Goal: Task Accomplishment & Management: Complete application form

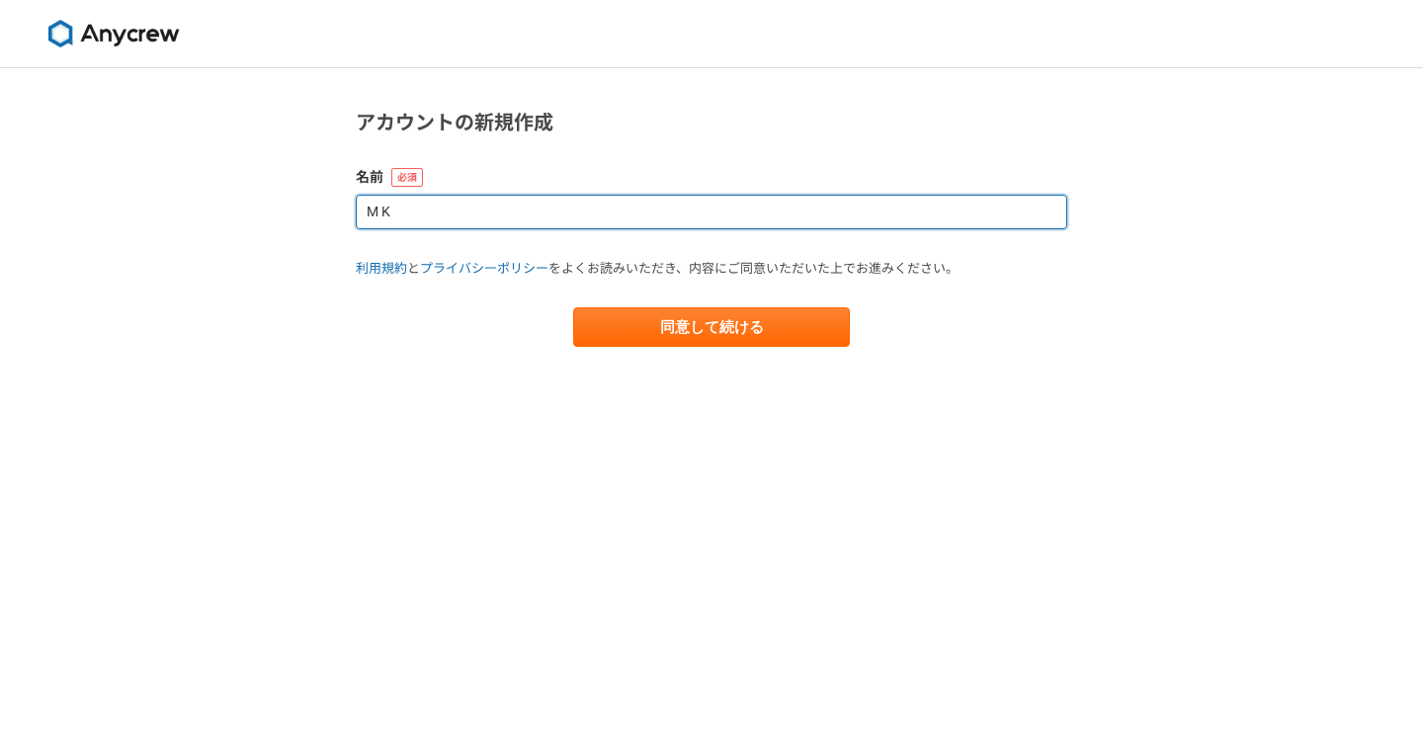
click at [605, 223] on input "M K" at bounding box center [712, 212] width 712 height 35
type input "M"
type input "西"
type input "K"
type input "M"
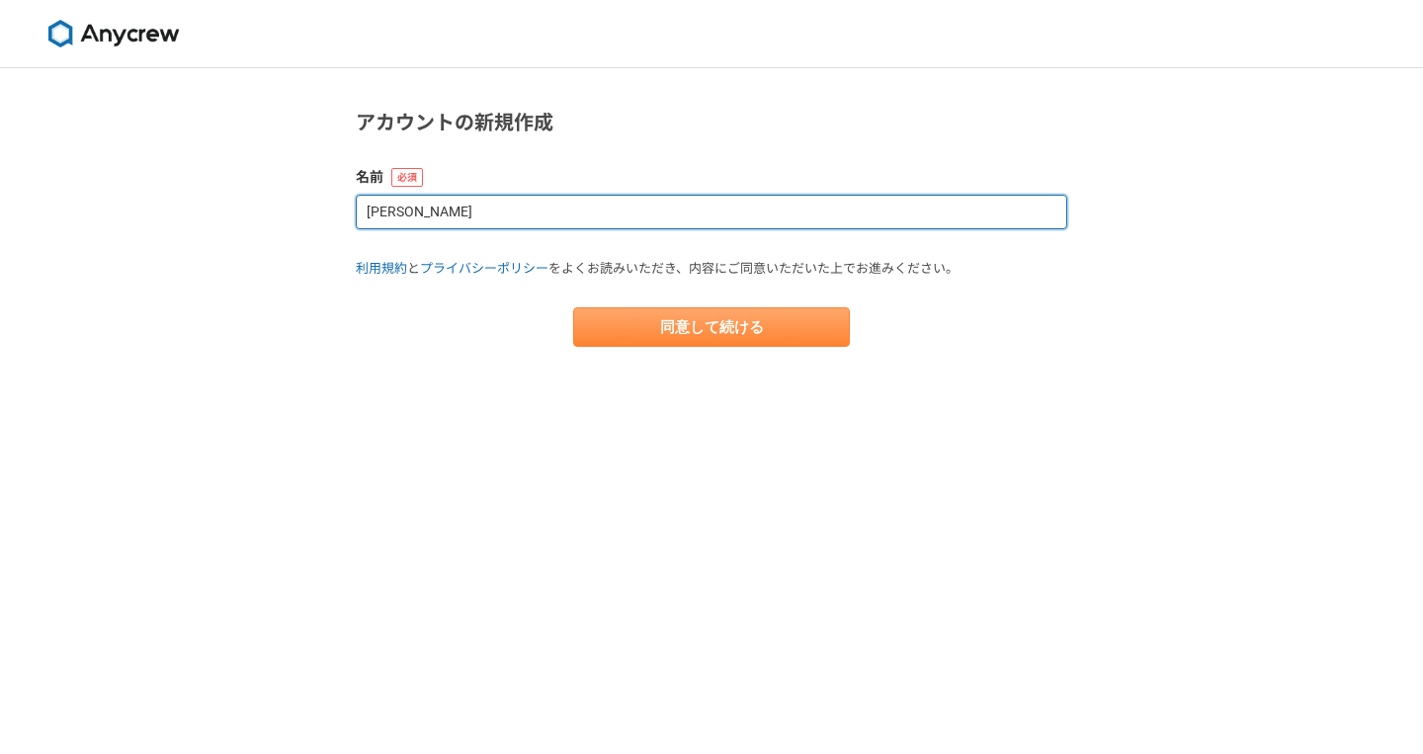
type input "[PERSON_NAME]"
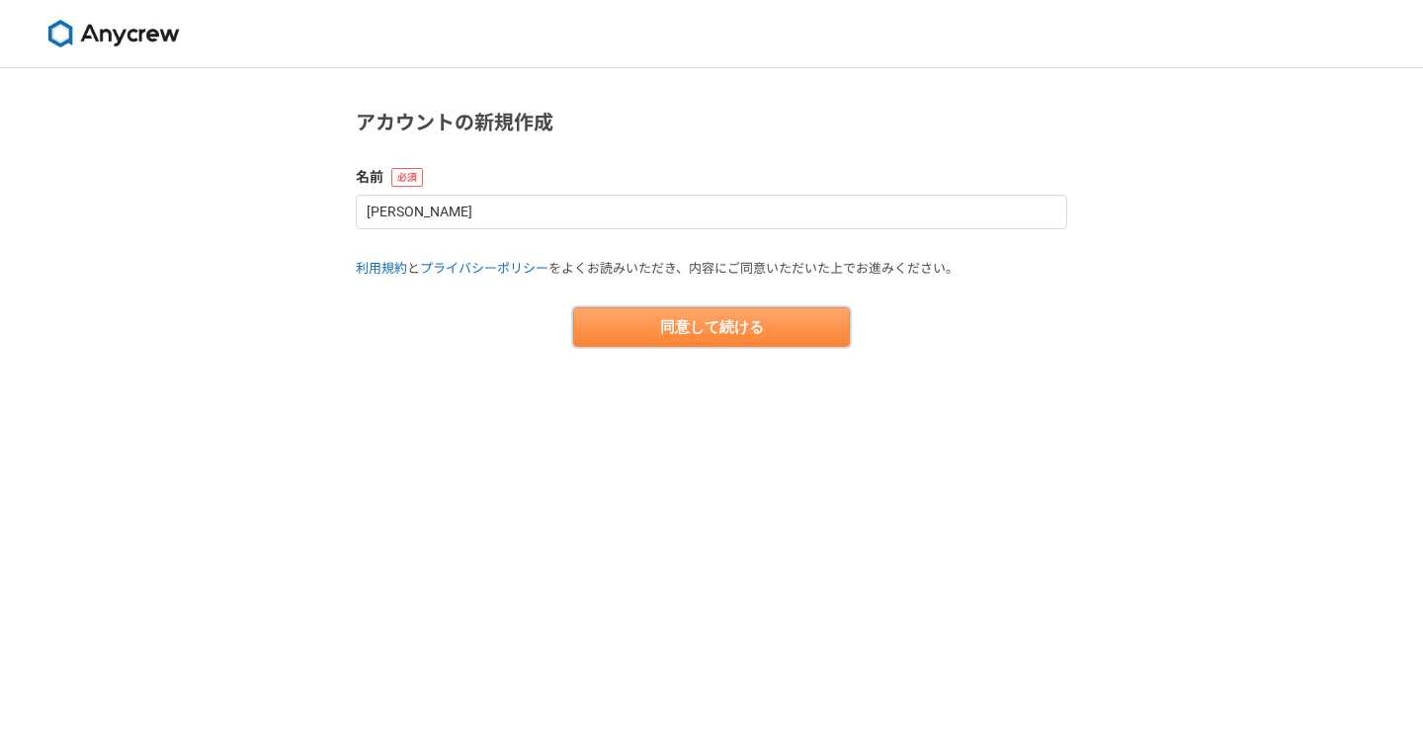
click at [716, 327] on button "同意して続ける" at bounding box center [711, 327] width 277 height 40
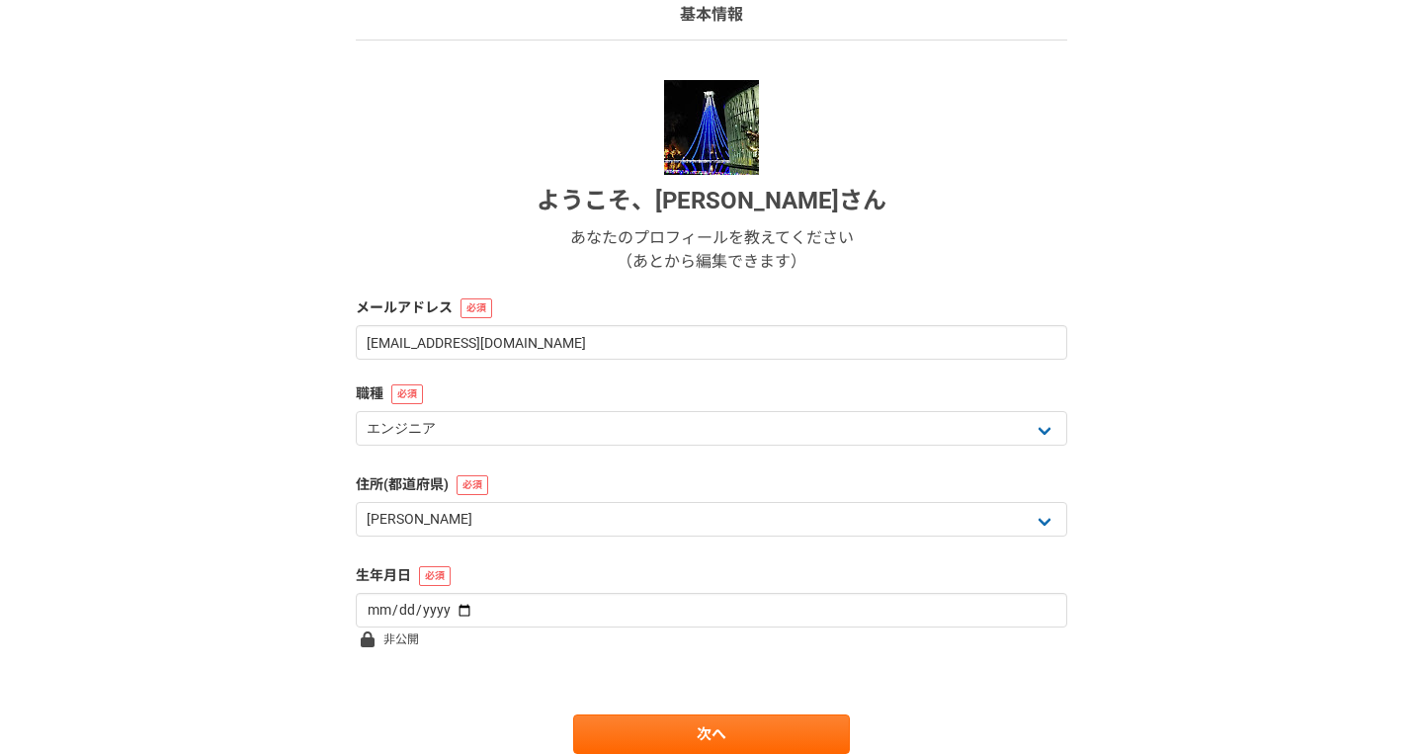
scroll to position [232, 0]
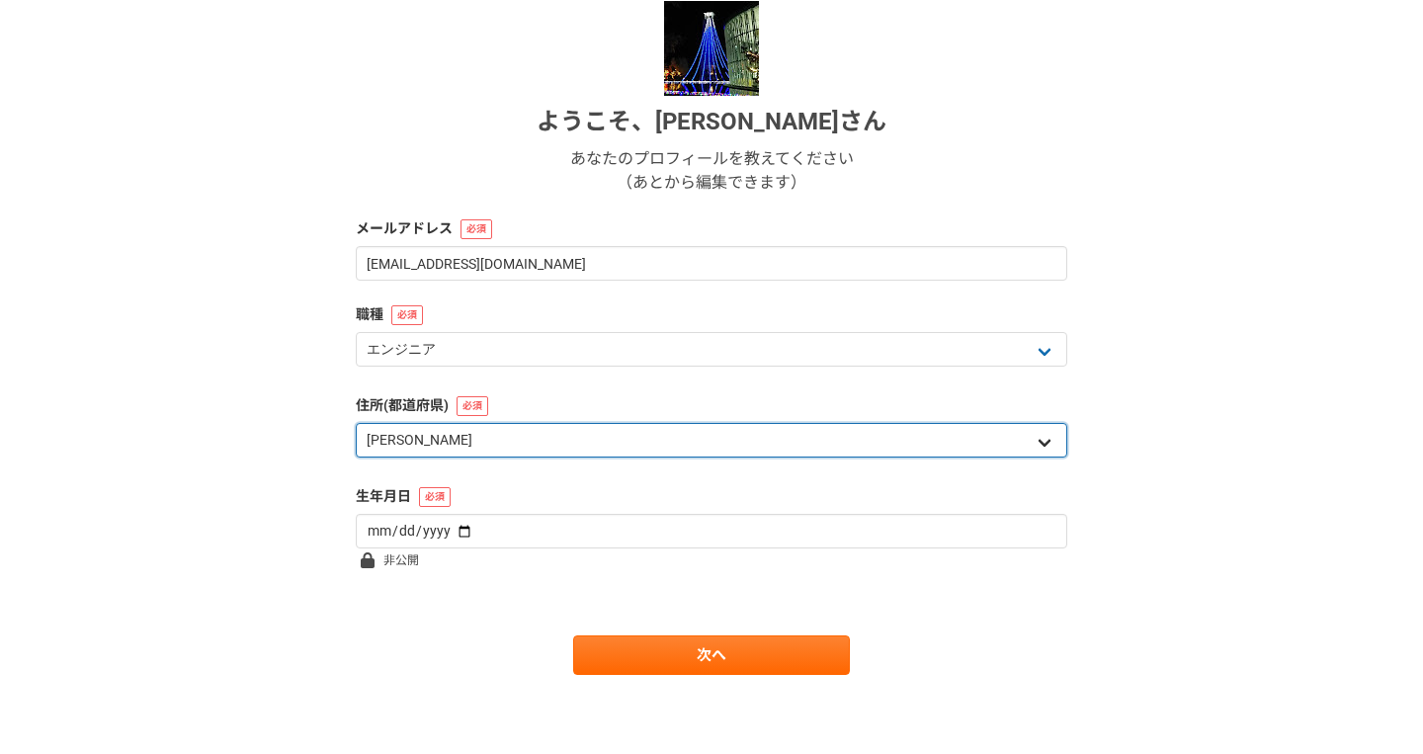
click at [356, 423] on select "北海道 [GEOGRAPHIC_DATA] [GEOGRAPHIC_DATA] [PERSON_NAME][GEOGRAPHIC_DATA] [PERSON_…" at bounding box center [712, 440] width 712 height 35
select select "11"
click option "[GEOGRAPHIC_DATA]" at bounding box center [0, 0] width 0 height 0
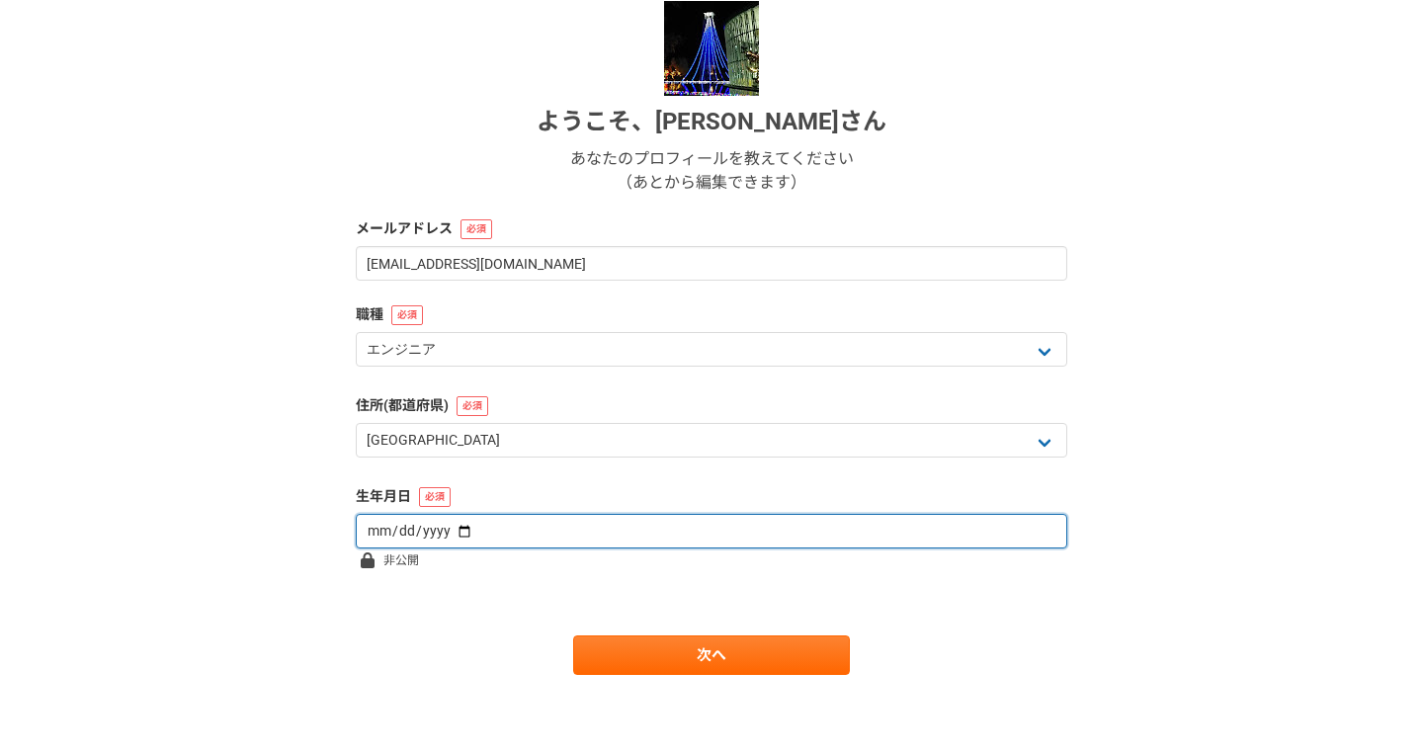
click at [455, 531] on input "date" at bounding box center [712, 531] width 712 height 35
click at [433, 531] on input "date" at bounding box center [712, 531] width 712 height 35
click at [389, 530] on input "date" at bounding box center [712, 531] width 712 height 35
type input "[DATE]"
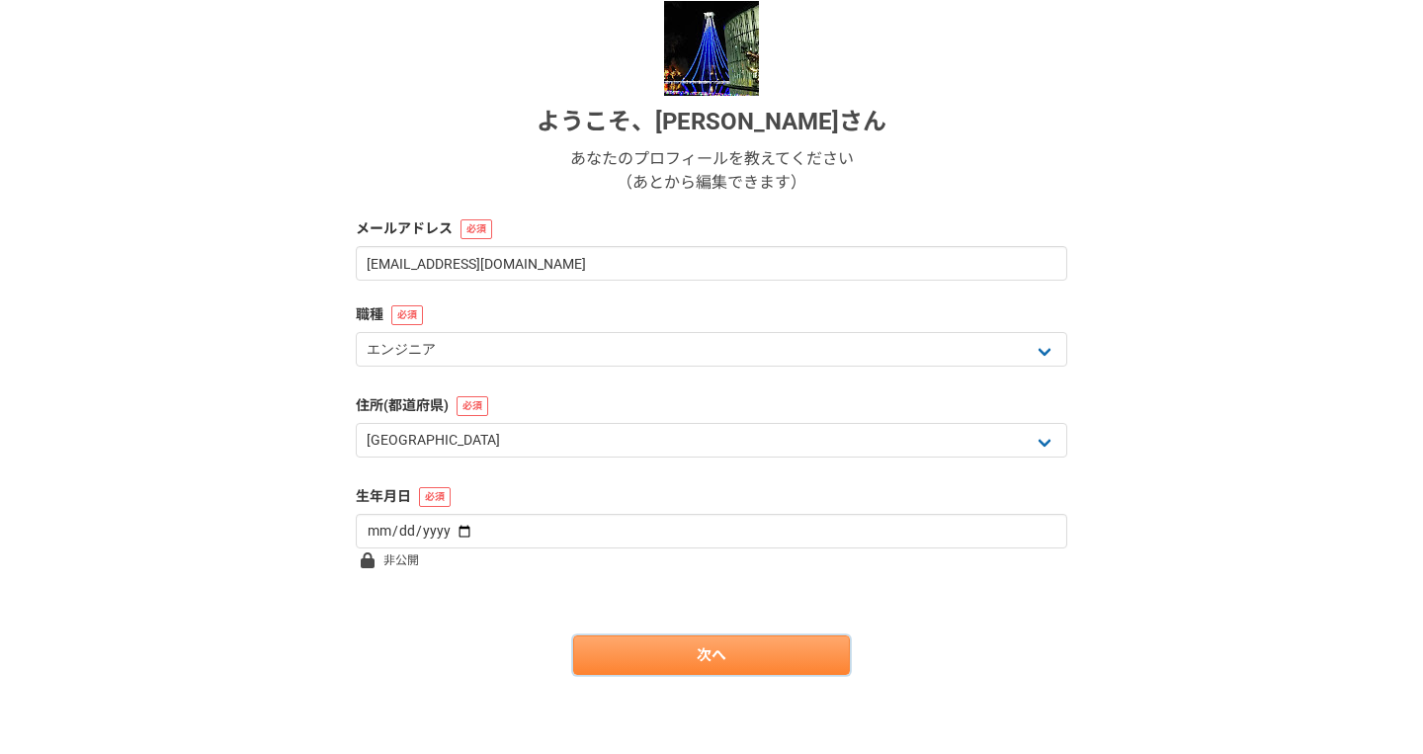
click at [648, 654] on link "次へ" at bounding box center [711, 655] width 277 height 40
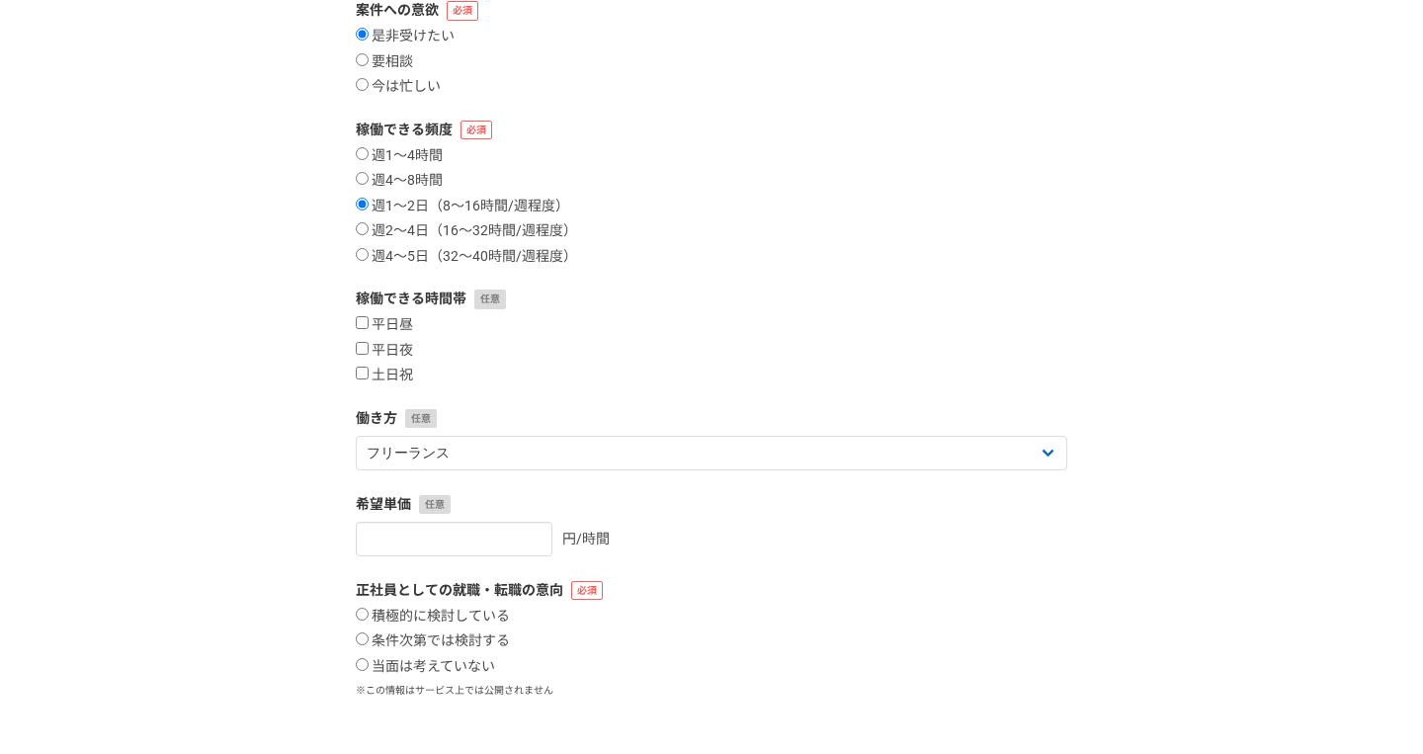
scroll to position [0, 0]
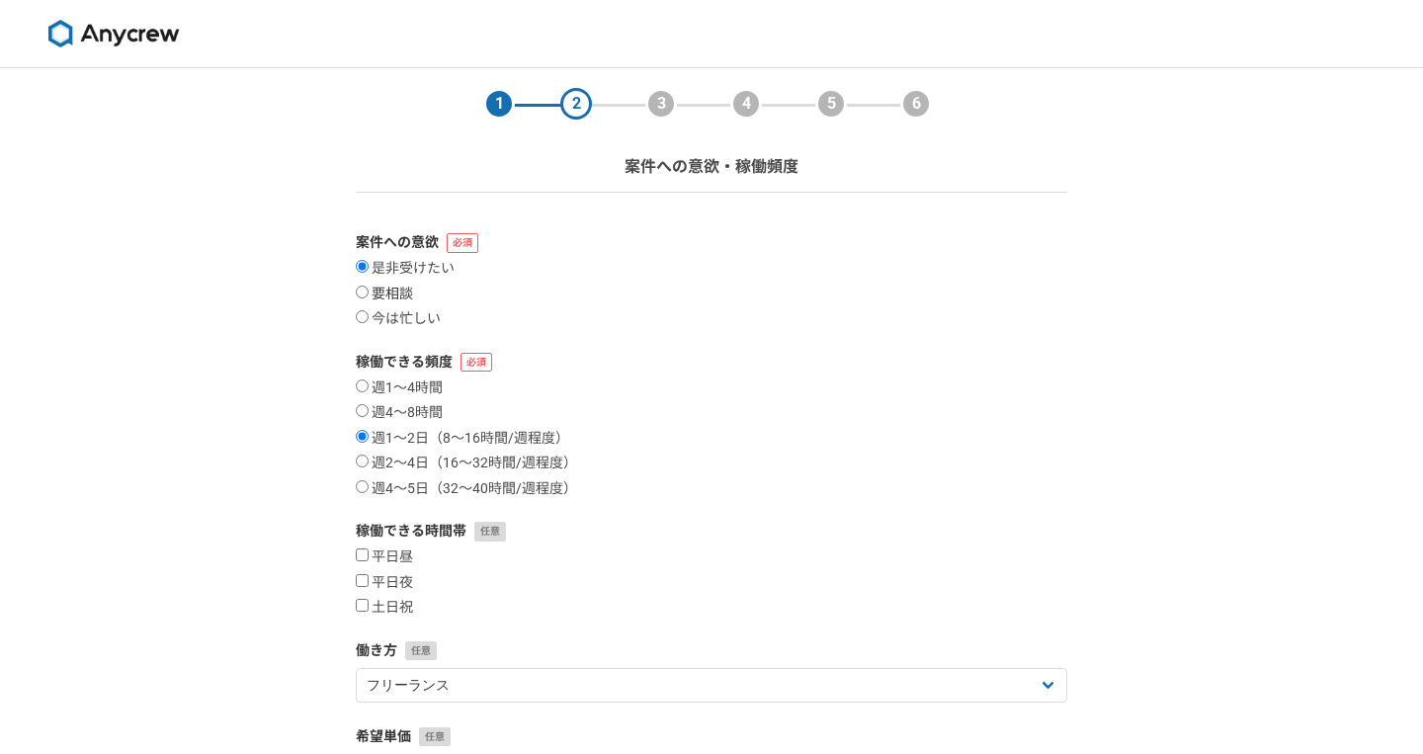
click at [406, 298] on label "要相談" at bounding box center [384, 295] width 57 height 18
click at [369, 298] on input "要相談" at bounding box center [362, 292] width 13 height 13
radio input "true"
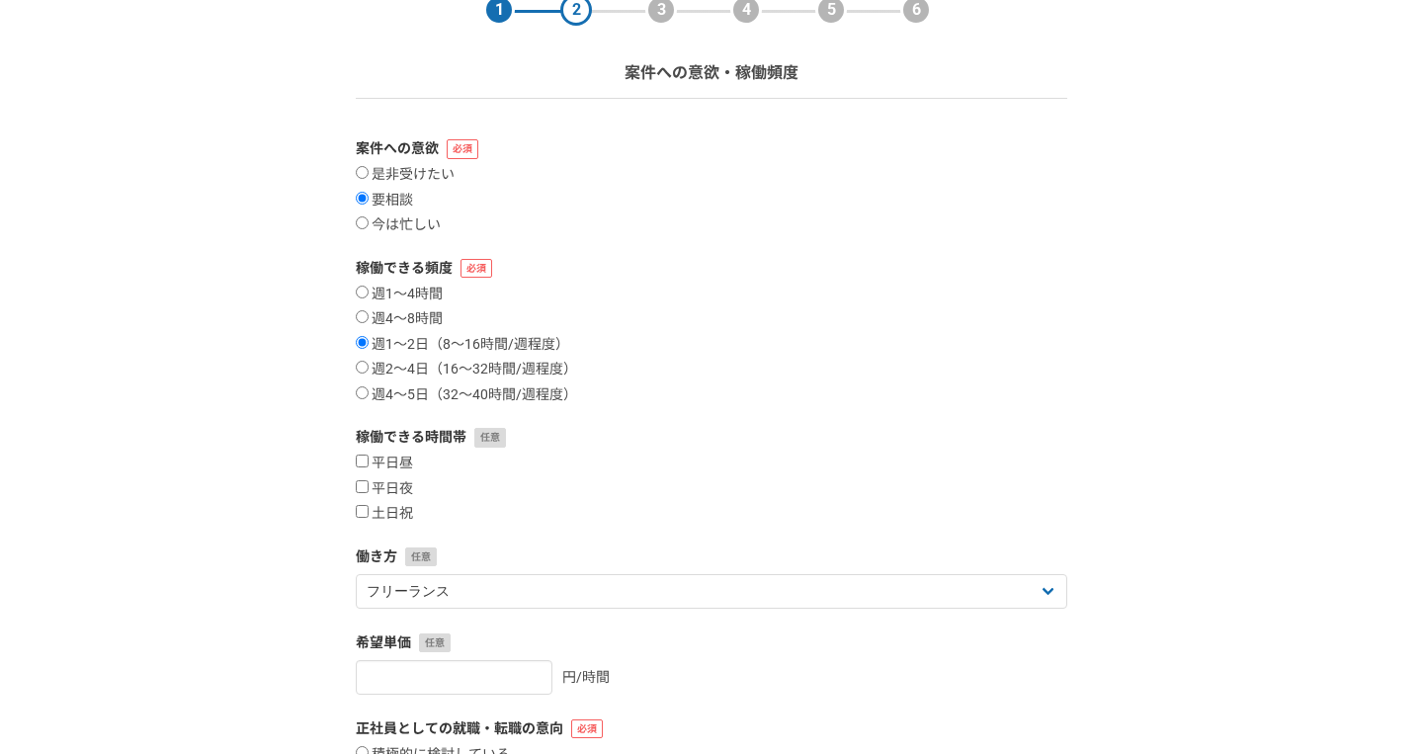
scroll to position [122, 0]
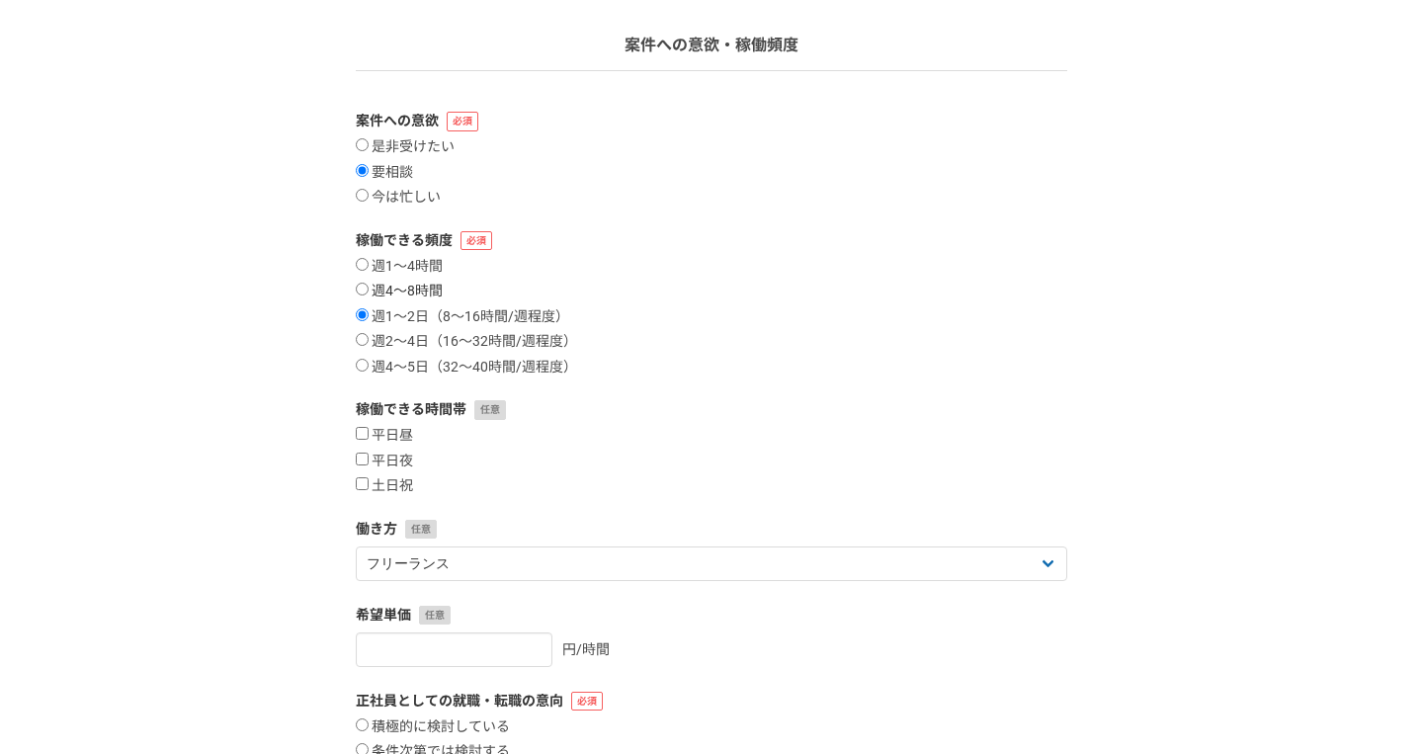
click at [431, 293] on label "週4〜8時間" at bounding box center [399, 292] width 87 height 18
click at [369, 293] on input "週4〜8時間" at bounding box center [362, 289] width 13 height 13
radio input "true"
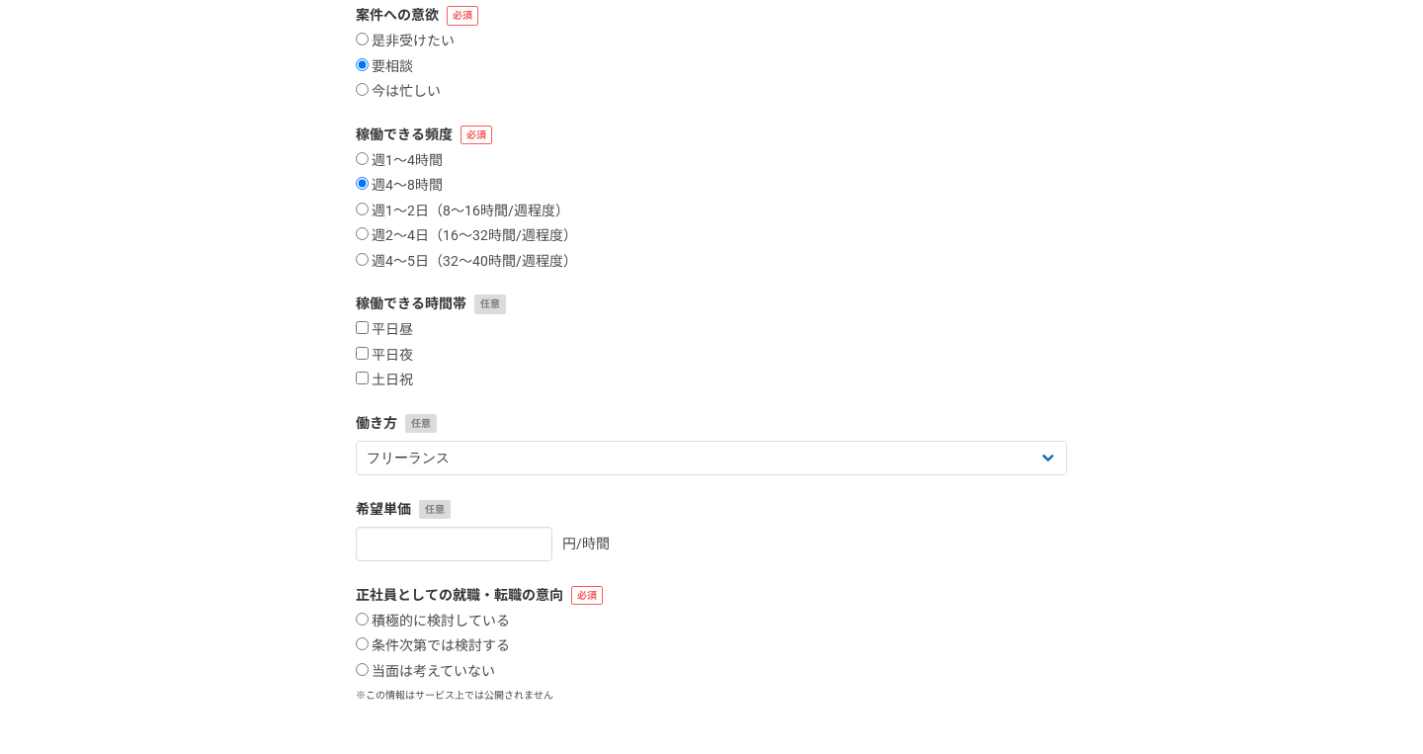
scroll to position [228, 0]
click at [393, 379] on label "土日祝" at bounding box center [384, 380] width 57 height 18
click at [369, 379] on input "土日祝" at bounding box center [362, 377] width 13 height 13
checkbox input "true"
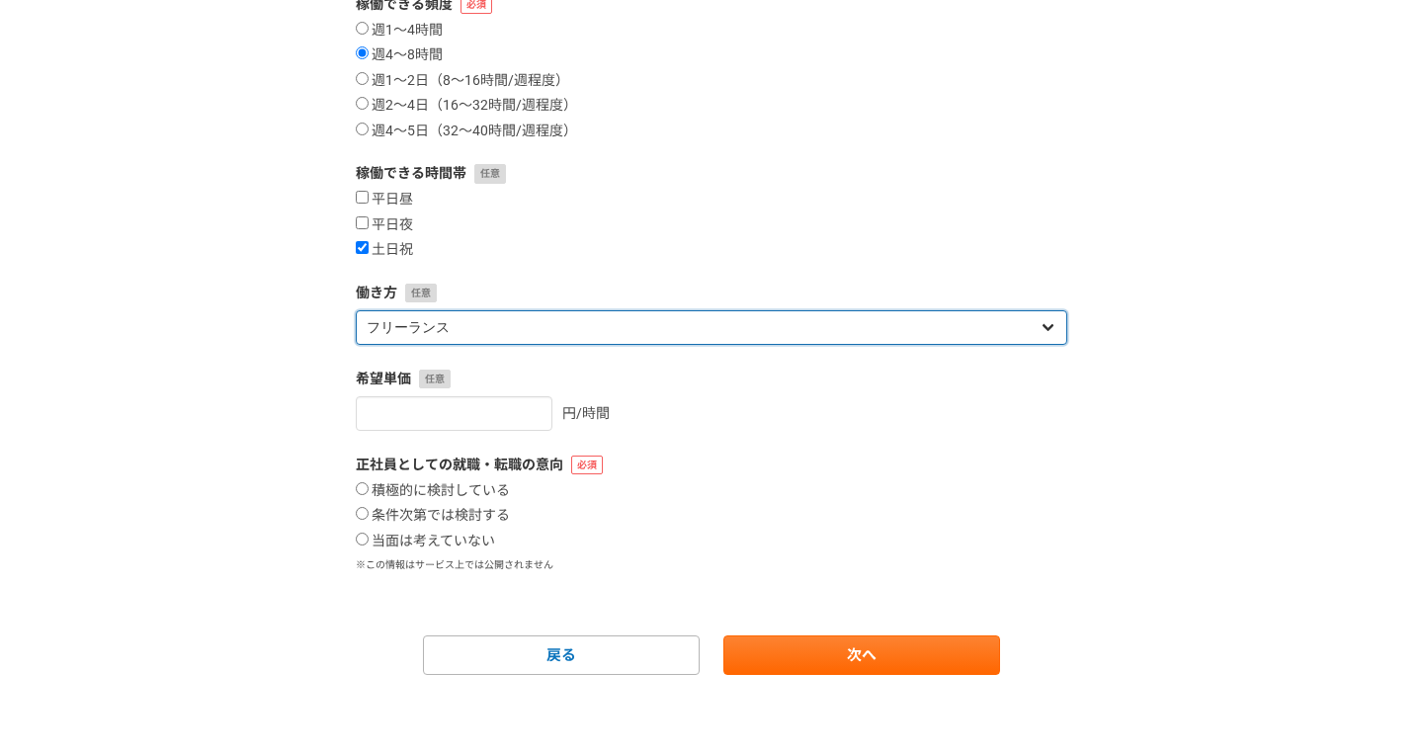
select select "sidejob"
click option "副業" at bounding box center [0, 0] width 0 height 0
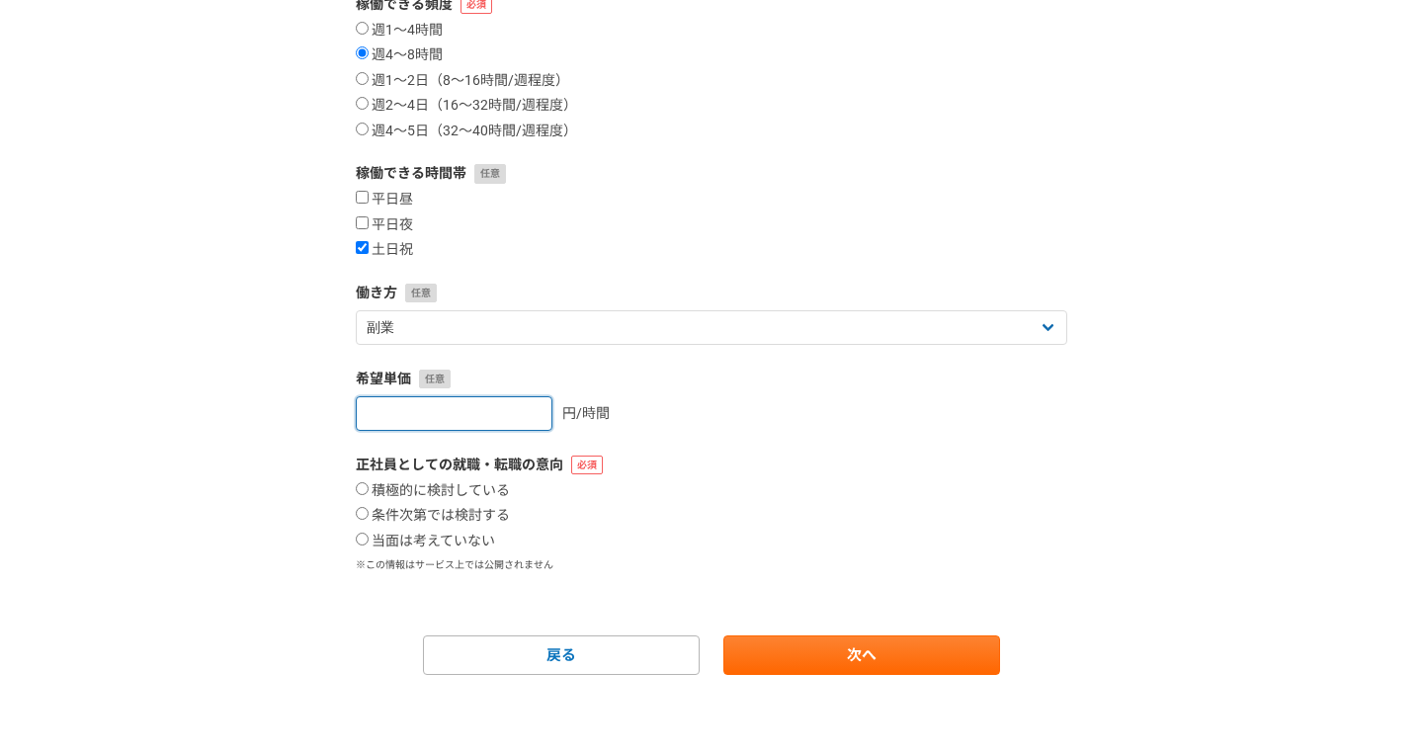
click at [455, 421] on input "number" at bounding box center [454, 413] width 197 height 35
type input "2"
type input "3000"
click at [473, 541] on label "当面は考えていない" at bounding box center [425, 542] width 139 height 18
click at [369, 541] on input "当面は考えていない" at bounding box center [362, 539] width 13 height 13
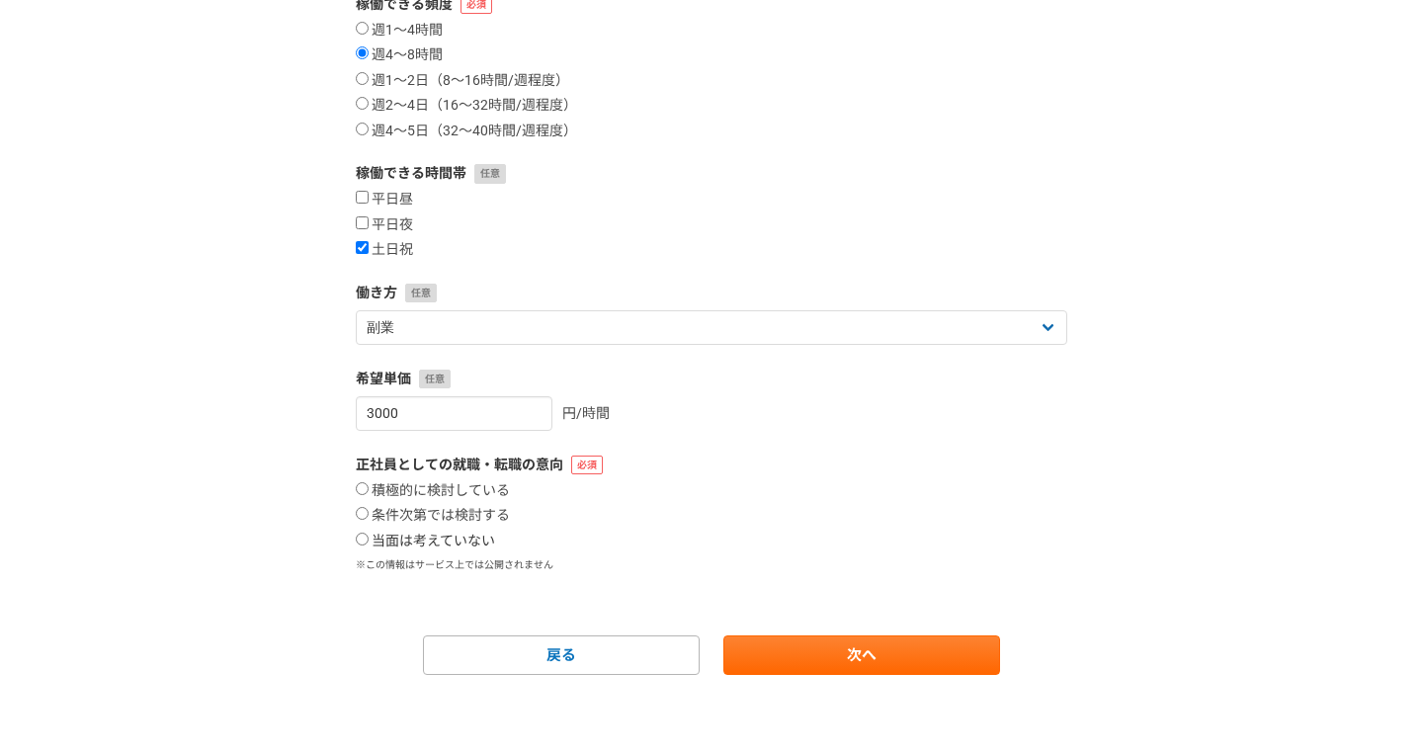
radio input "true"
click at [791, 658] on link "次へ" at bounding box center [861, 655] width 277 height 40
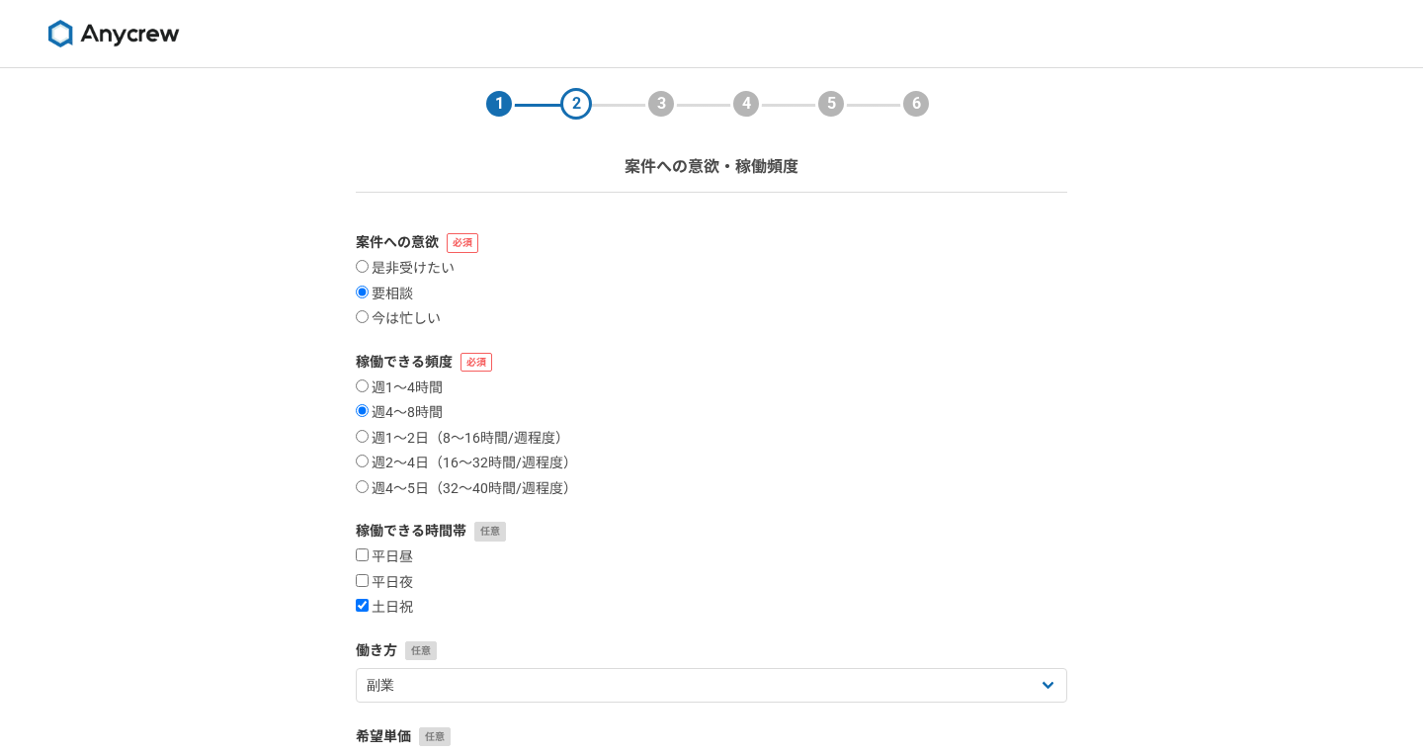
select select
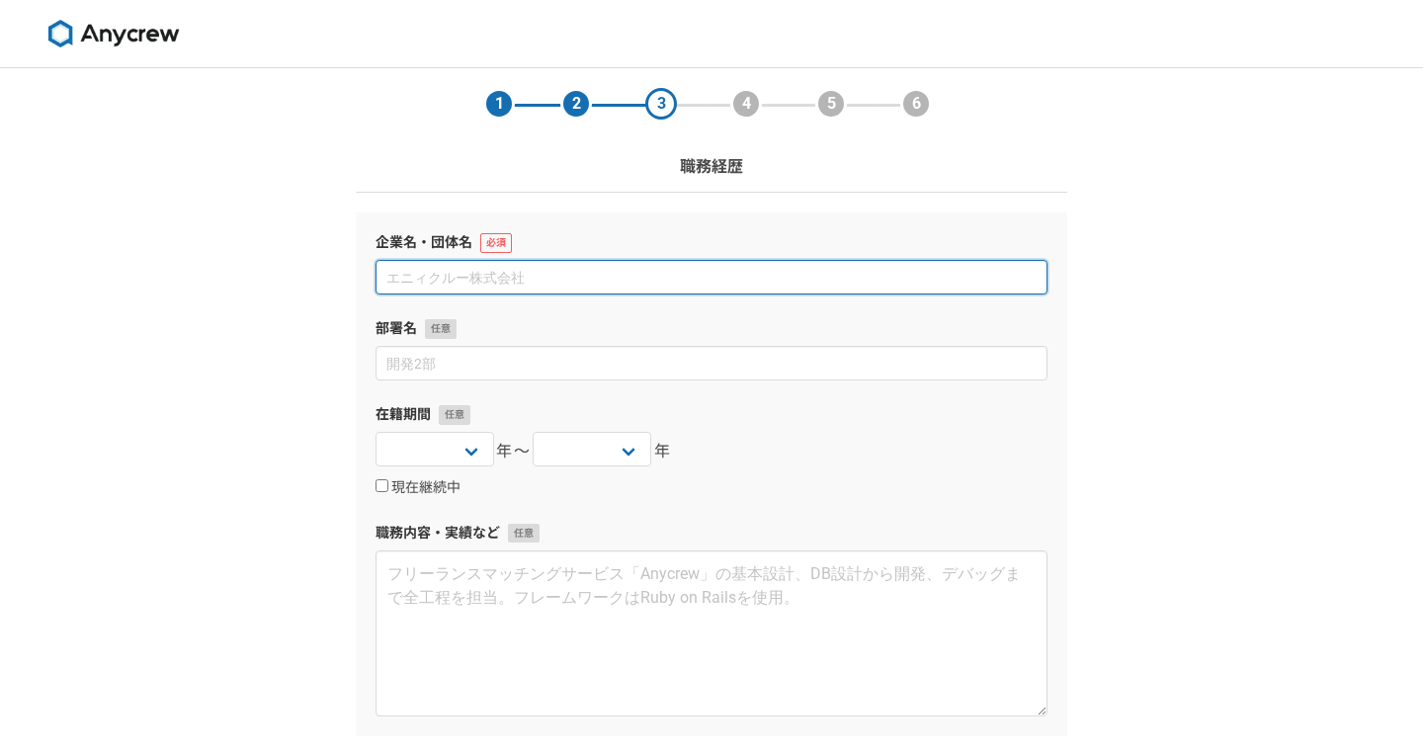
click at [507, 274] on input at bounding box center [712, 277] width 672 height 35
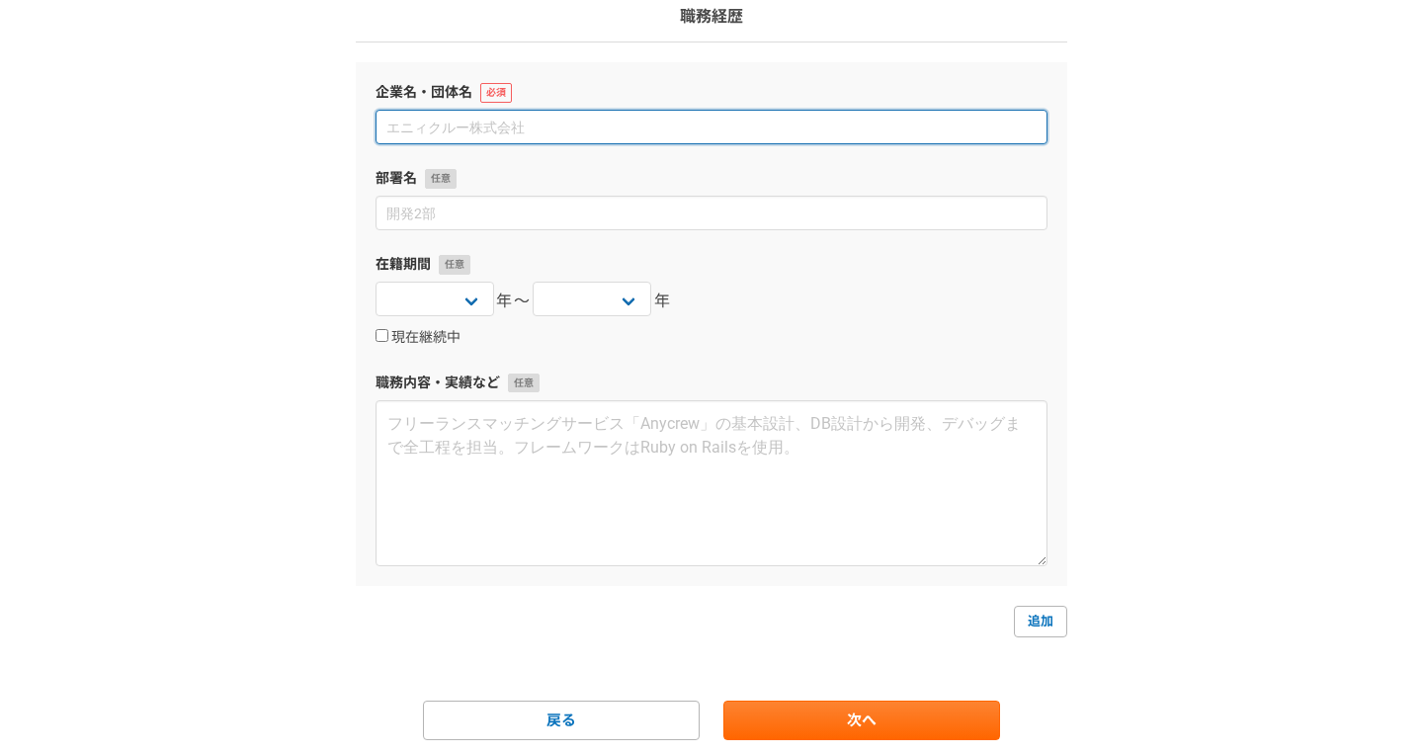
scroll to position [215, 0]
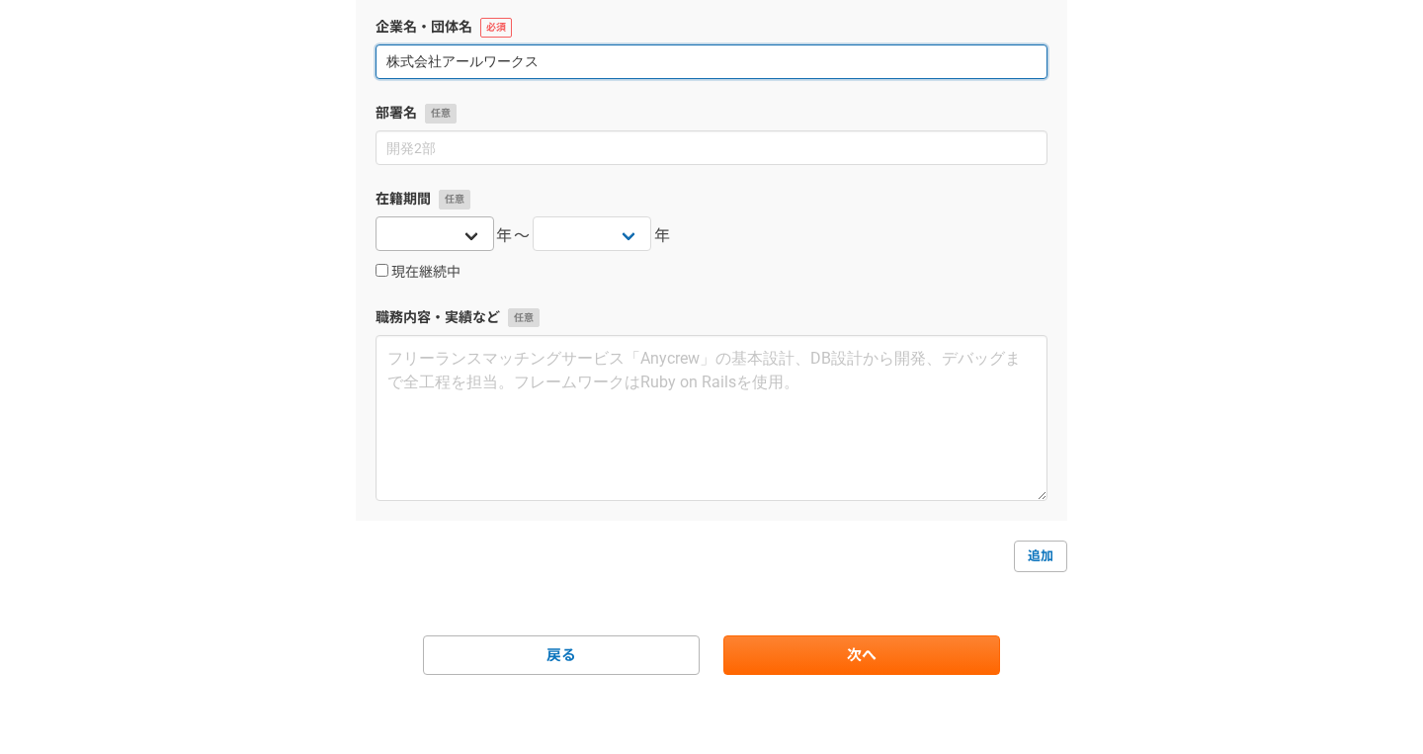
type input "株式会社アールワークス"
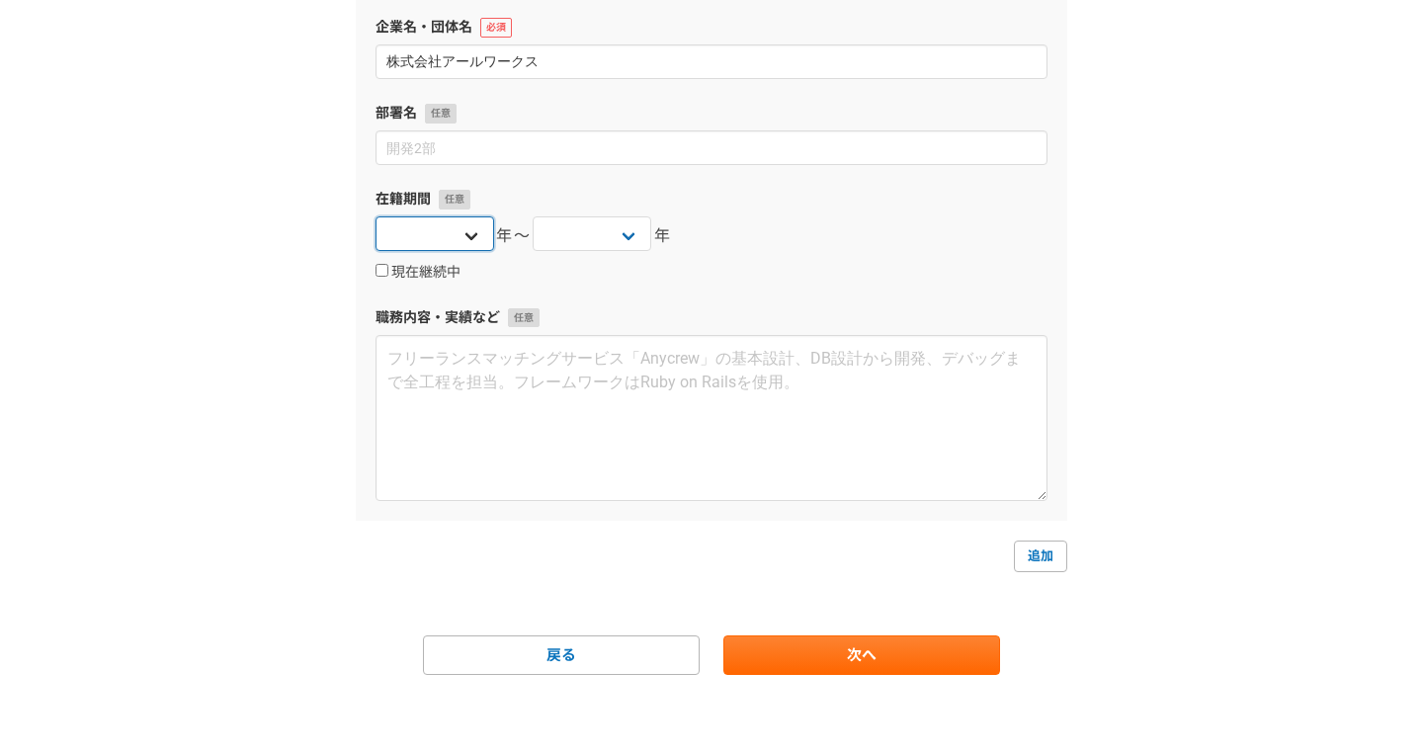
click at [376, 216] on select "[DATE] [DATE] [DATE] [DATE] [DATE] [DATE] [DATE] [DATE] [DATE] [DATE] [DATE] [D…" at bounding box center [435, 233] width 119 height 35
select select "[DATE]"
click option "[DATE]" at bounding box center [0, 0] width 0 height 0
click at [533, 216] on select "[DATE] [DATE] [DATE] [DATE] [DATE] [DATE] [DATE] [DATE] [DATE] [DATE] [DATE] [D…" at bounding box center [592, 233] width 119 height 35
select select "[DATE]"
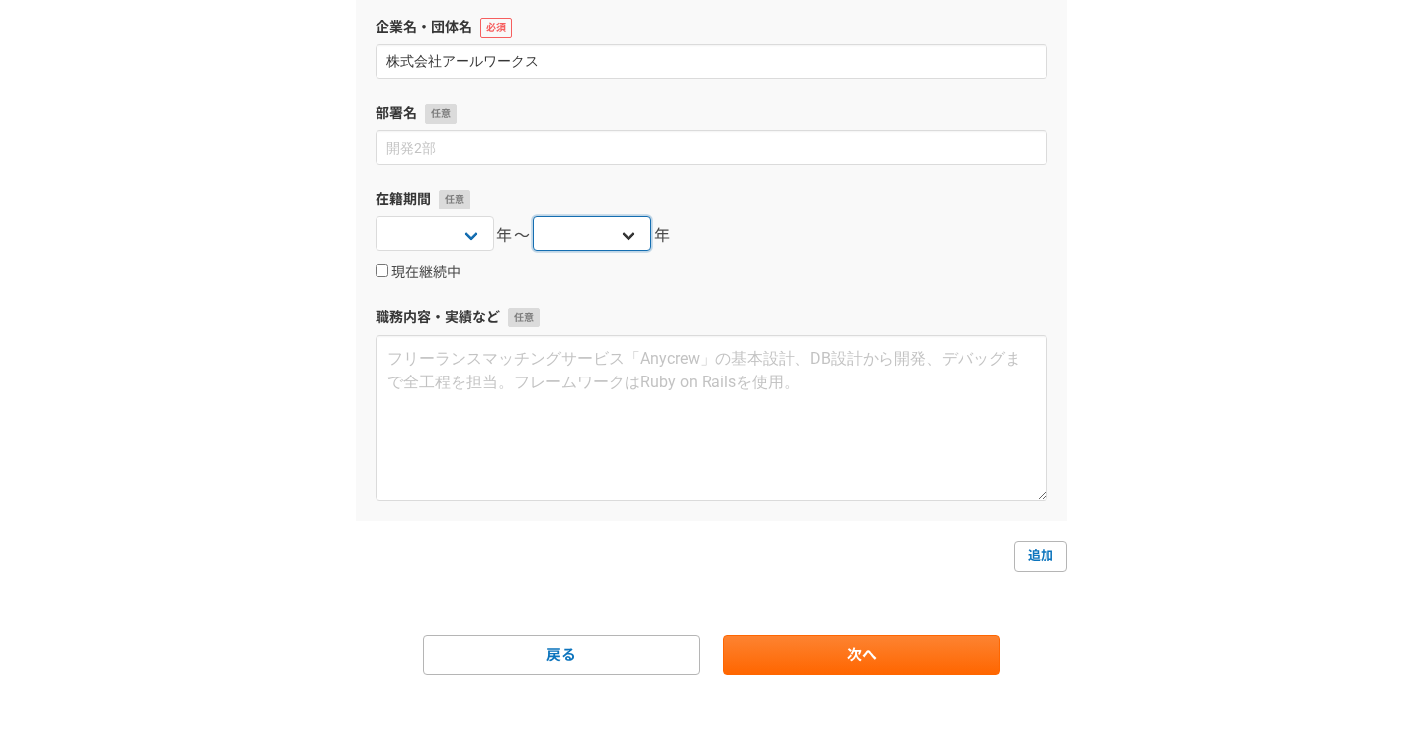
click option "[DATE]" at bounding box center [0, 0] width 0 height 0
click at [435, 271] on label "現在継続中" at bounding box center [418, 273] width 85 height 18
click at [388, 271] on input "現在継続中" at bounding box center [382, 270] width 13 height 13
checkbox input "true"
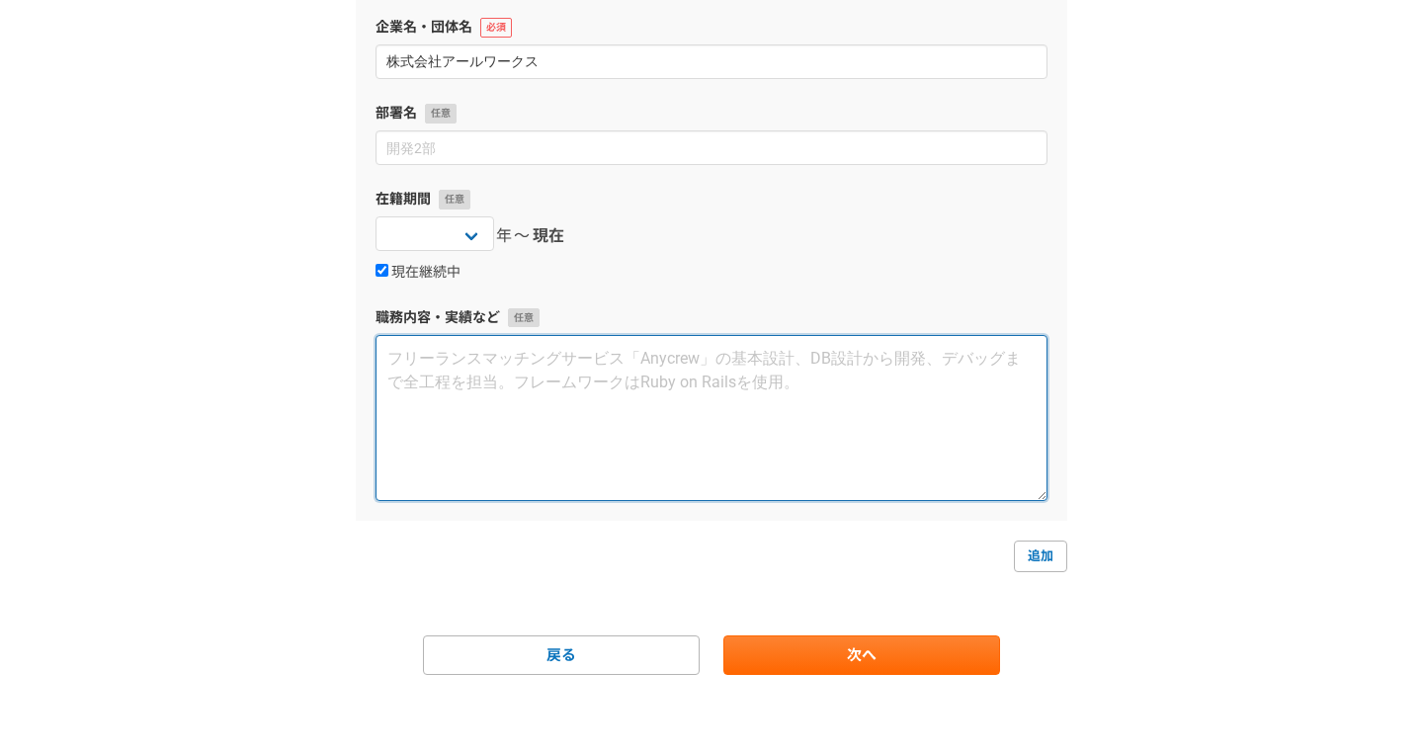
click at [717, 401] on textarea at bounding box center [712, 418] width 672 height 166
click at [782, 485] on textarea at bounding box center [712, 418] width 672 height 166
type textarea "あ"
type textarea "A"
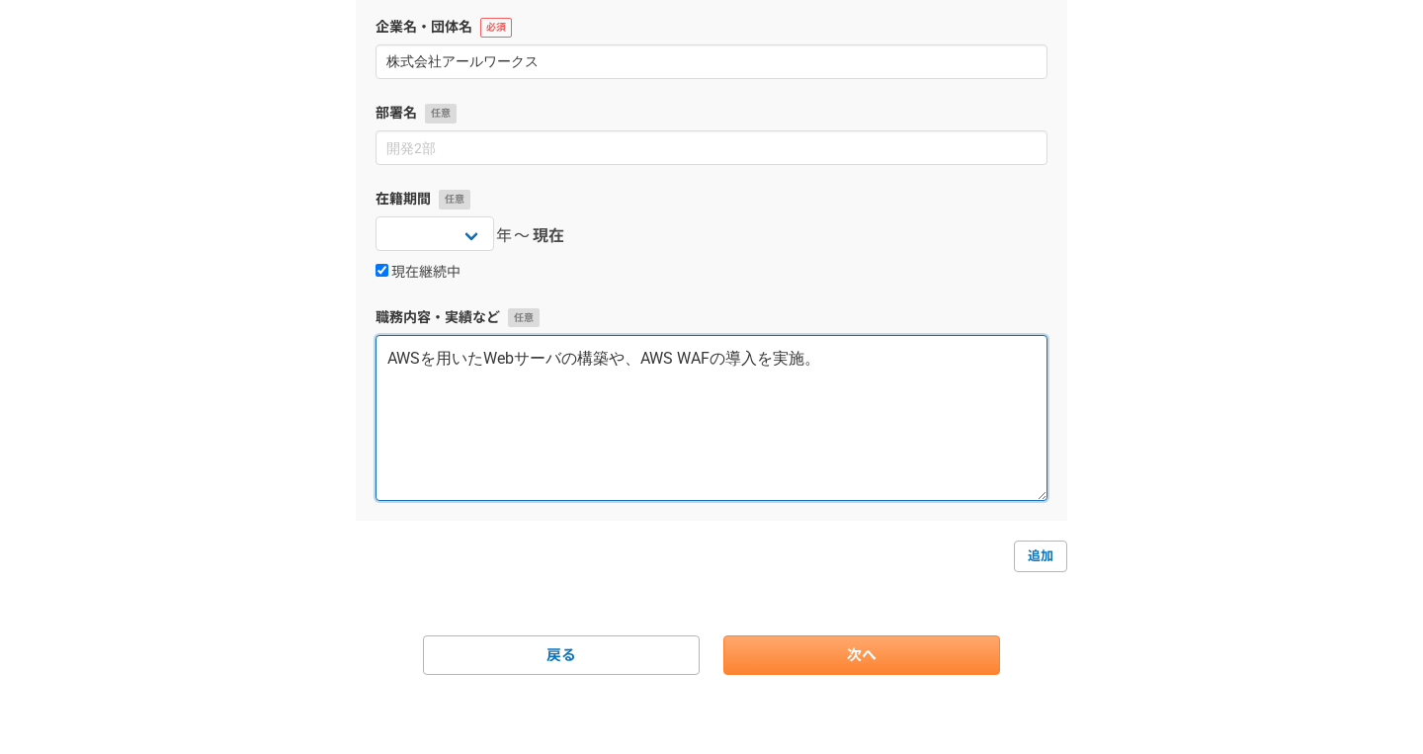
type textarea "AWSを用いたWebサーバの構築や、AWS WAFの導入を実施。"
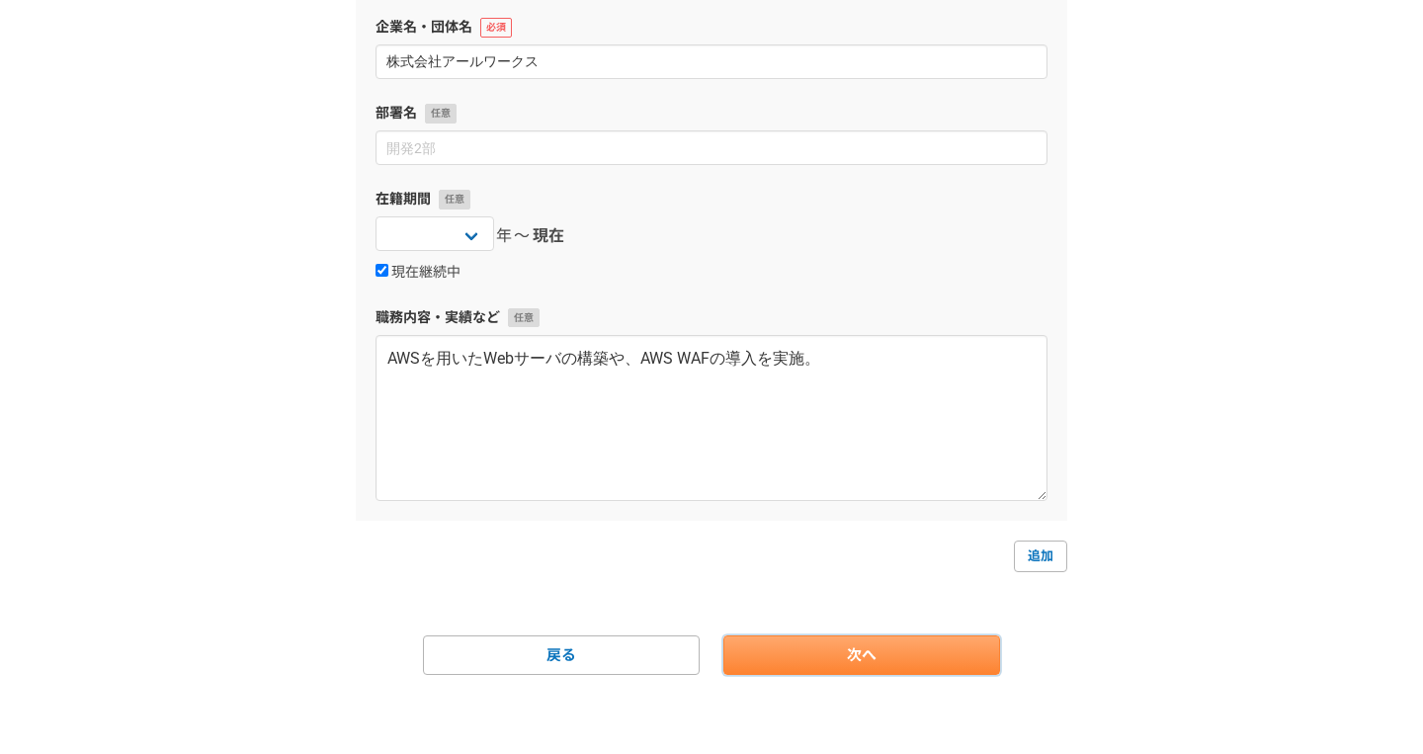
click at [907, 664] on link "次へ" at bounding box center [861, 655] width 277 height 40
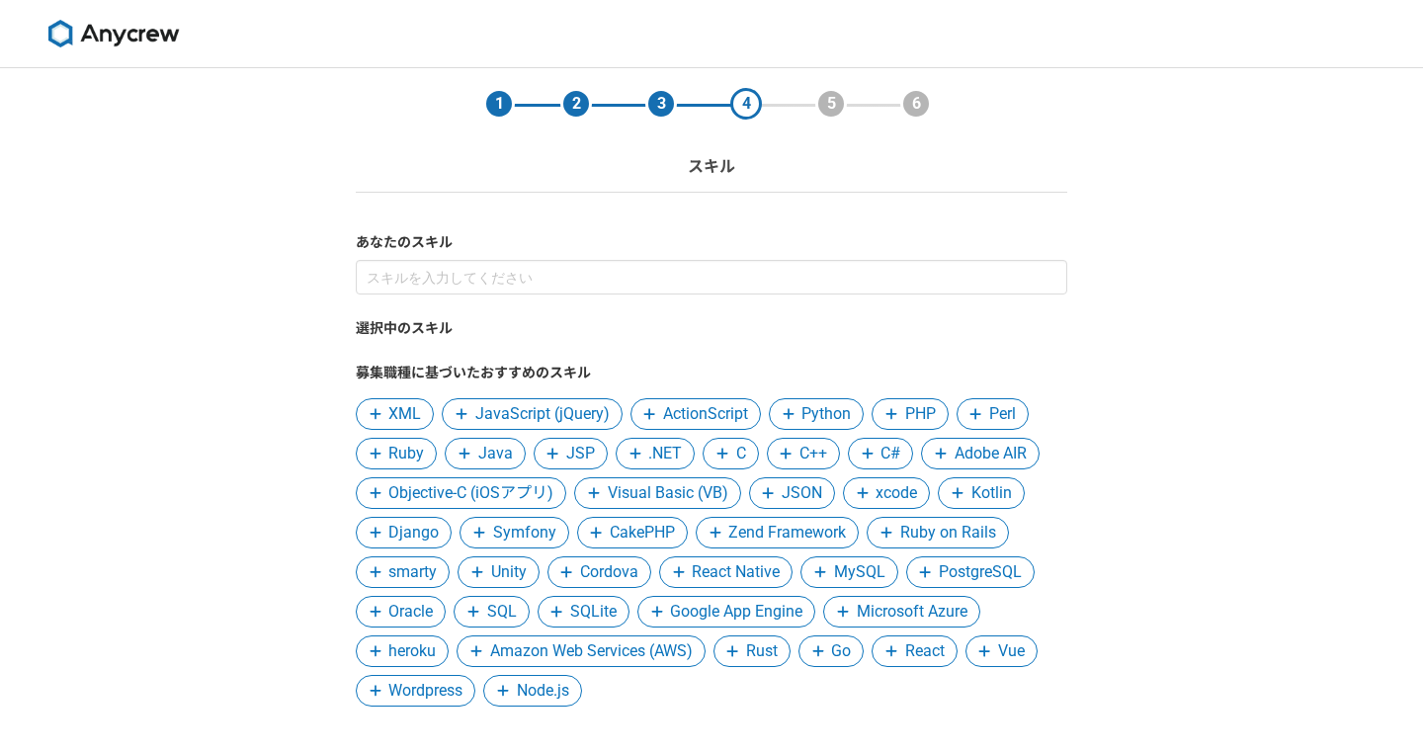
scroll to position [124, 0]
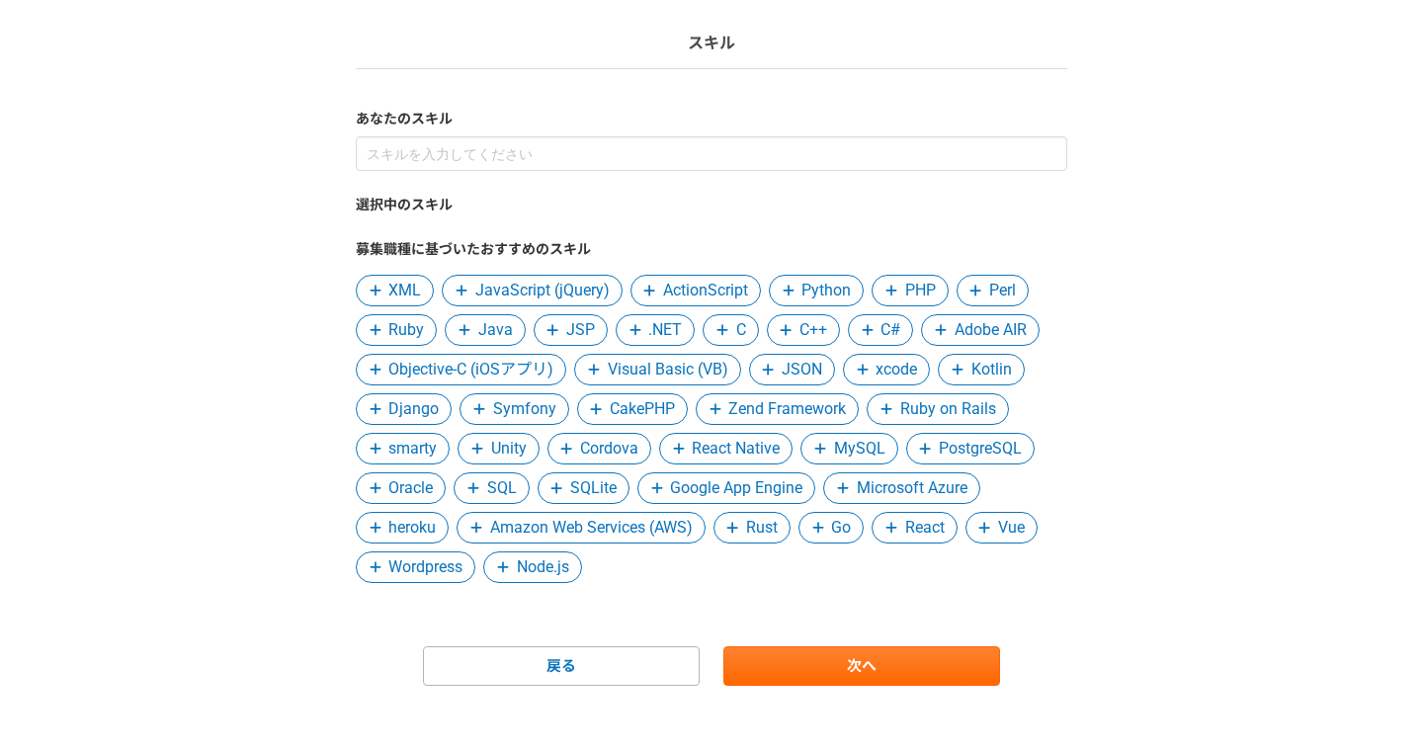
click at [789, 293] on icon at bounding box center [788, 291] width 11 height 11
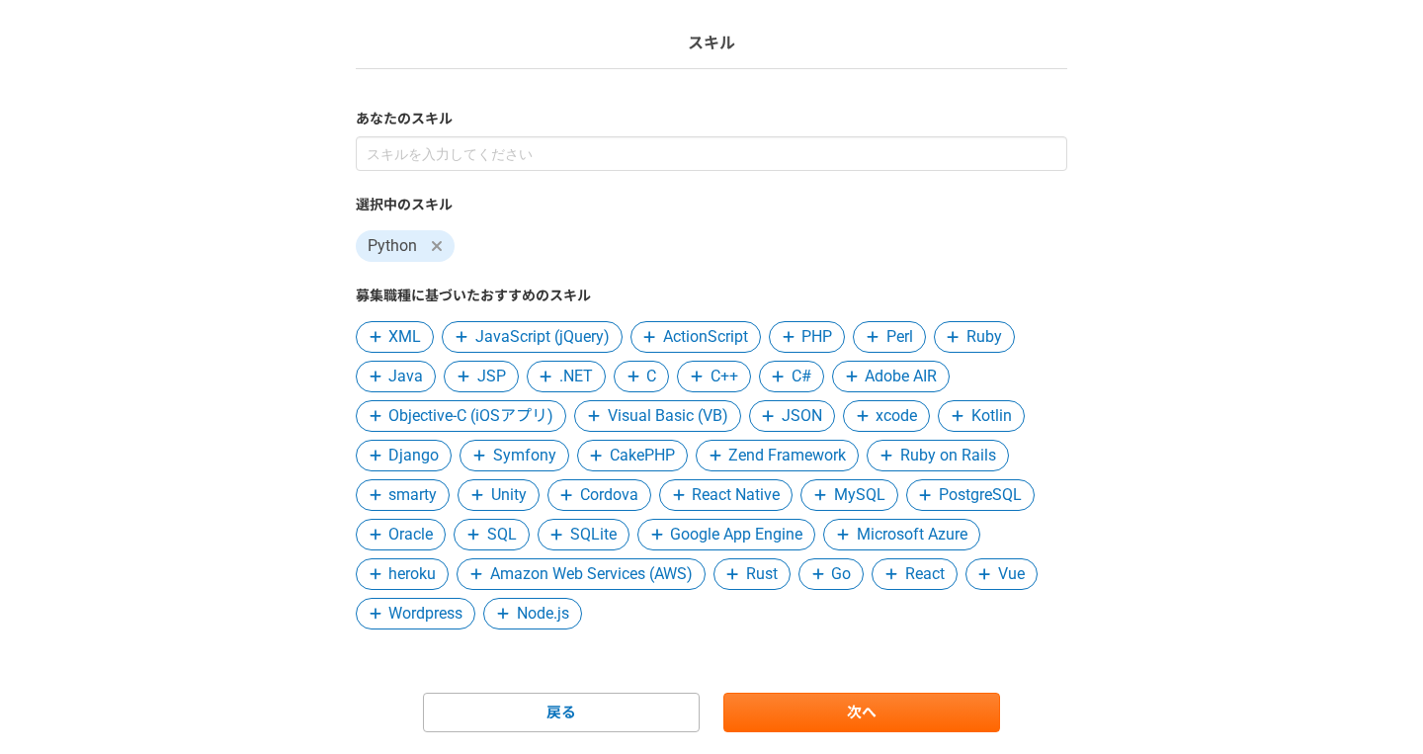
click at [636, 579] on span "Amazon Web Services (AWS)" at bounding box center [591, 574] width 203 height 24
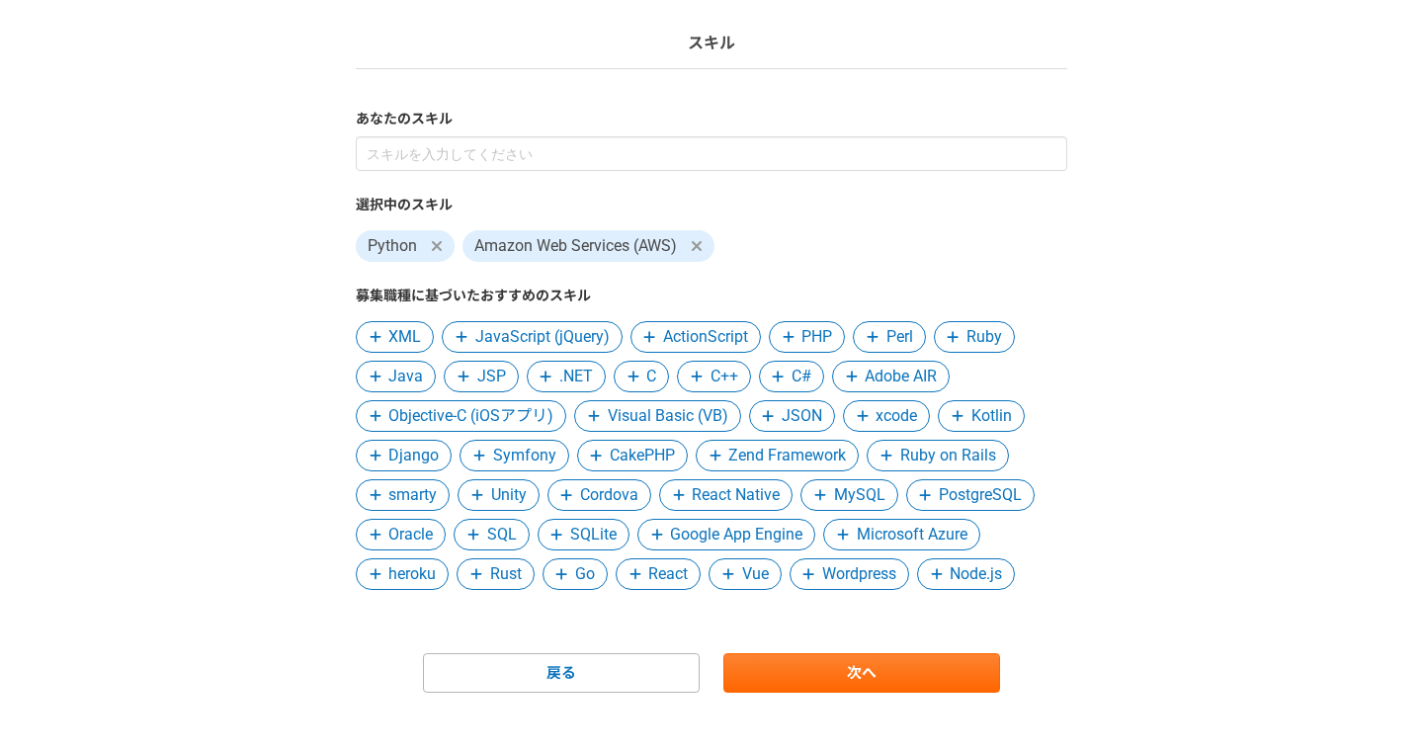
click at [902, 328] on span "Perl" at bounding box center [899, 337] width 27 height 24
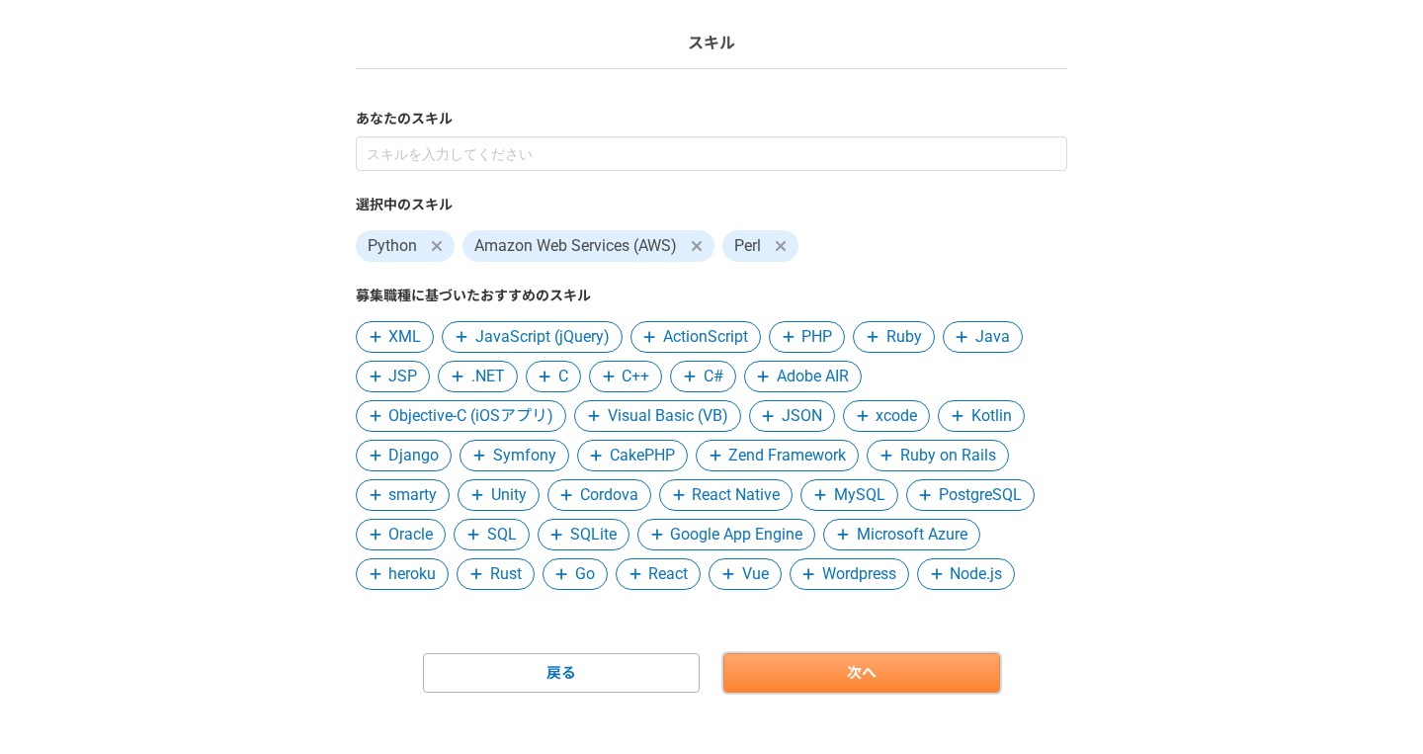
click at [819, 677] on link "次へ" at bounding box center [861, 673] width 277 height 40
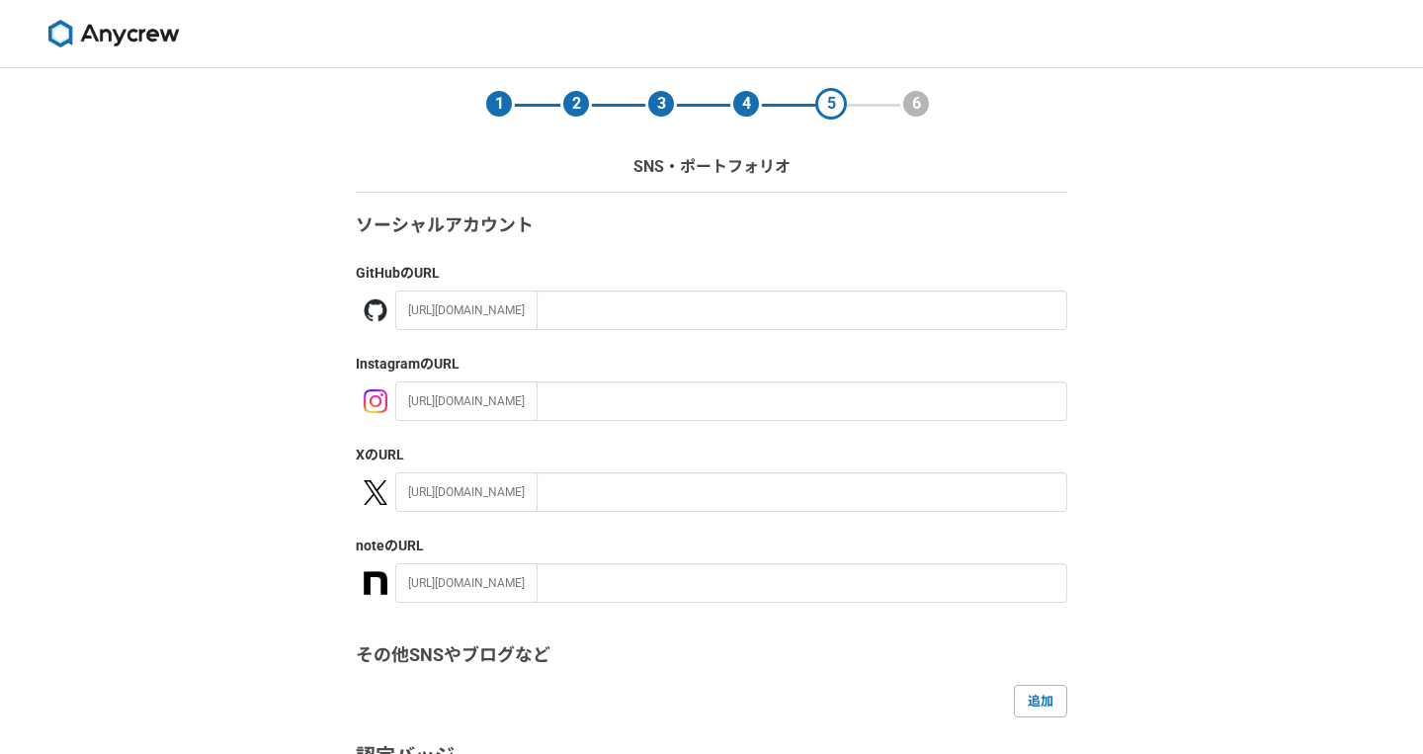
scroll to position [333, 0]
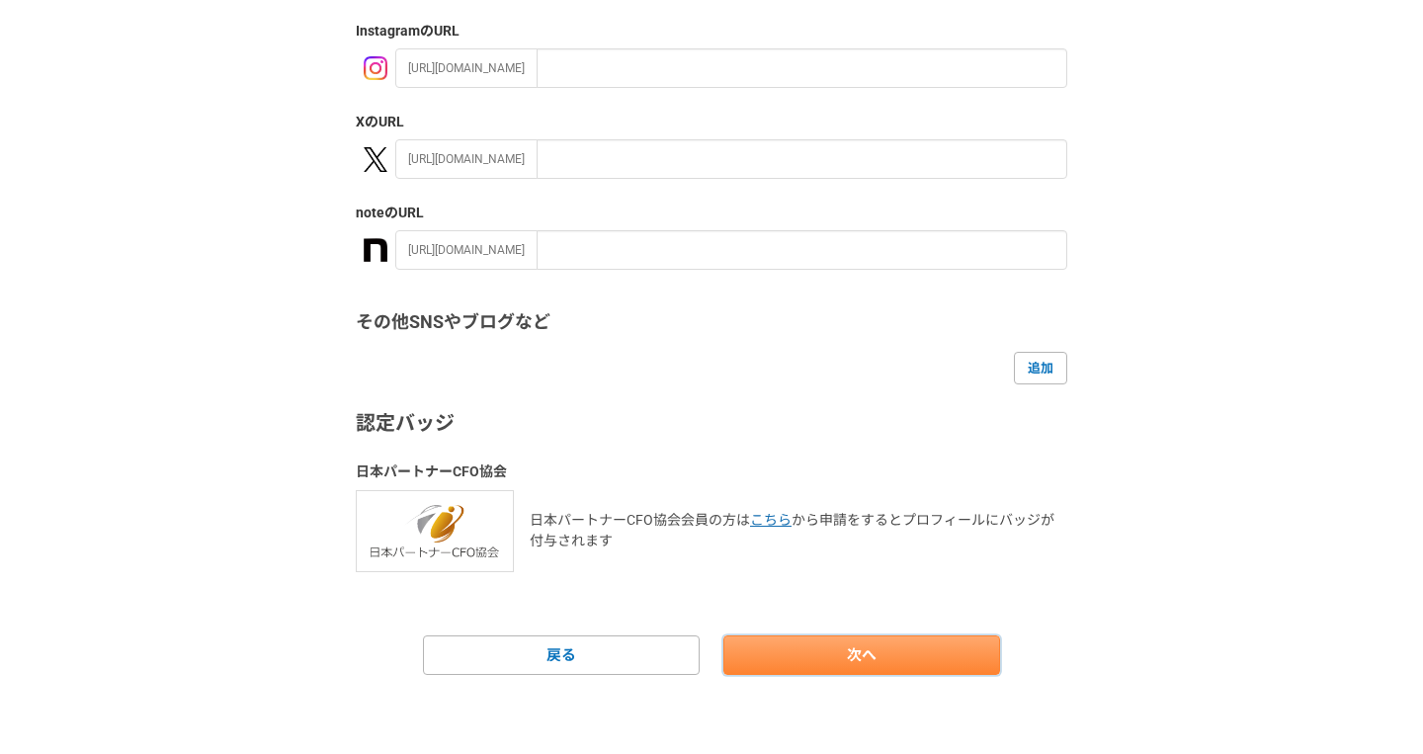
click at [890, 643] on link "次へ" at bounding box center [861, 655] width 277 height 40
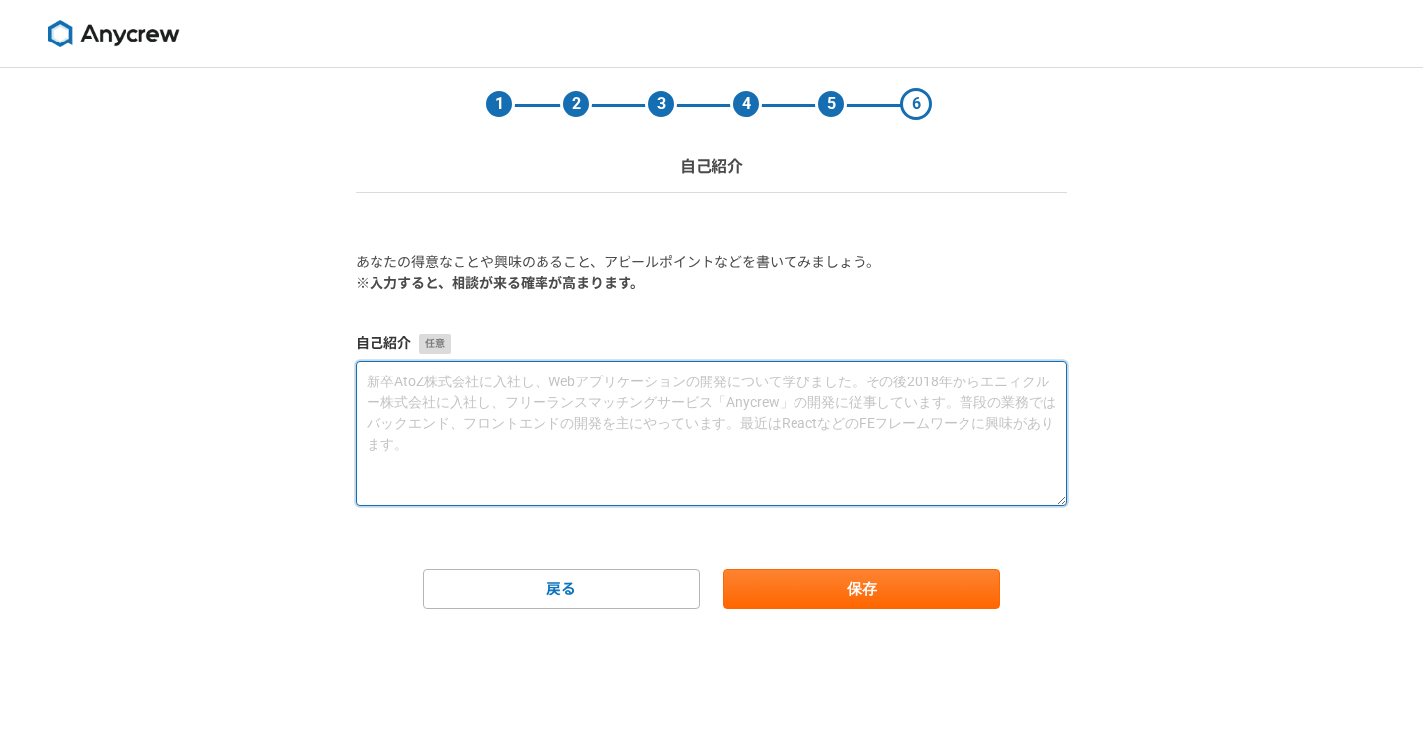
click at [851, 421] on textarea at bounding box center [712, 433] width 712 height 145
click at [929, 387] on textarea at bounding box center [712, 433] width 712 height 145
paste textarea "株式会社アールワークスに入社後、約3年間、PandoraFMSという監視ツールを用いたシステムの運用・保守業務を担当して参りました。特に、監視運用業務における…"
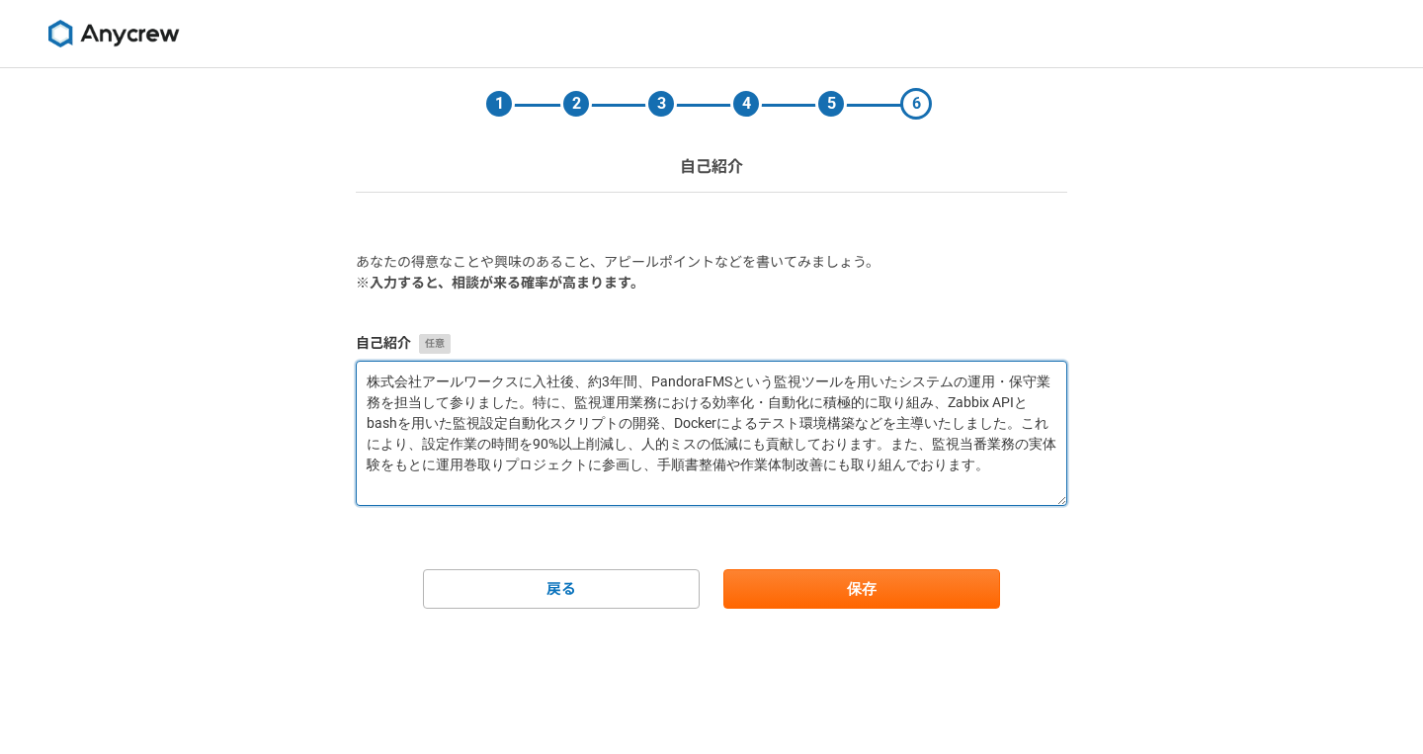
click at [737, 384] on textarea "株式会社アールワークスに入社後、約3年間、PandoraFMSという監視ツールを用いたシステムの運用・保守業務を担当して参りました。特に、監視運用業務における…" at bounding box center [712, 433] width 712 height 145
drag, startPoint x: 1030, startPoint y: 429, endPoint x: 1034, endPoint y: 474, distance: 45.6
click at [1034, 474] on textarea "株式会社アールワークスに入社後、約3年間、PandoraFMSという監視ツールを用いたシステムの運用・保守業務を担当して参りました。特に、監視運用業務における…" at bounding box center [712, 433] width 712 height 145
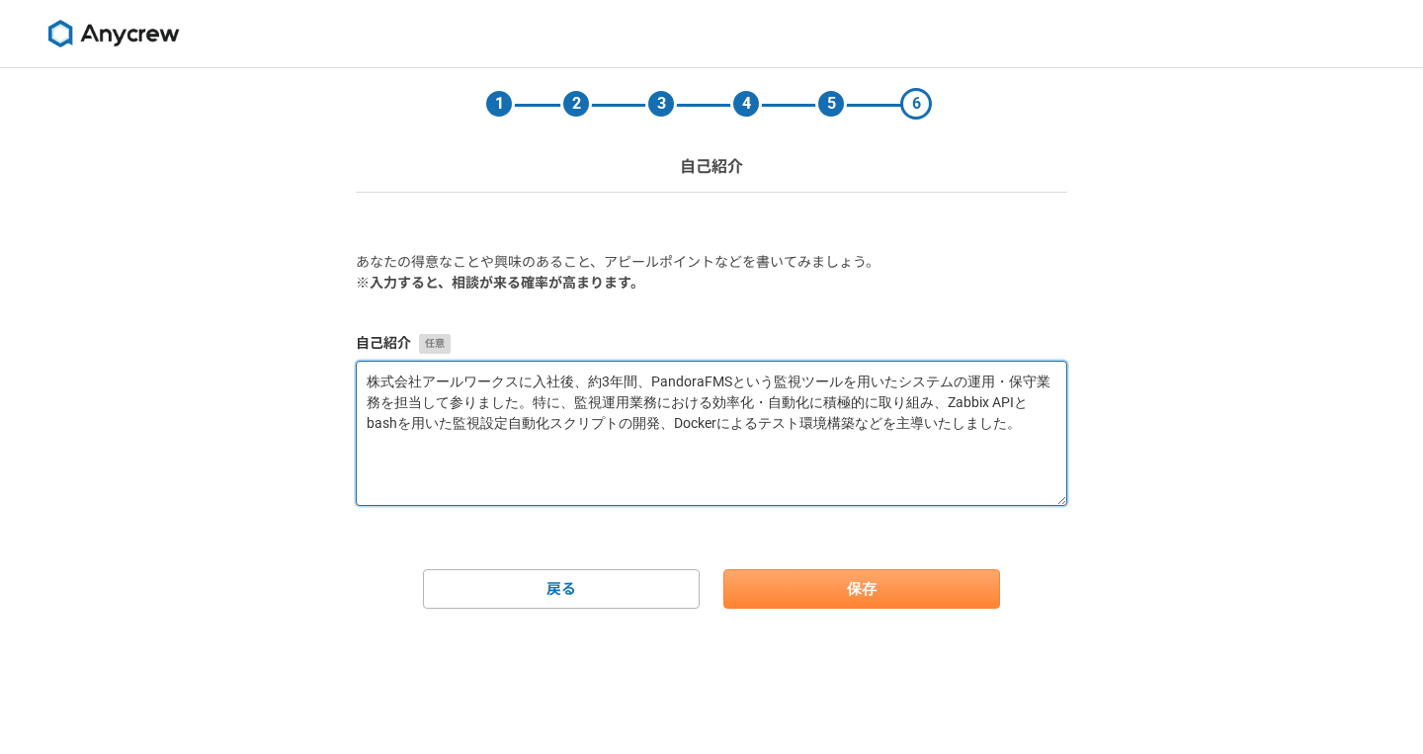
type textarea "株式会社アールワークスに入社後、約3年間、PandoraFMSという監視ツールを用いたシステムの運用・保守業務を担当して参りました。特に、監視運用業務における…"
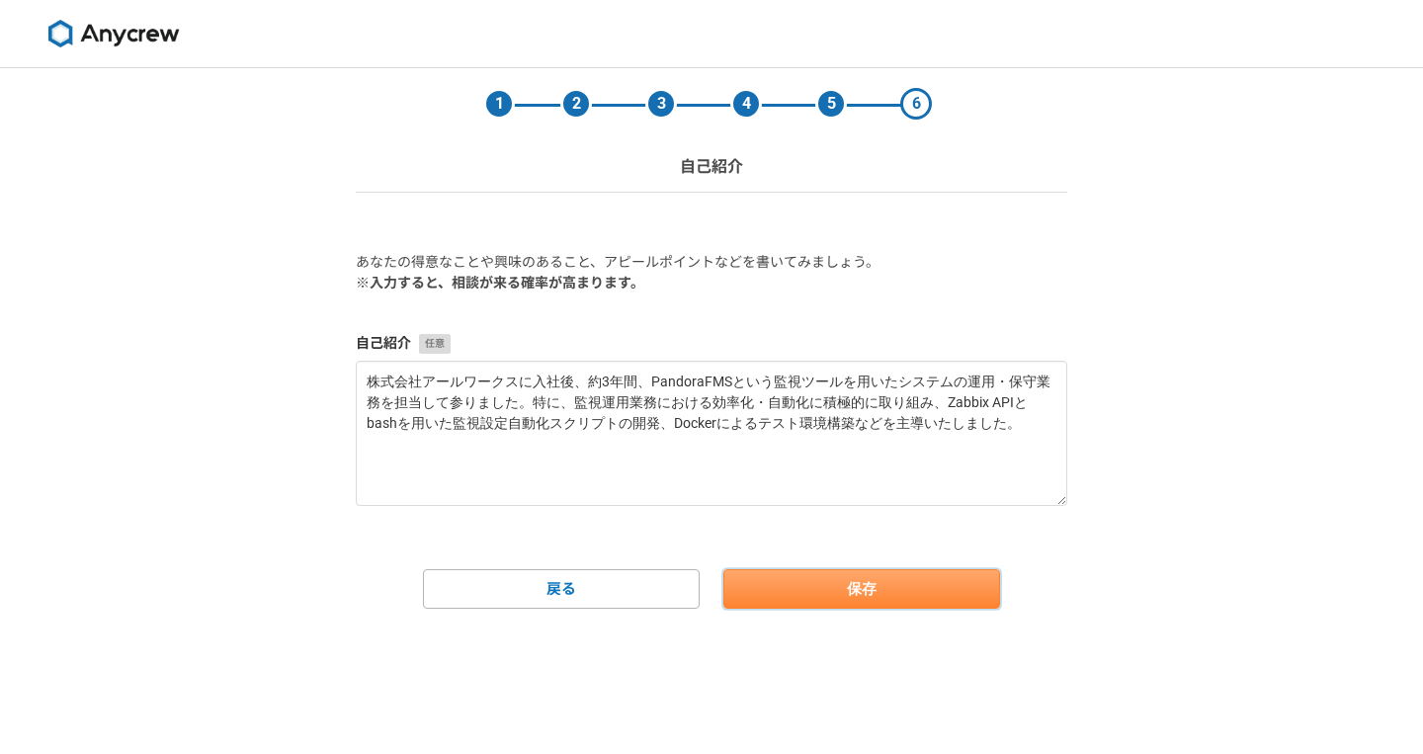
click at [837, 603] on button "保存" at bounding box center [861, 589] width 277 height 40
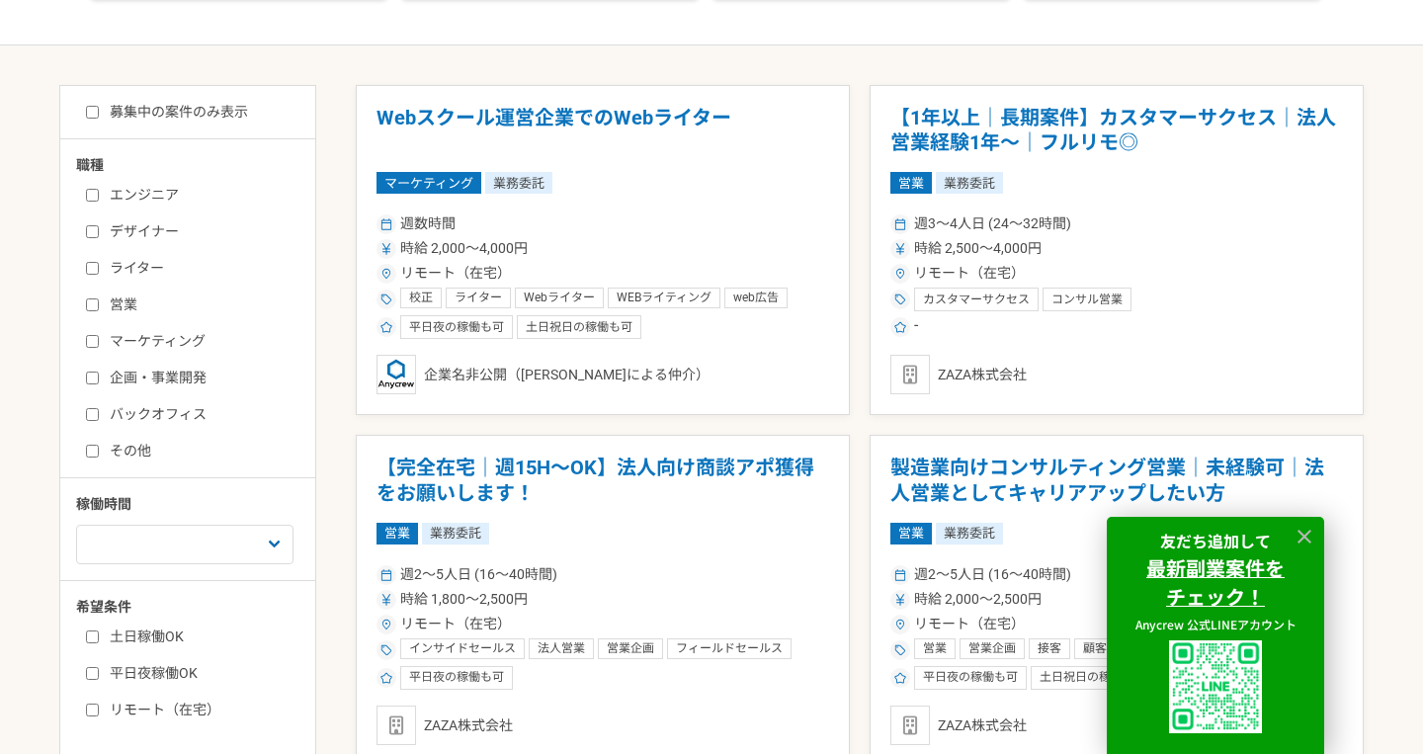
scroll to position [336, 0]
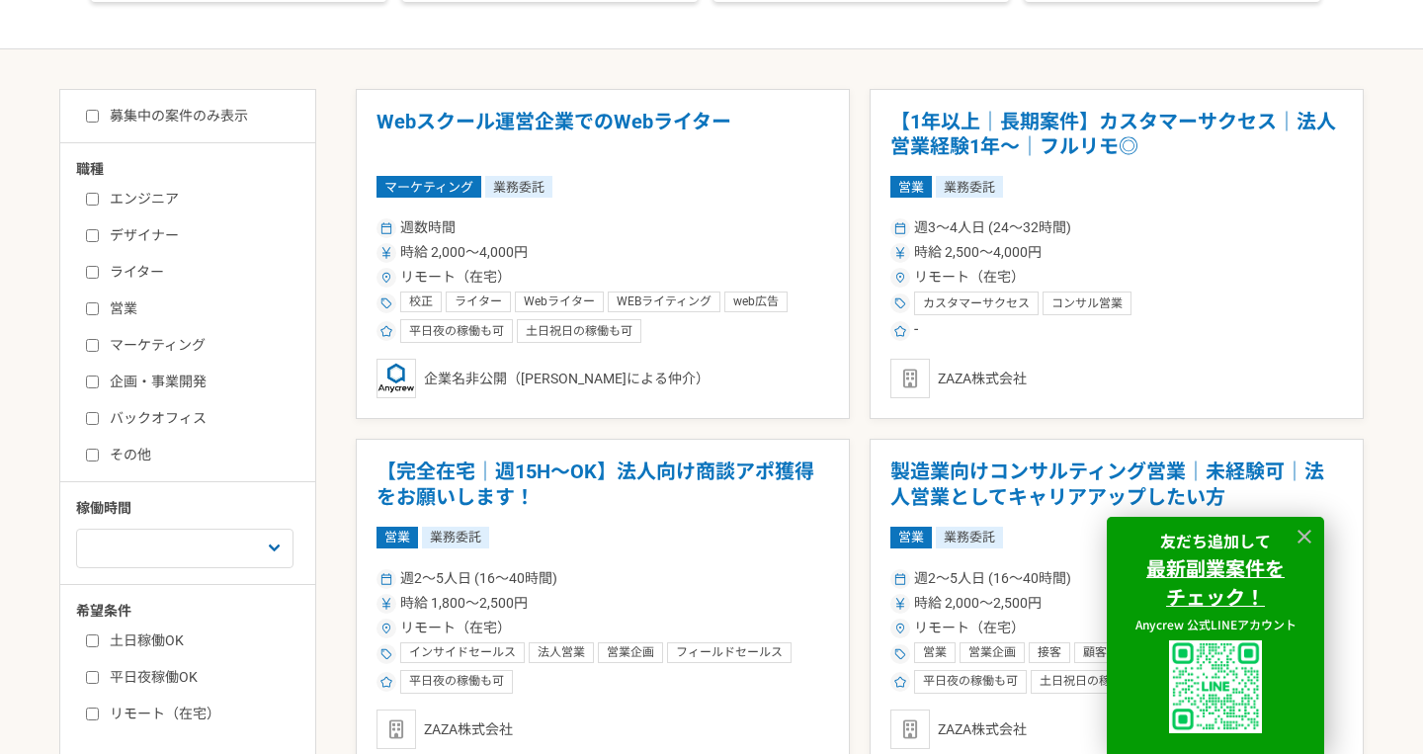
click at [169, 204] on label "エンジニア" at bounding box center [199, 199] width 227 height 21
click at [99, 204] on input "エンジニア" at bounding box center [92, 199] width 13 height 13
checkbox input "true"
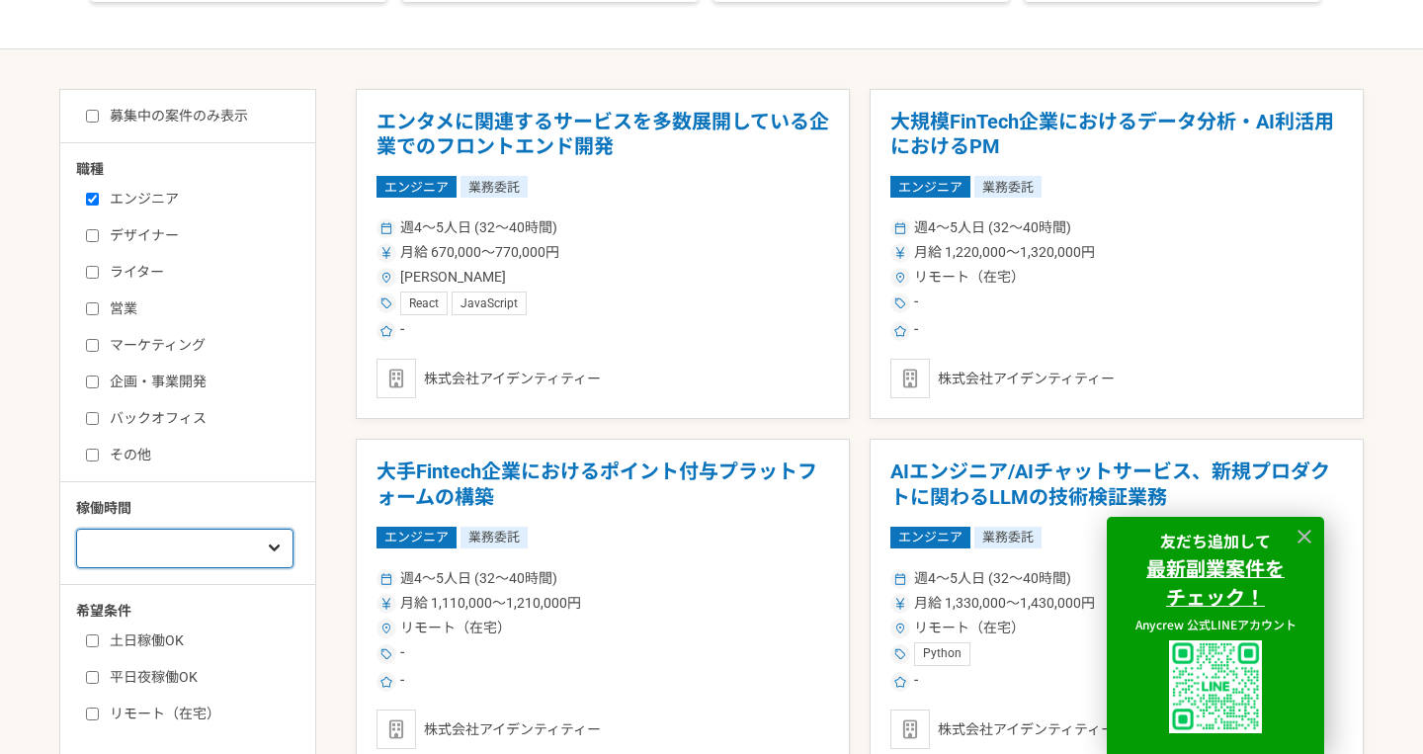
select select "1"
click option "週1人日（8時間）以下" at bounding box center [0, 0] width 0 height 0
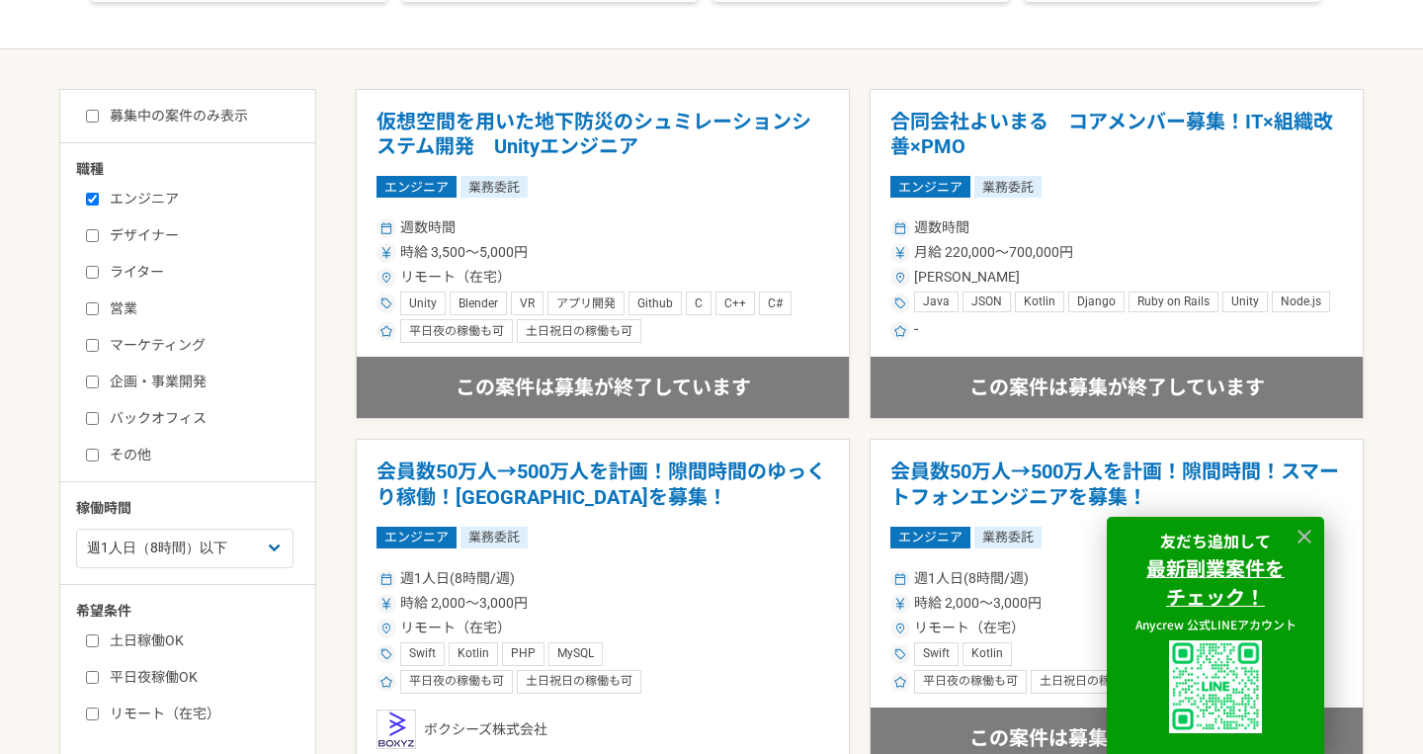
click at [172, 636] on label "土日稼働OK" at bounding box center [199, 641] width 227 height 21
click at [99, 636] on input "土日稼働OK" at bounding box center [92, 640] width 13 height 13
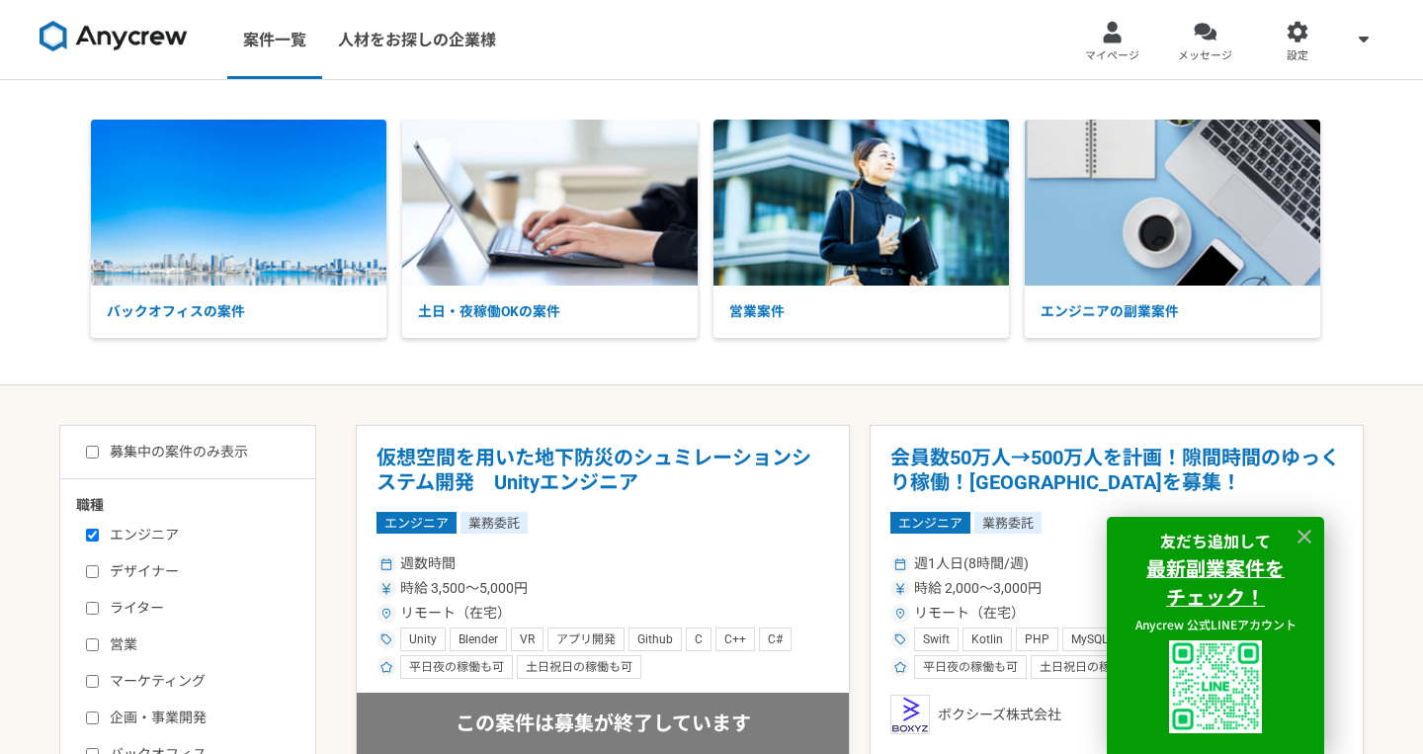
click at [839, 370] on div "バックオフィスの案件 土日・夜稼働OKの案件 営業案件 エンジニアの副業案件" at bounding box center [711, 232] width 1423 height 305
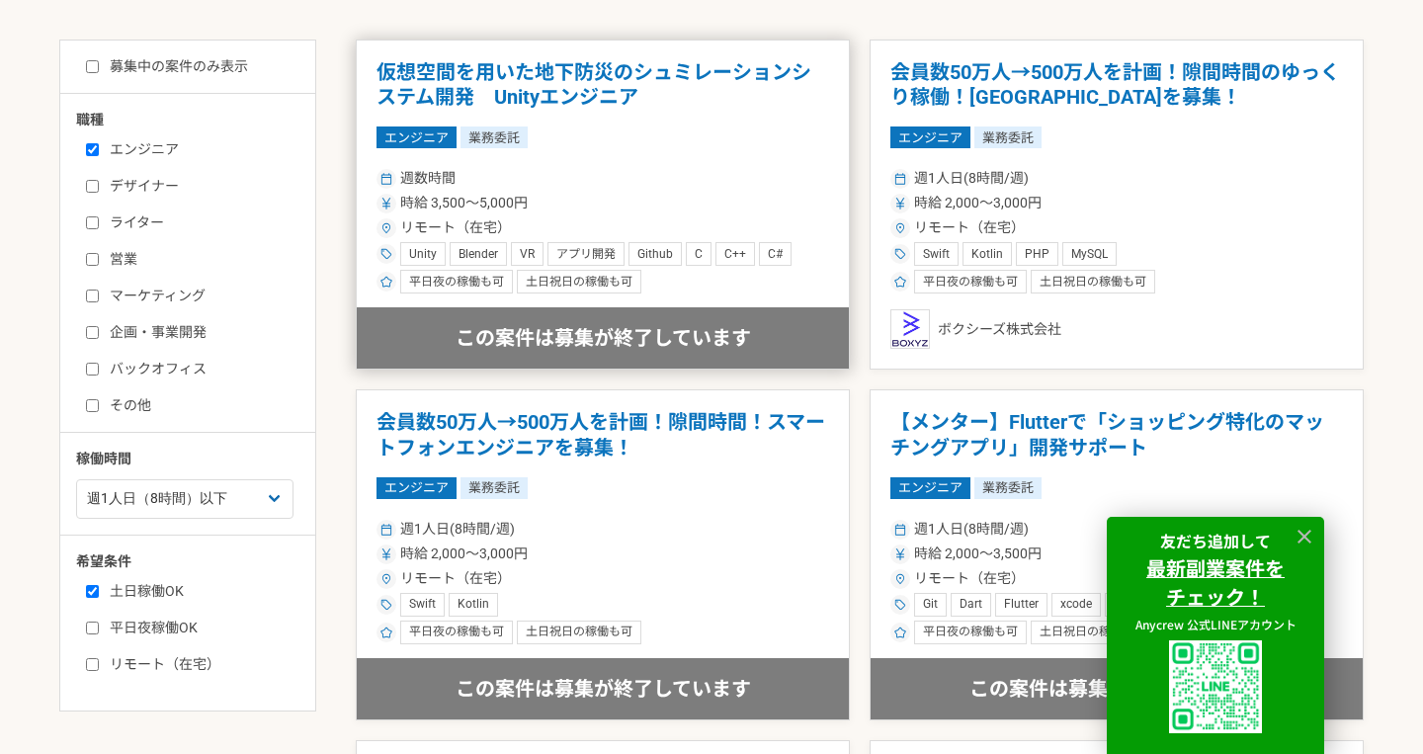
scroll to position [463, 0]
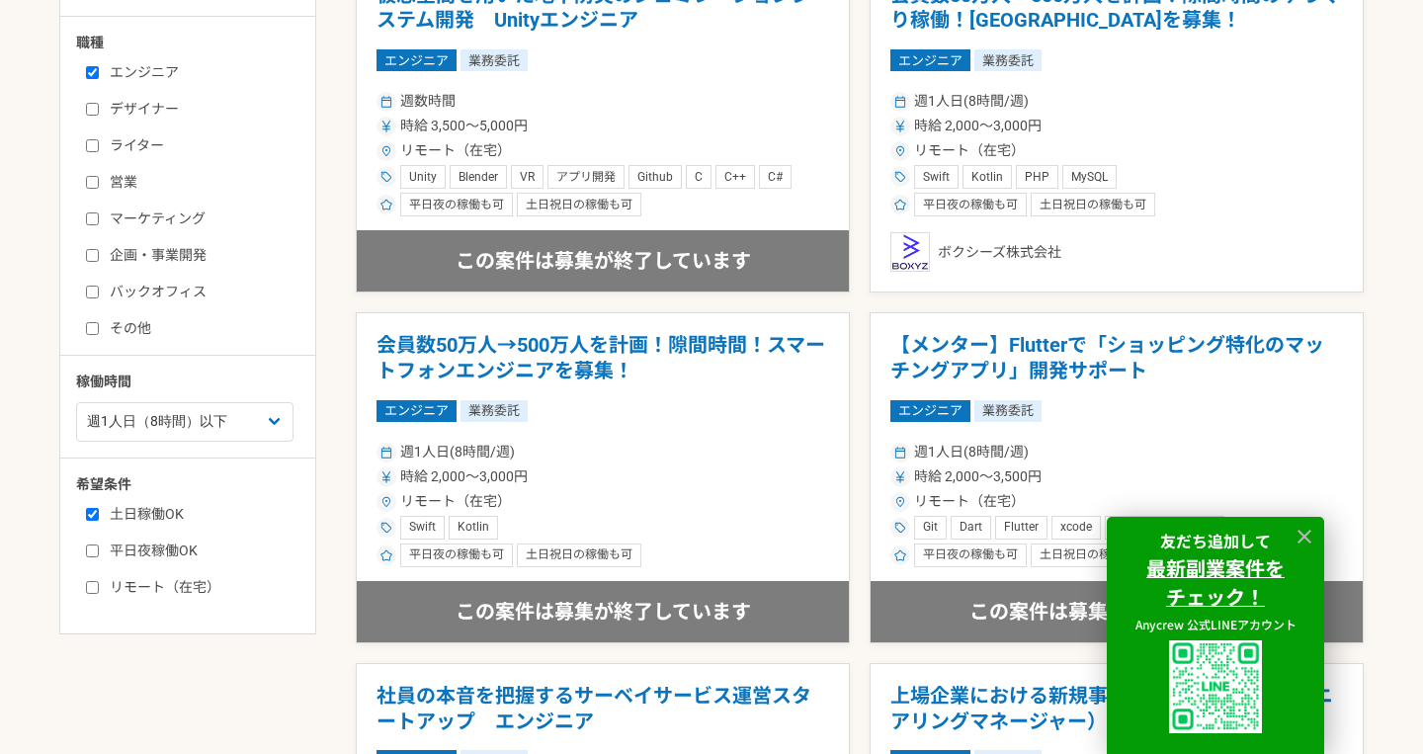
click at [140, 519] on label "土日稼働OK" at bounding box center [199, 514] width 227 height 21
click at [99, 519] on input "土日稼働OK" at bounding box center [92, 514] width 13 height 13
checkbox input "false"
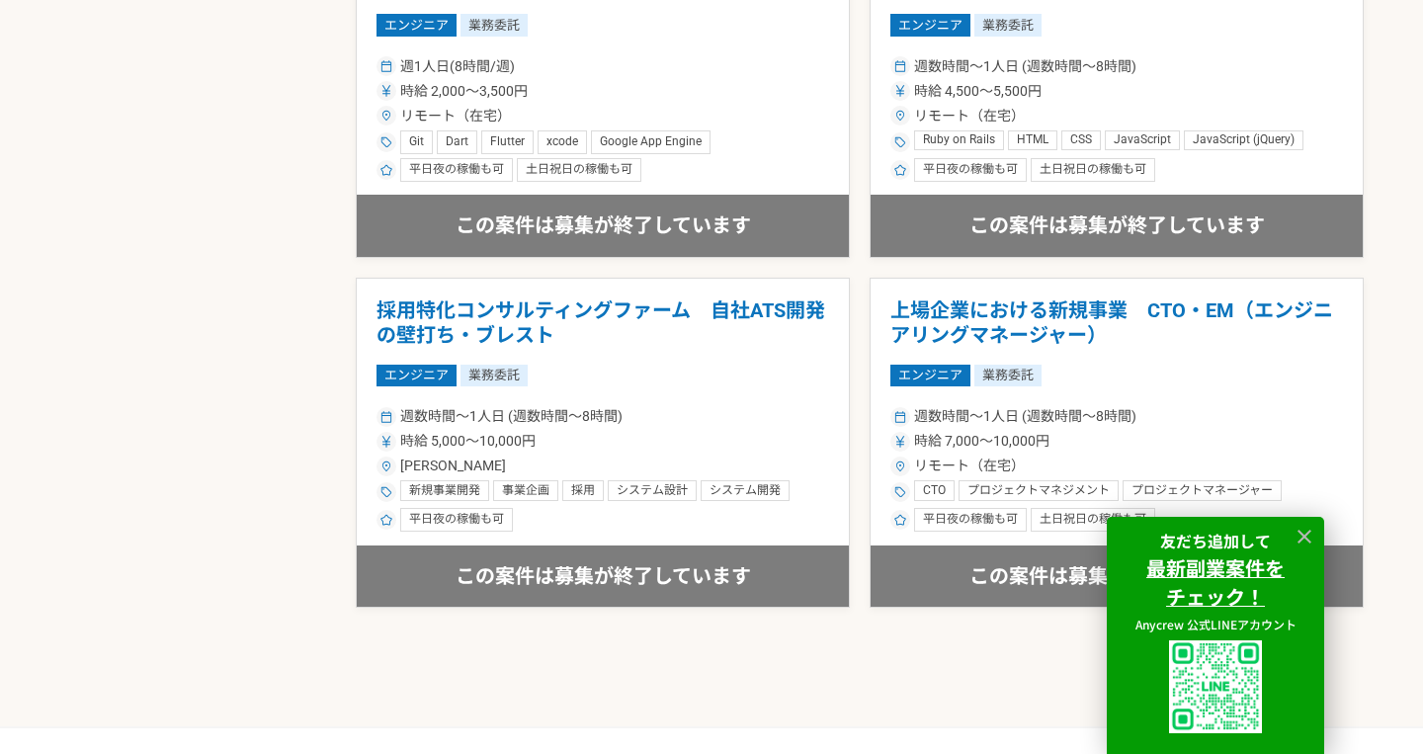
scroll to position [1343, 0]
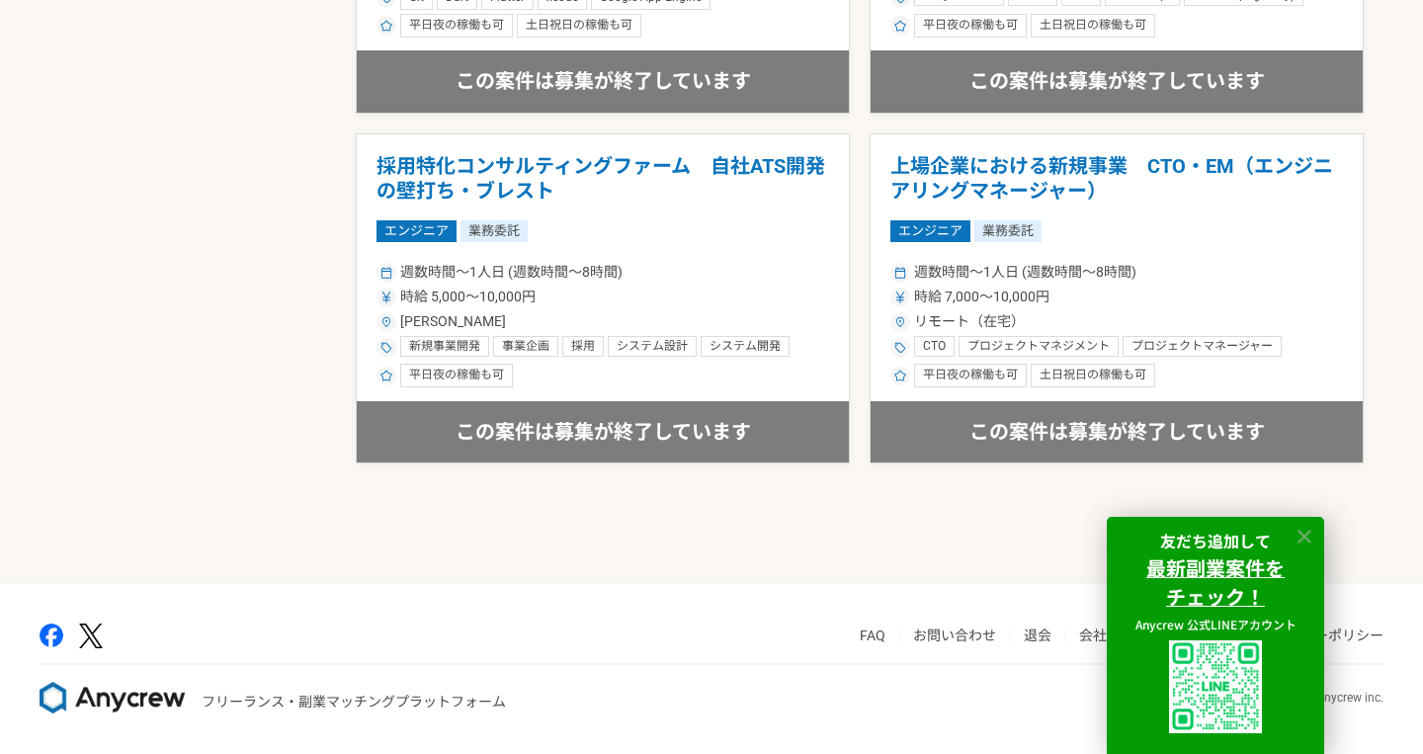
click at [1305, 540] on icon at bounding box center [1305, 537] width 23 height 23
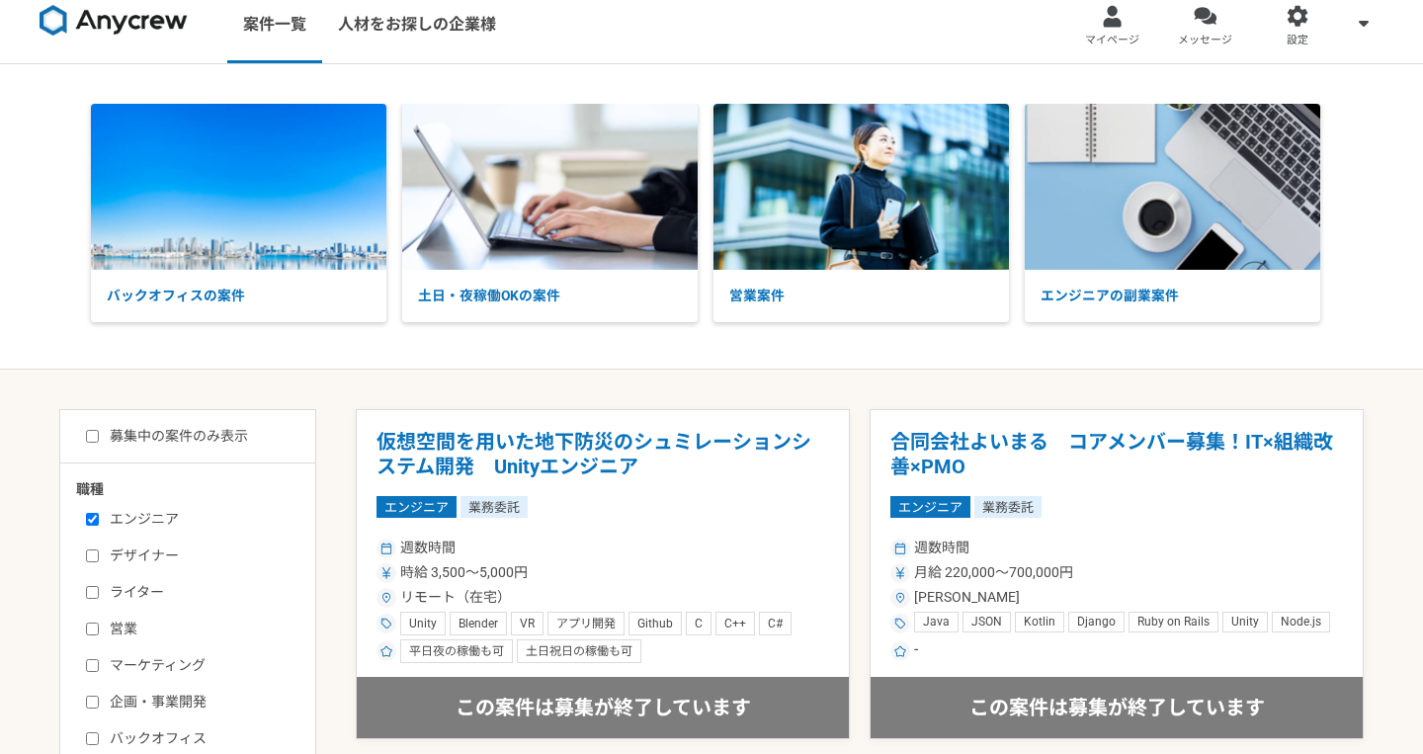
scroll to position [0, 0]
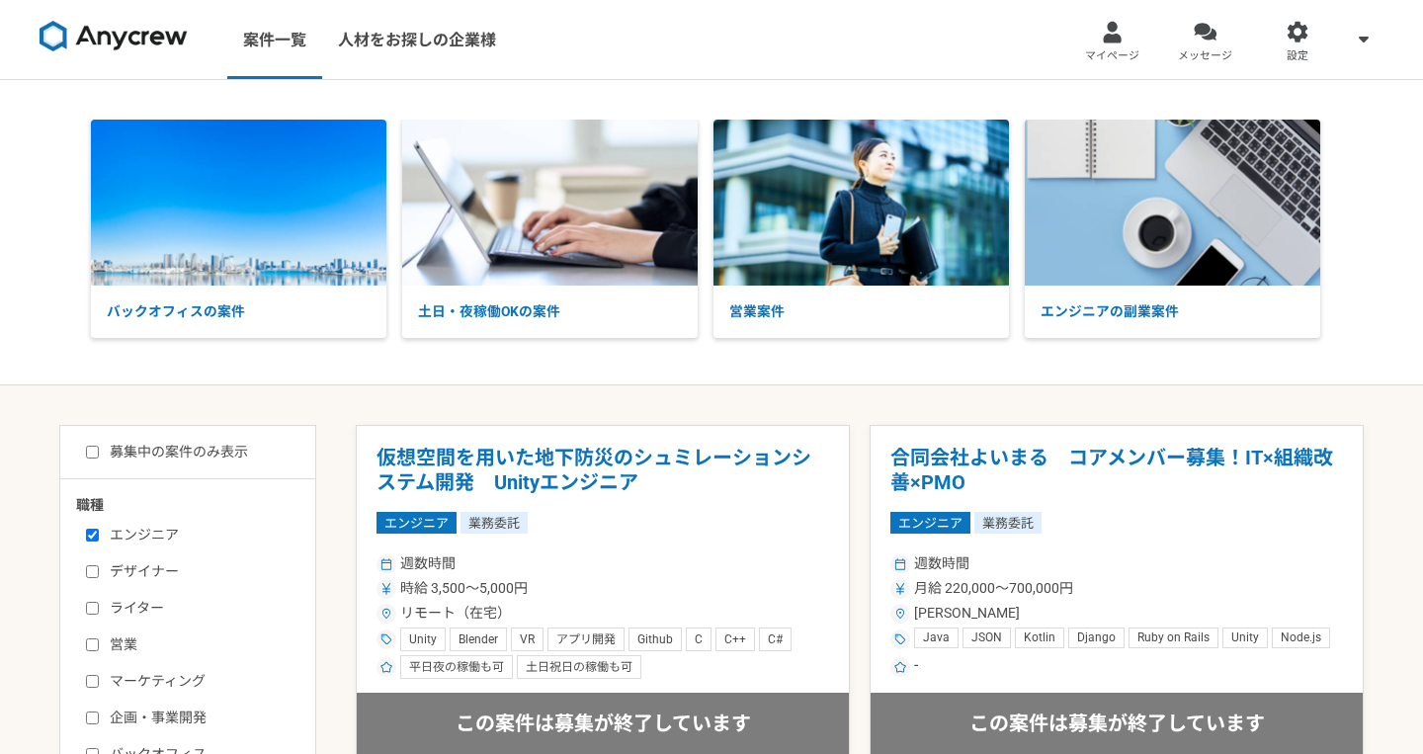
click at [143, 535] on label "エンジニア" at bounding box center [199, 535] width 227 height 21
click at [99, 535] on input "エンジニア" at bounding box center [92, 535] width 13 height 13
checkbox input "false"
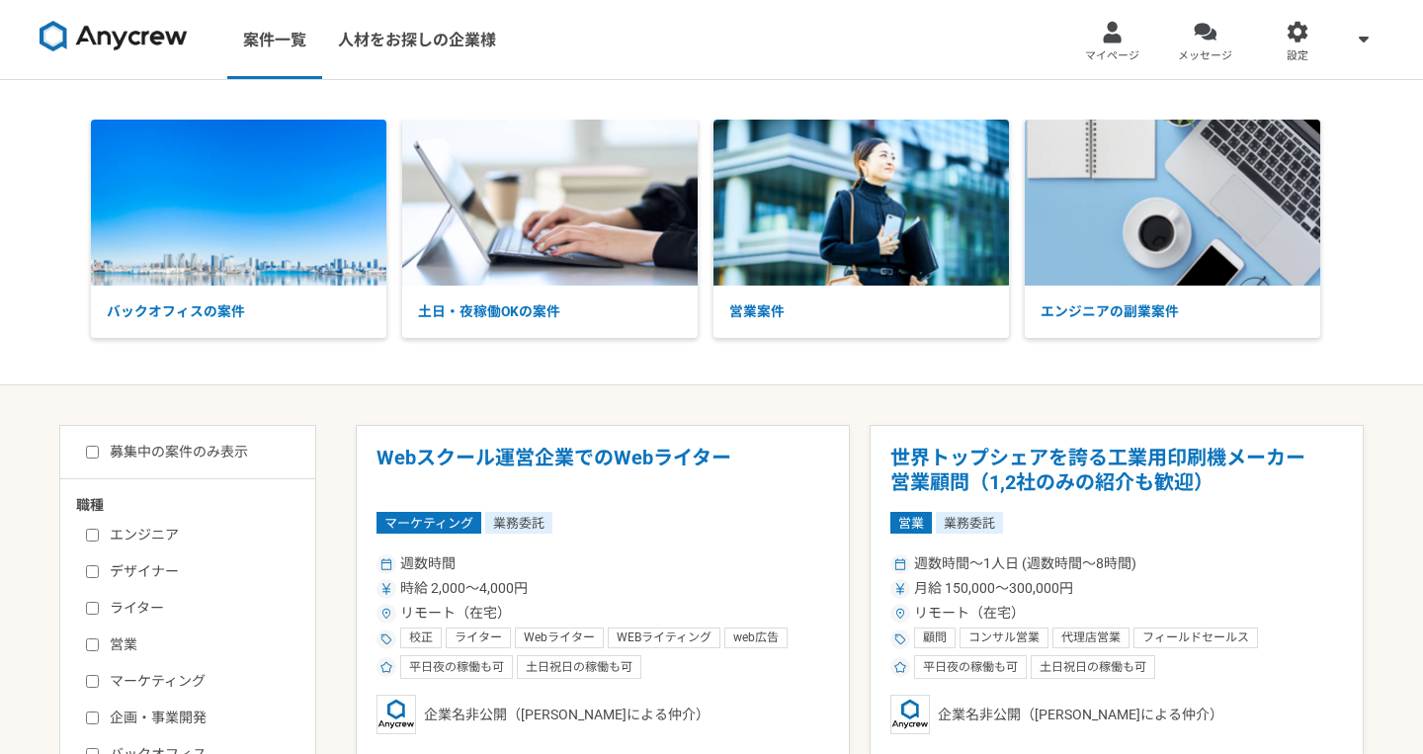
click at [179, 451] on label "募集中の案件のみ表示" at bounding box center [167, 452] width 162 height 21
click at [99, 451] on input "募集中の案件のみ表示" at bounding box center [92, 452] width 13 height 13
checkbox input "true"
click at [153, 534] on label "エンジニア" at bounding box center [199, 535] width 227 height 21
click at [99, 534] on input "エンジニア" at bounding box center [92, 535] width 13 height 13
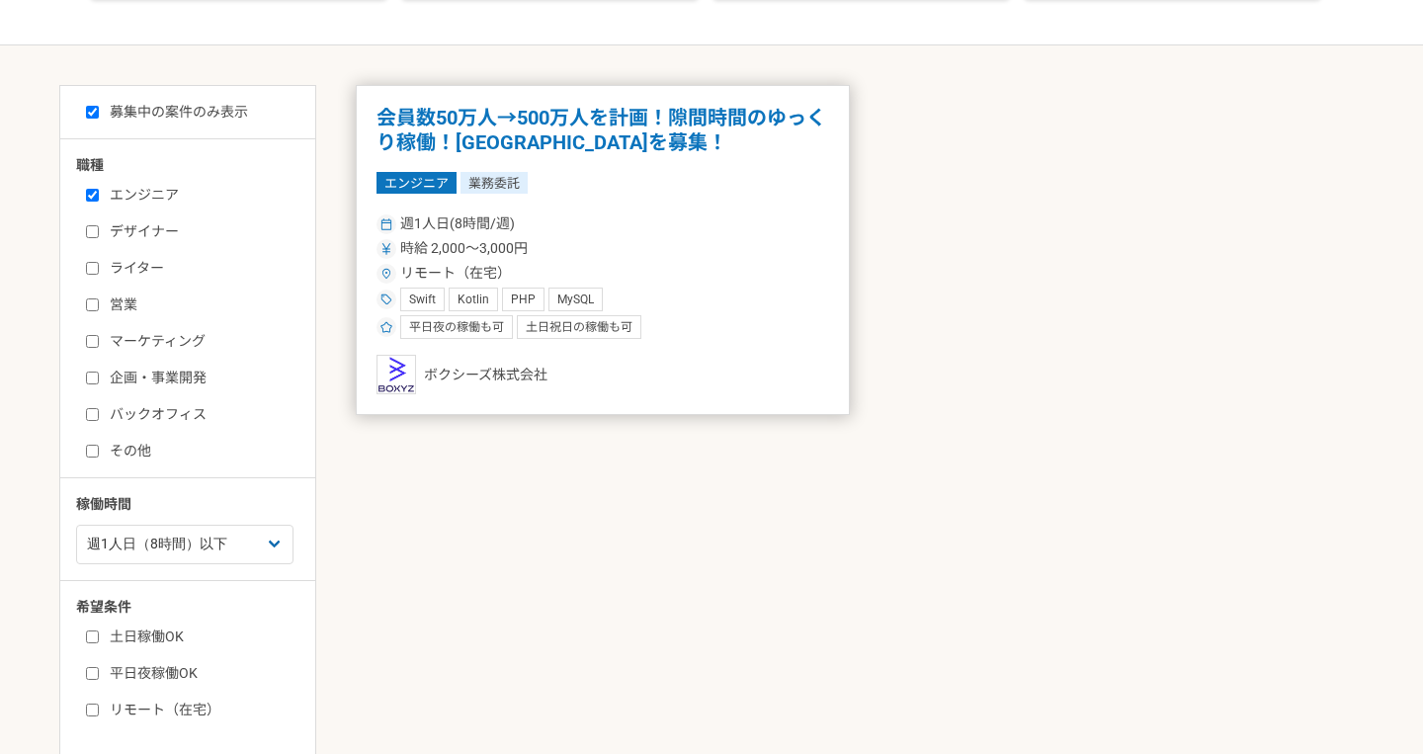
scroll to position [43, 0]
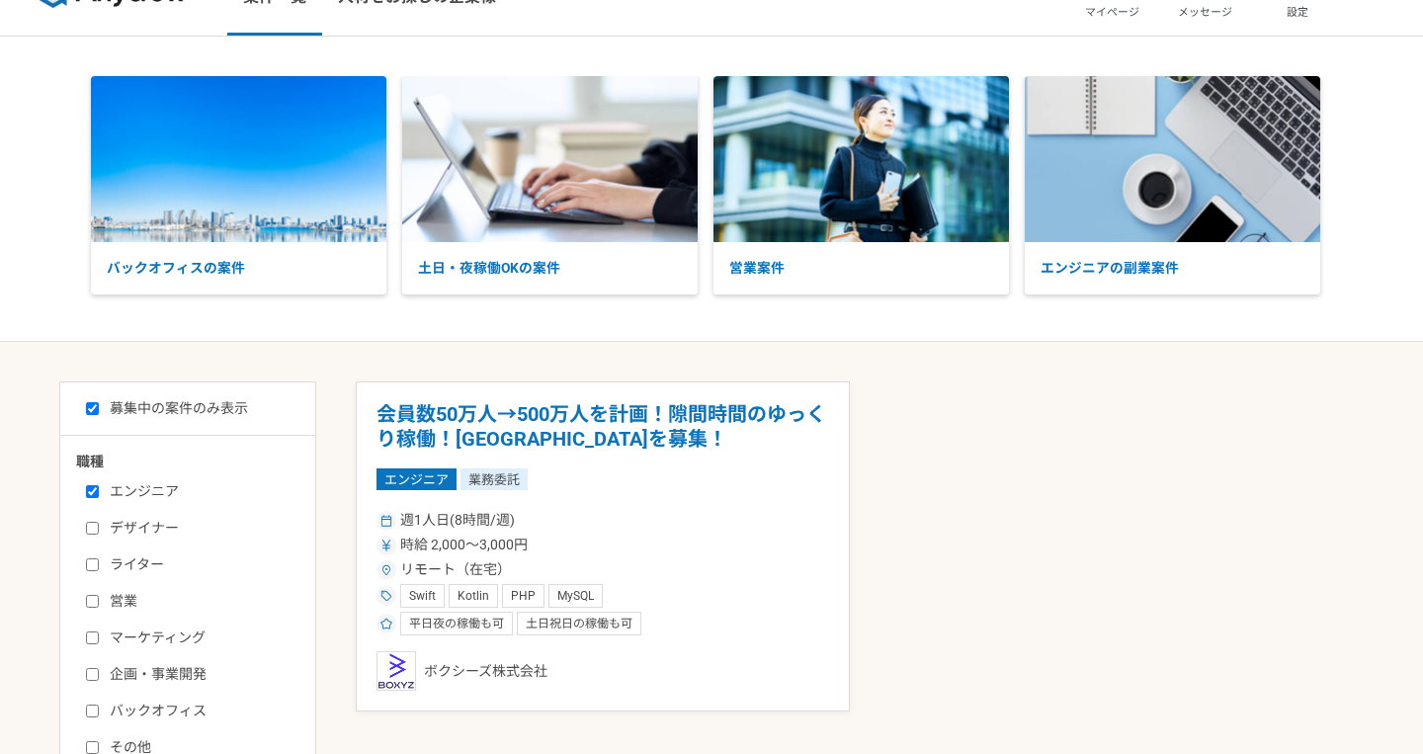
click at [142, 491] on label "エンジニア" at bounding box center [199, 491] width 227 height 21
click at [99, 491] on input "エンジニア" at bounding box center [92, 491] width 13 height 13
checkbox input "false"
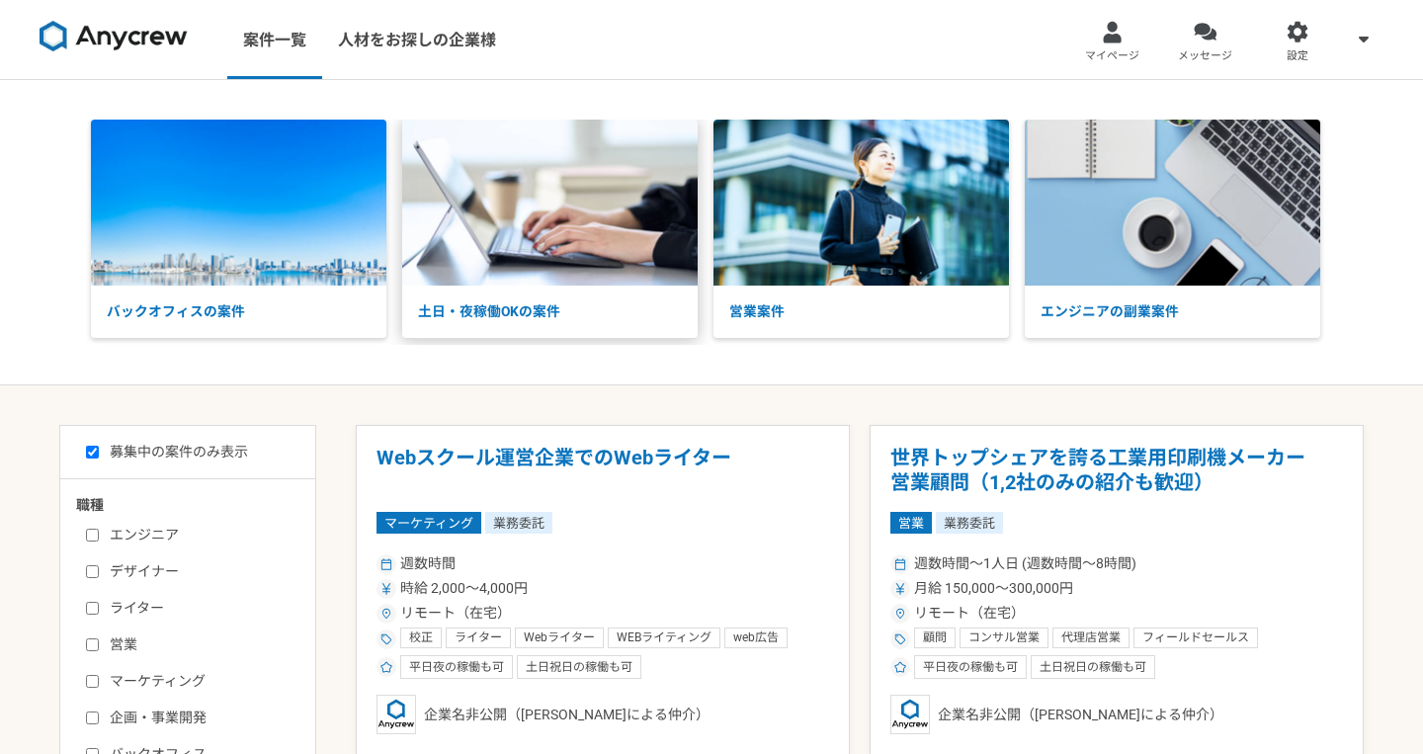
click at [603, 253] on img at bounding box center [549, 203] width 295 height 166
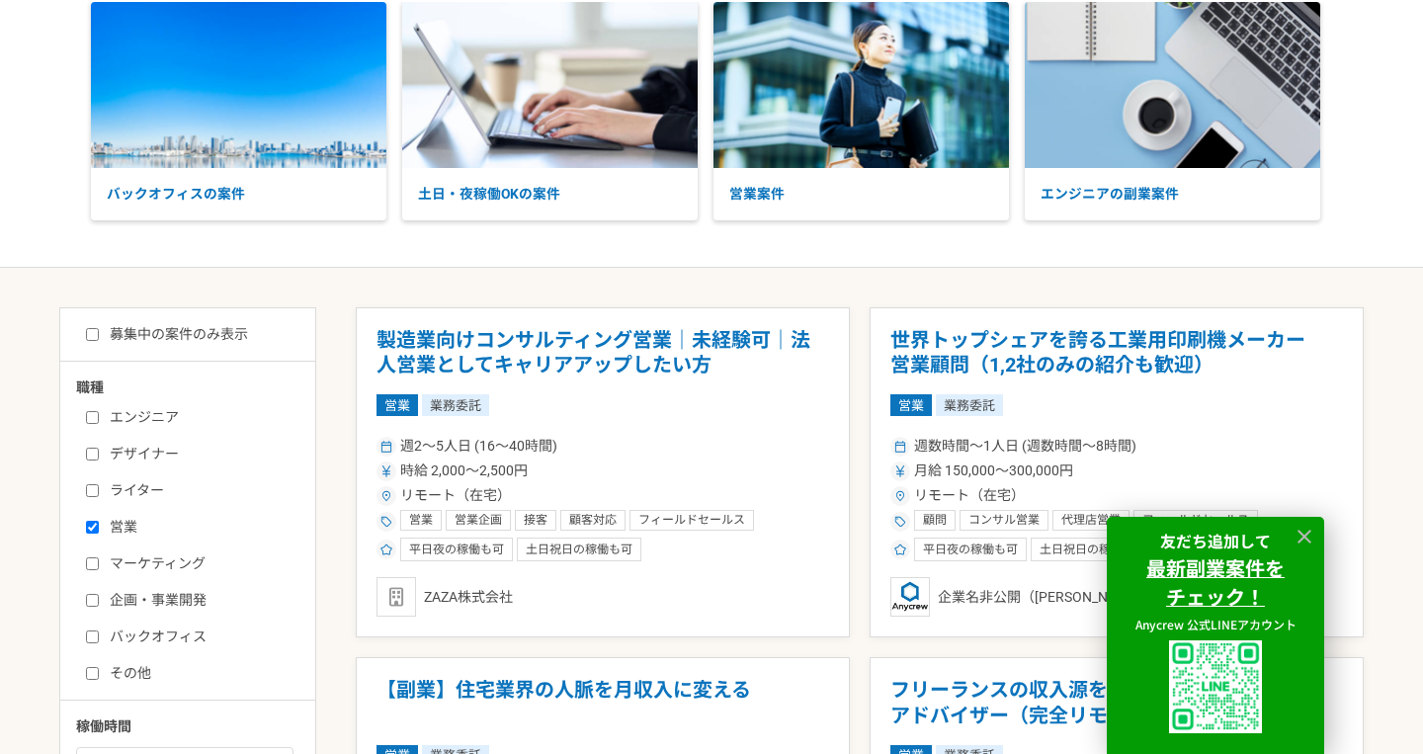
scroll to position [128, 0]
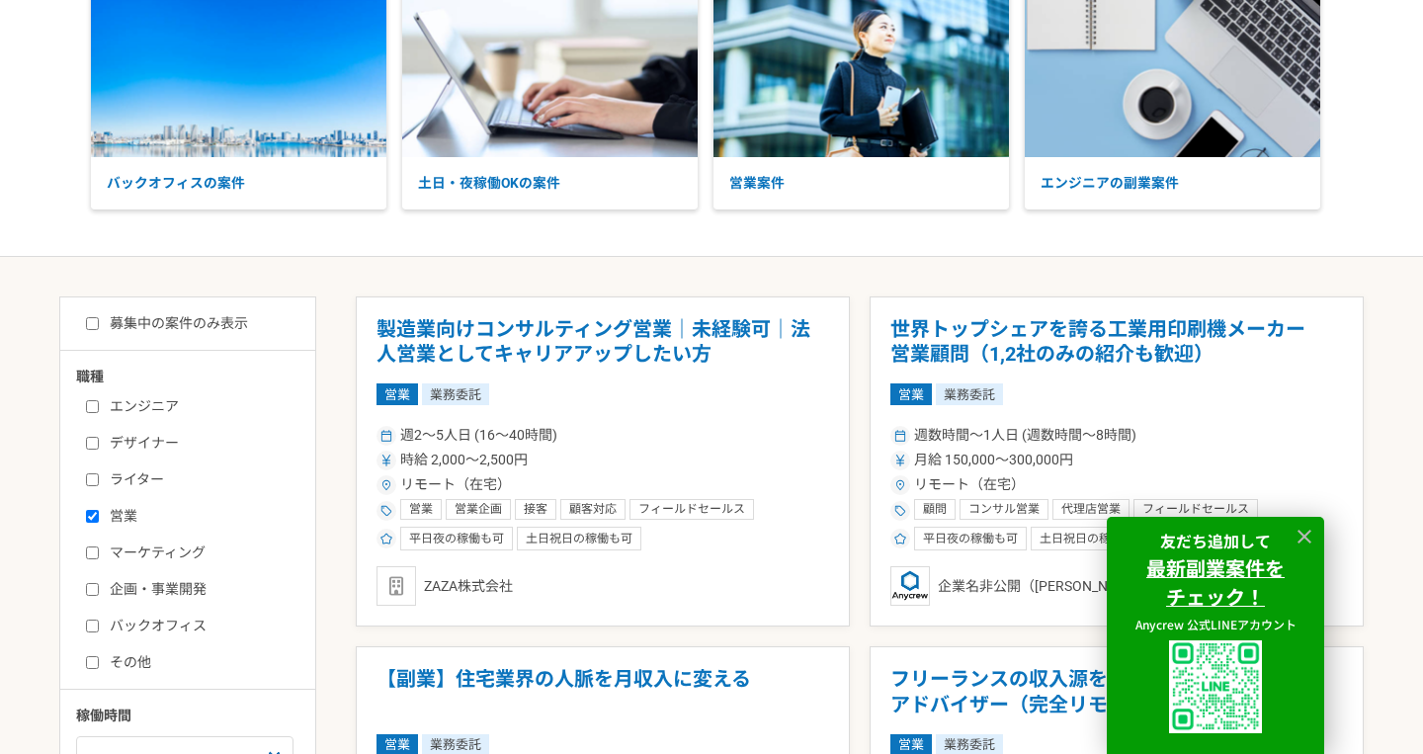
click at [139, 519] on label "営業" at bounding box center [199, 516] width 227 height 21
click at [99, 519] on input "営業" at bounding box center [92, 516] width 13 height 13
checkbox input "false"
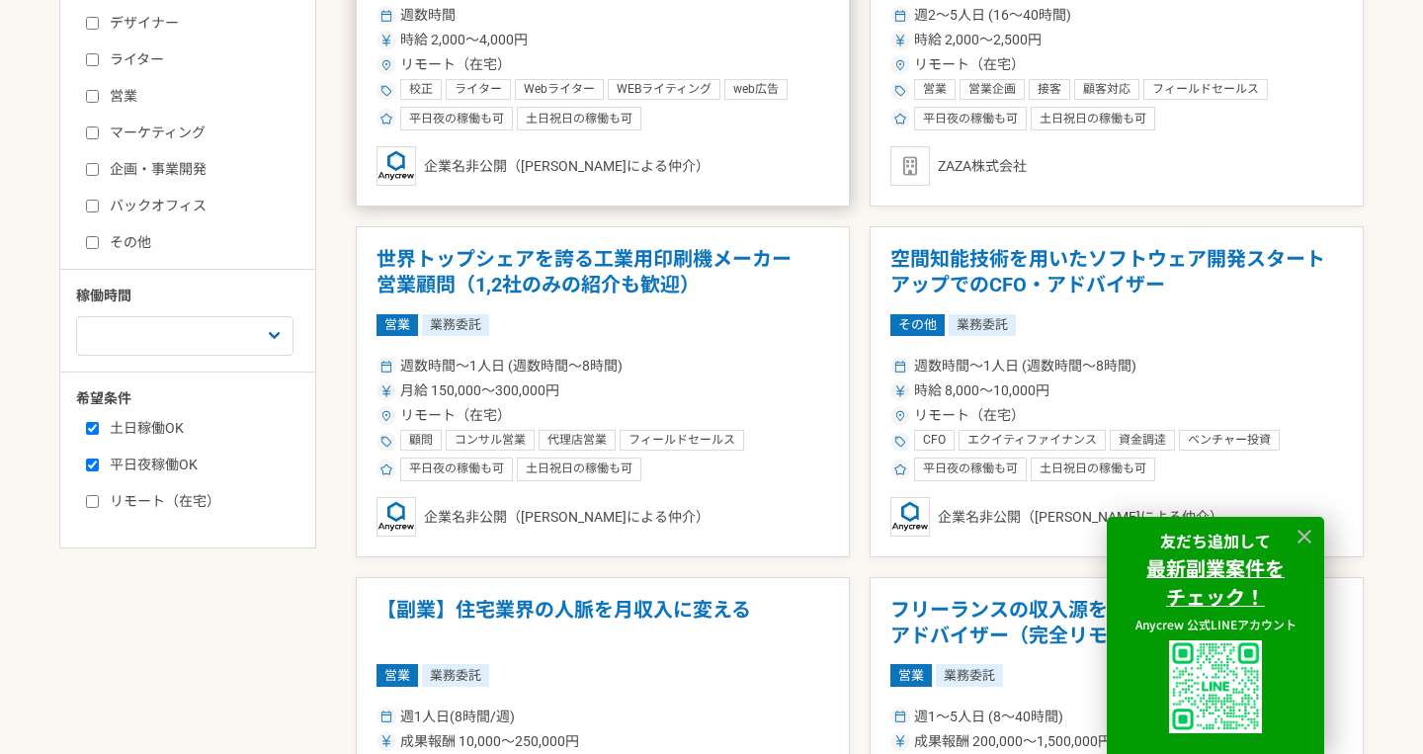
scroll to position [651, 0]
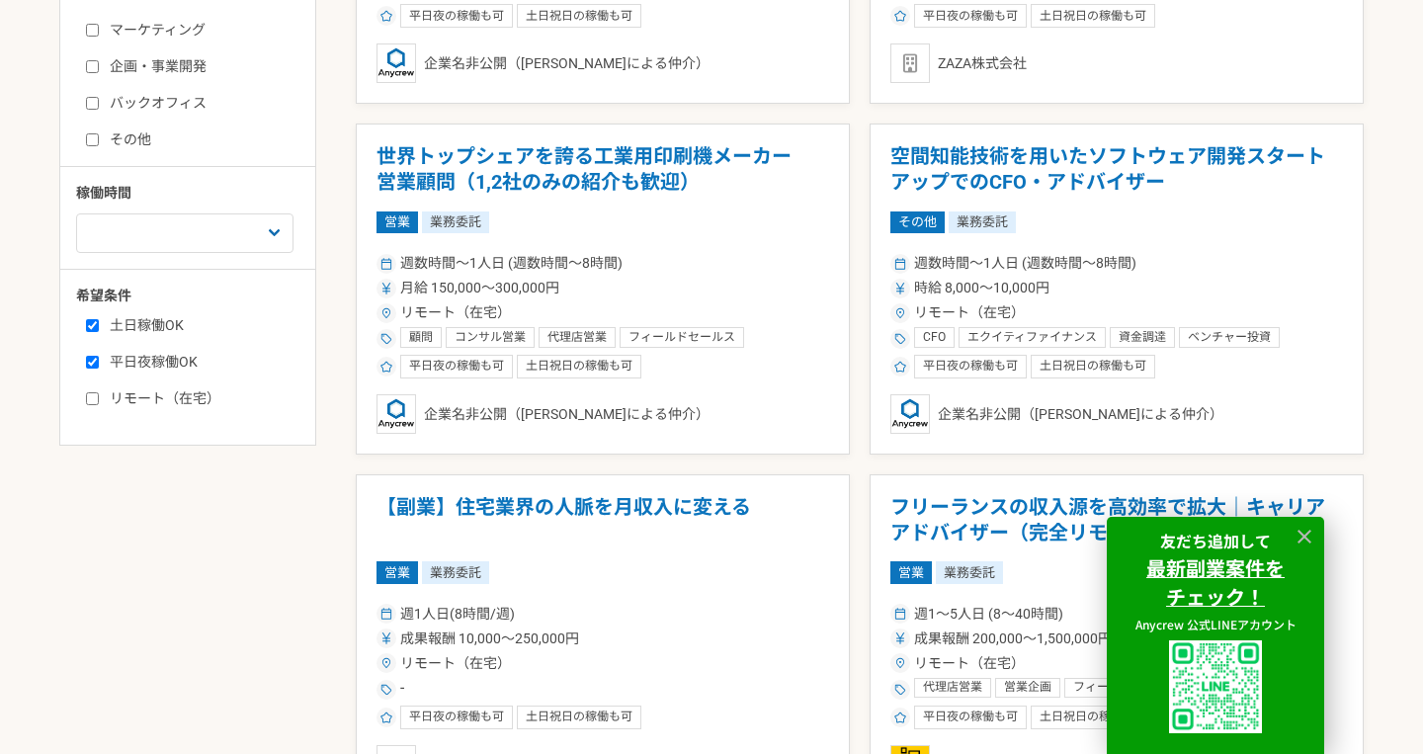
click at [192, 372] on label "平日夜稼働OK" at bounding box center [199, 362] width 227 height 21
click at [99, 369] on input "平日夜稼働OK" at bounding box center [92, 362] width 13 height 13
checkbox input "false"
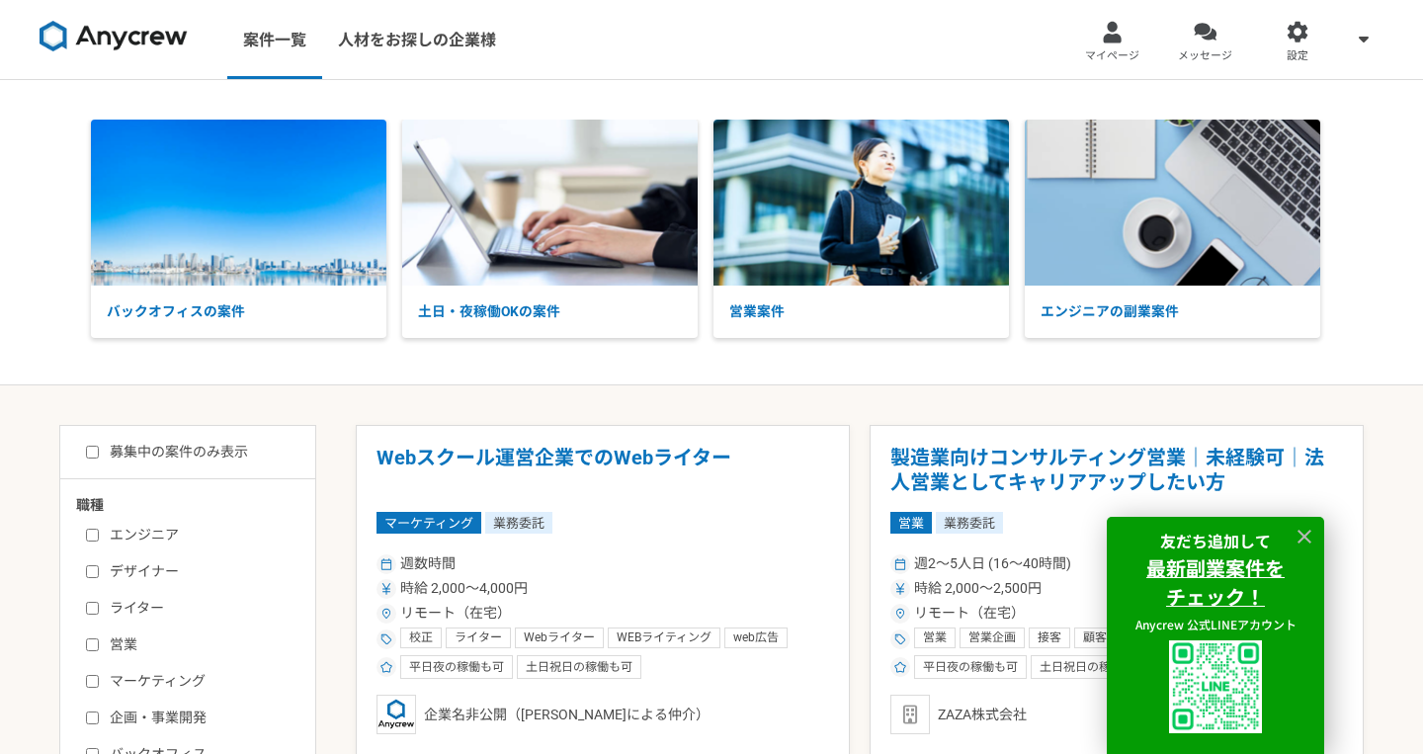
click at [162, 535] on label "エンジニア" at bounding box center [199, 535] width 227 height 21
click at [99, 535] on input "エンジニア" at bounding box center [92, 535] width 13 height 13
checkbox input "true"
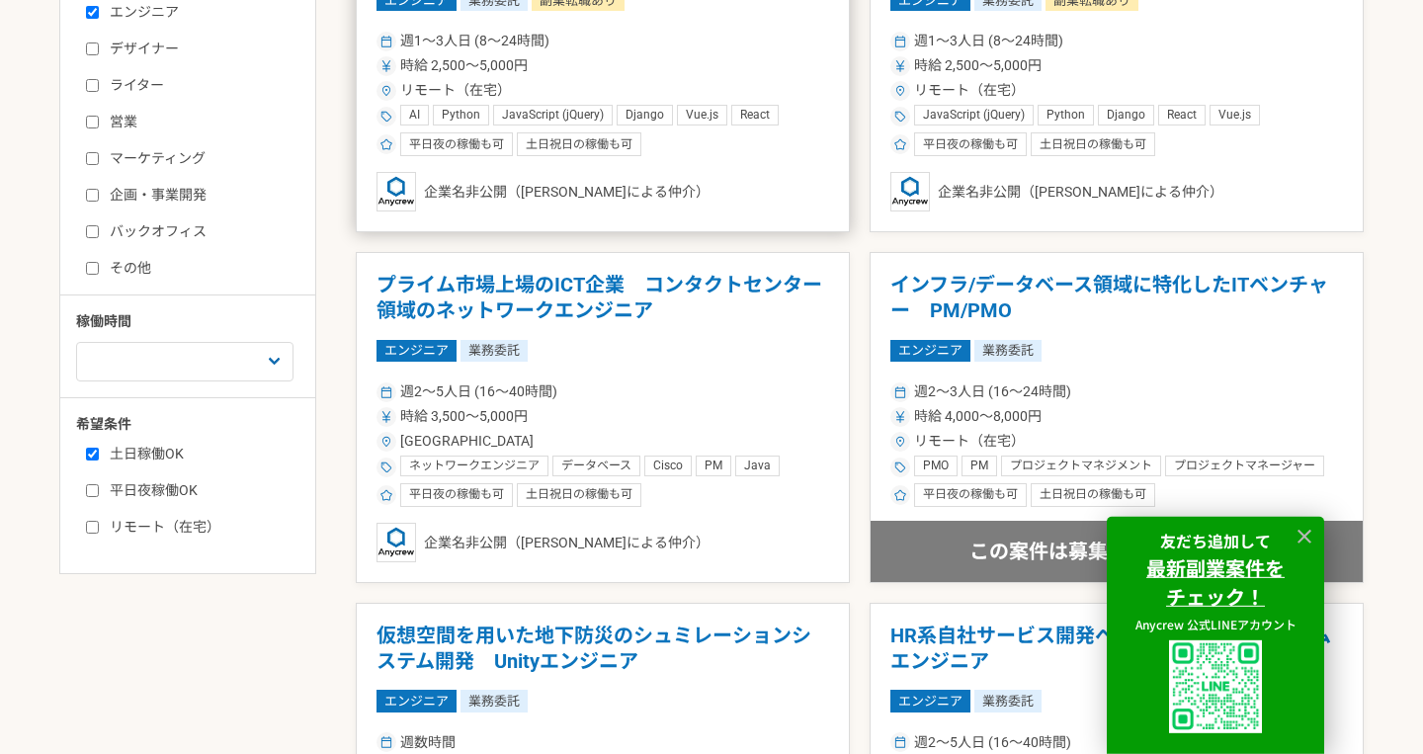
scroll to position [254, 0]
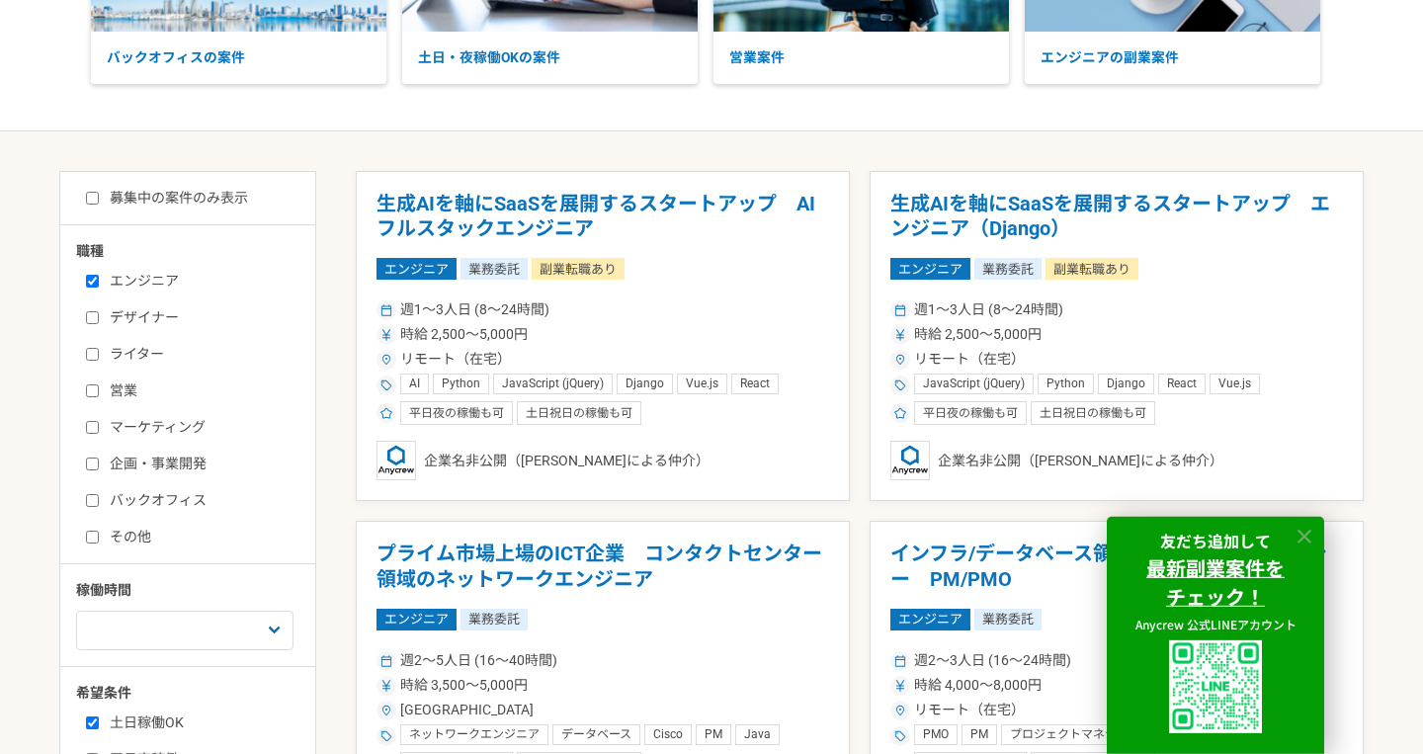
click at [1309, 531] on icon at bounding box center [1305, 537] width 14 height 14
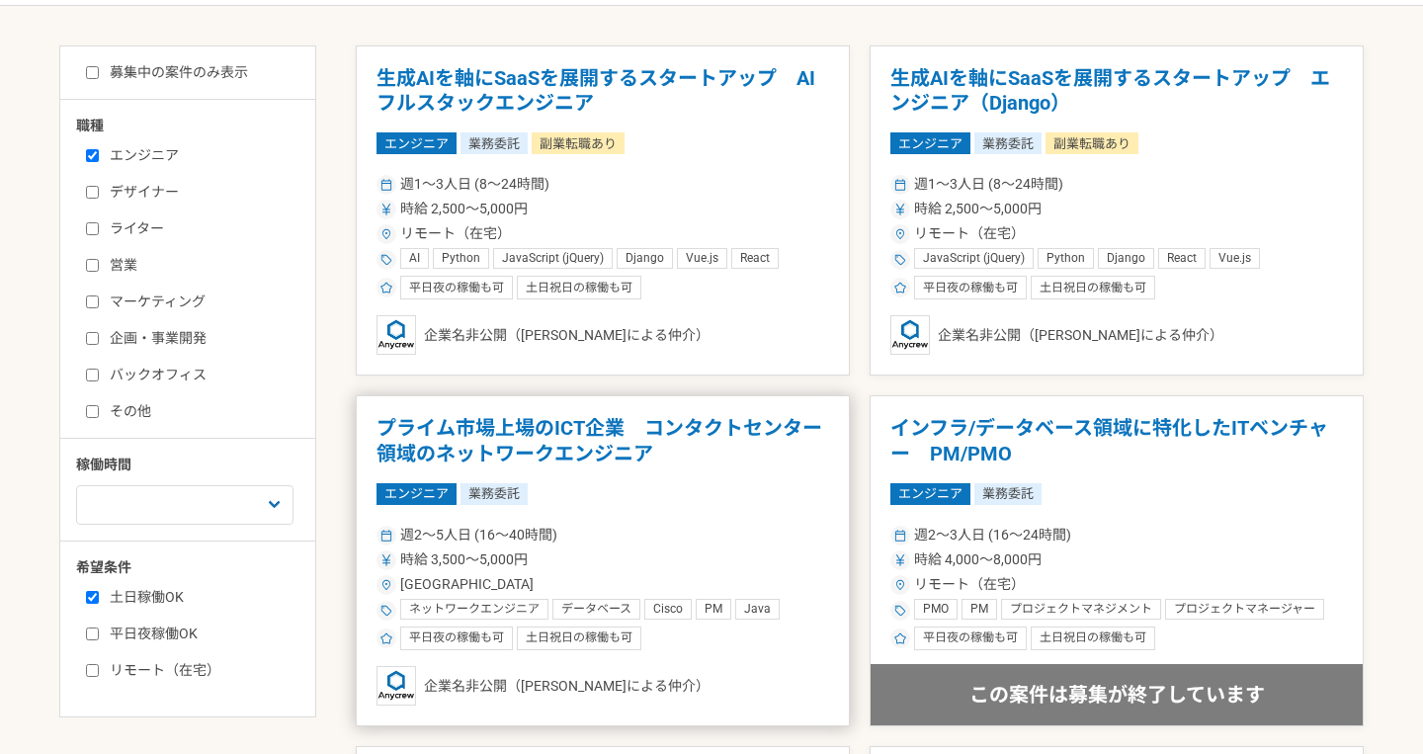
scroll to position [457, 0]
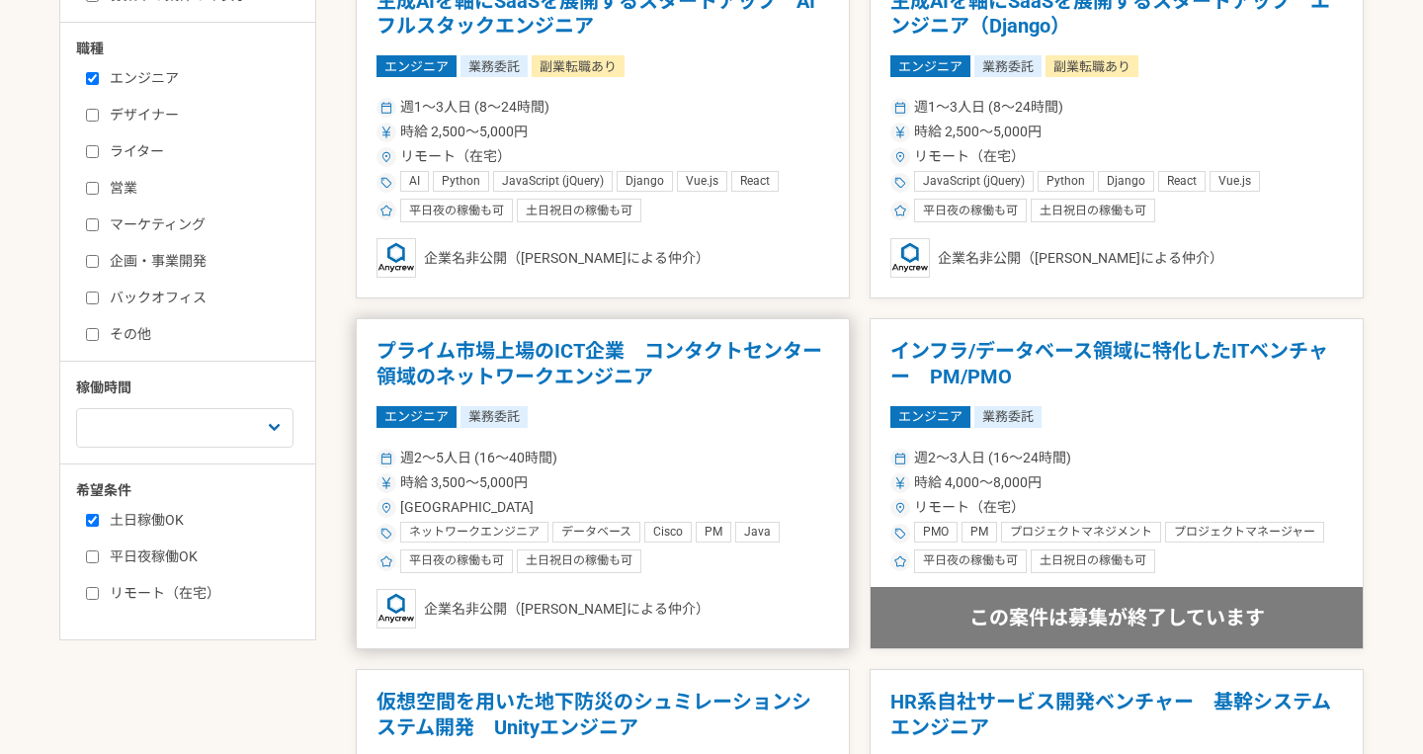
click at [743, 427] on div "エンジニア 業務委託" at bounding box center [603, 417] width 453 height 22
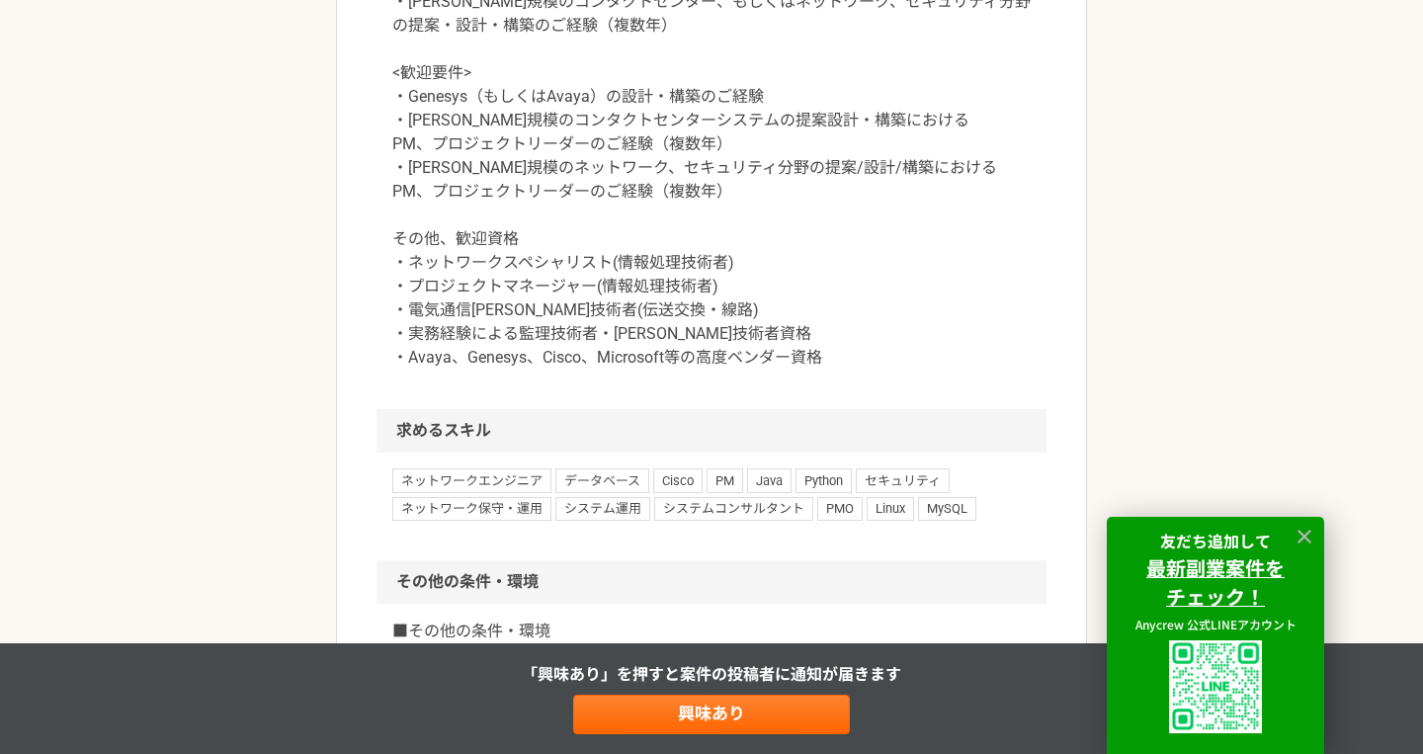
scroll to position [1533, 0]
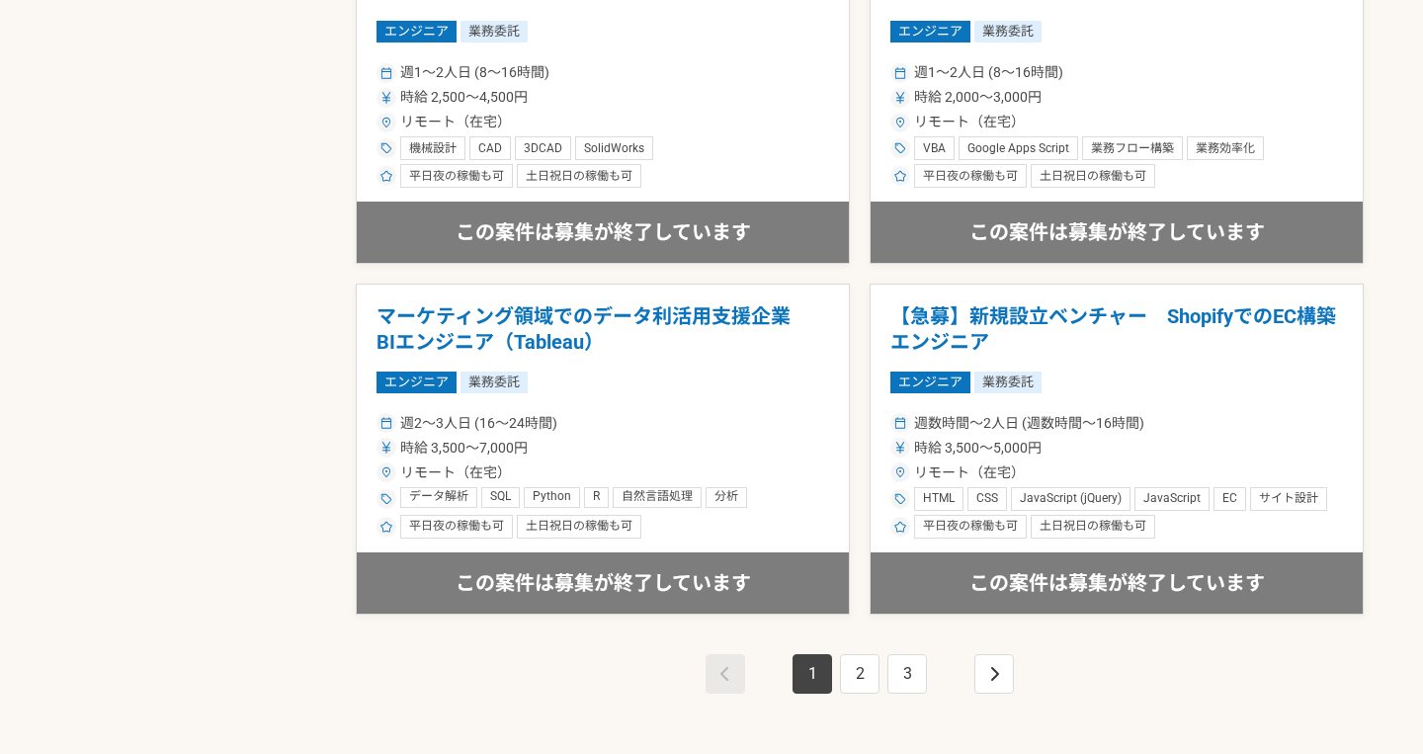
scroll to position [3486, 0]
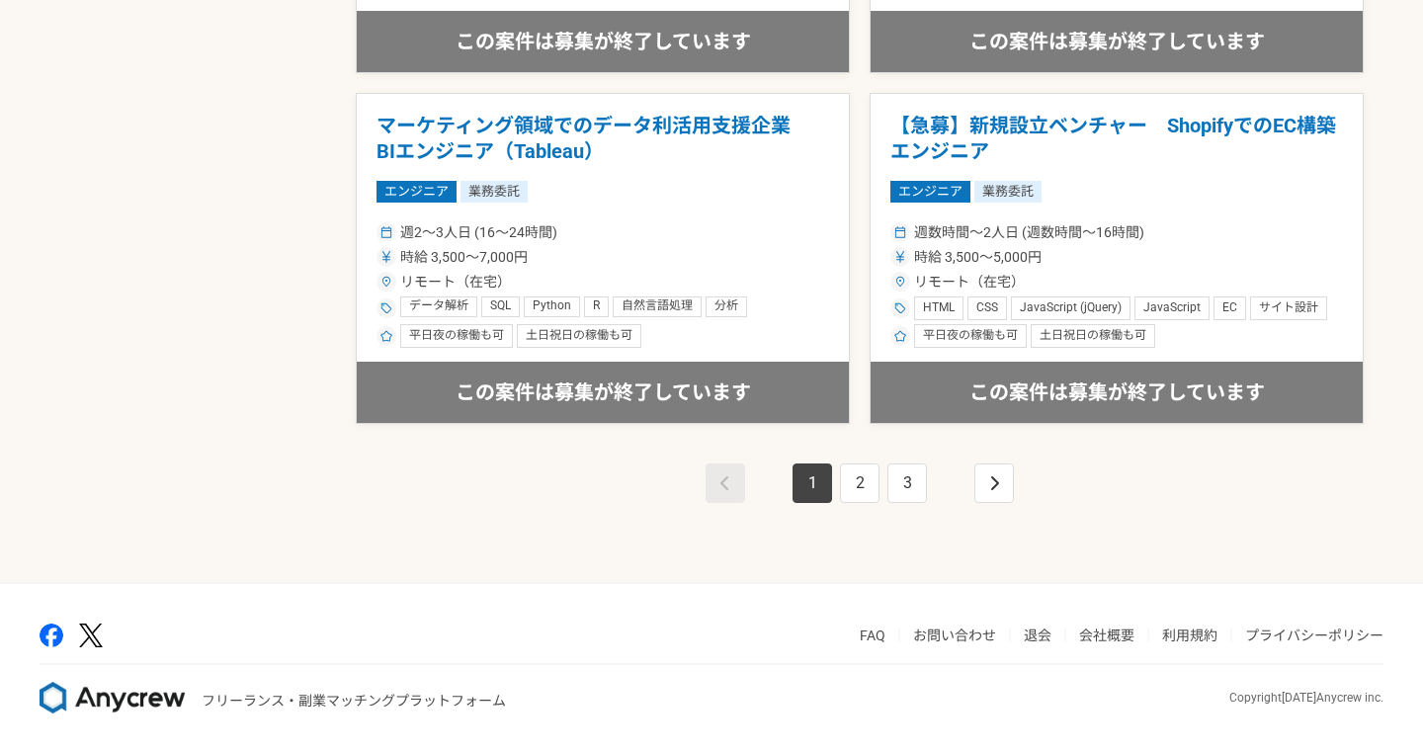
click at [861, 458] on div "1 2 3" at bounding box center [860, 503] width 1008 height 158
click at [861, 480] on link "2" at bounding box center [860, 484] width 40 height 40
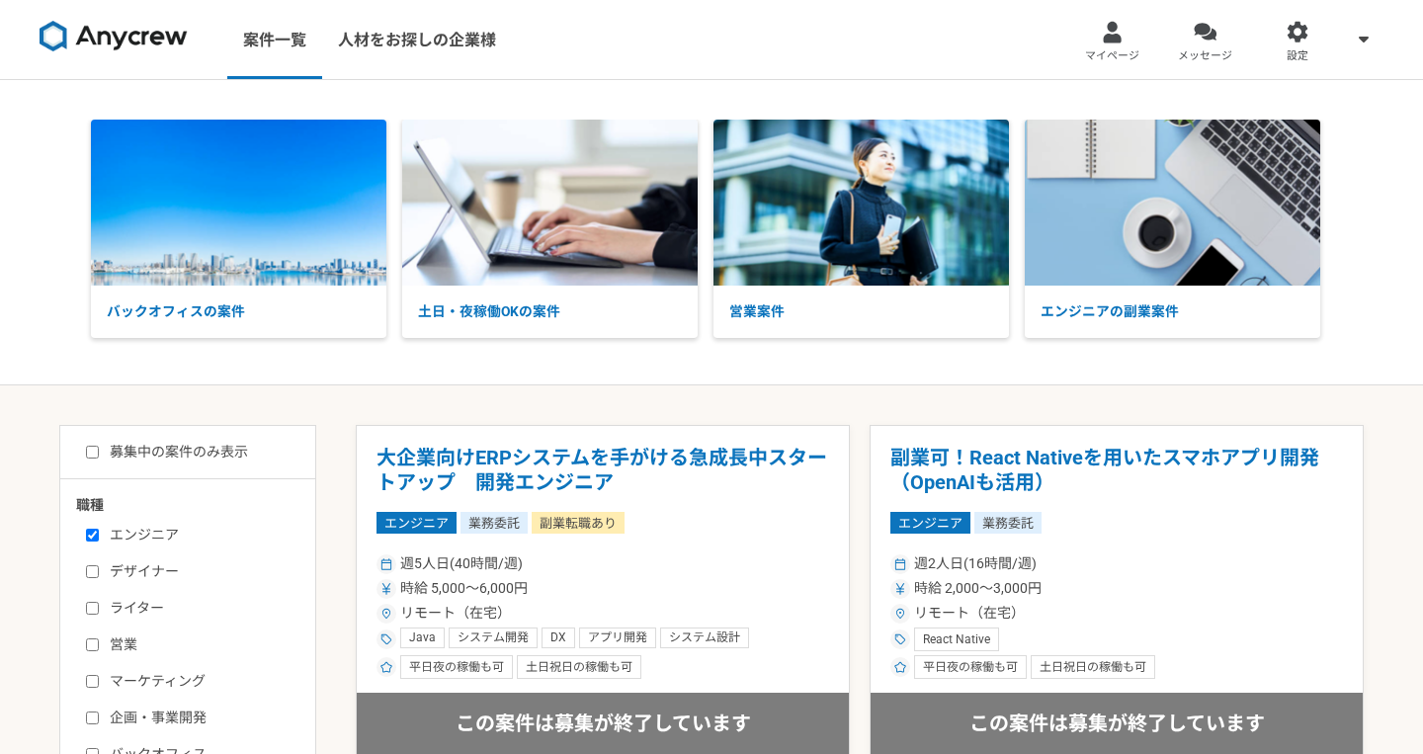
click at [249, 456] on div "募集中の案件のみ表示" at bounding box center [195, 452] width 239 height 21
click at [236, 453] on label "募集中の案件のみ表示" at bounding box center [167, 452] width 162 height 21
click at [99, 453] on input "募集中の案件のみ表示" at bounding box center [92, 452] width 13 height 13
checkbox input "true"
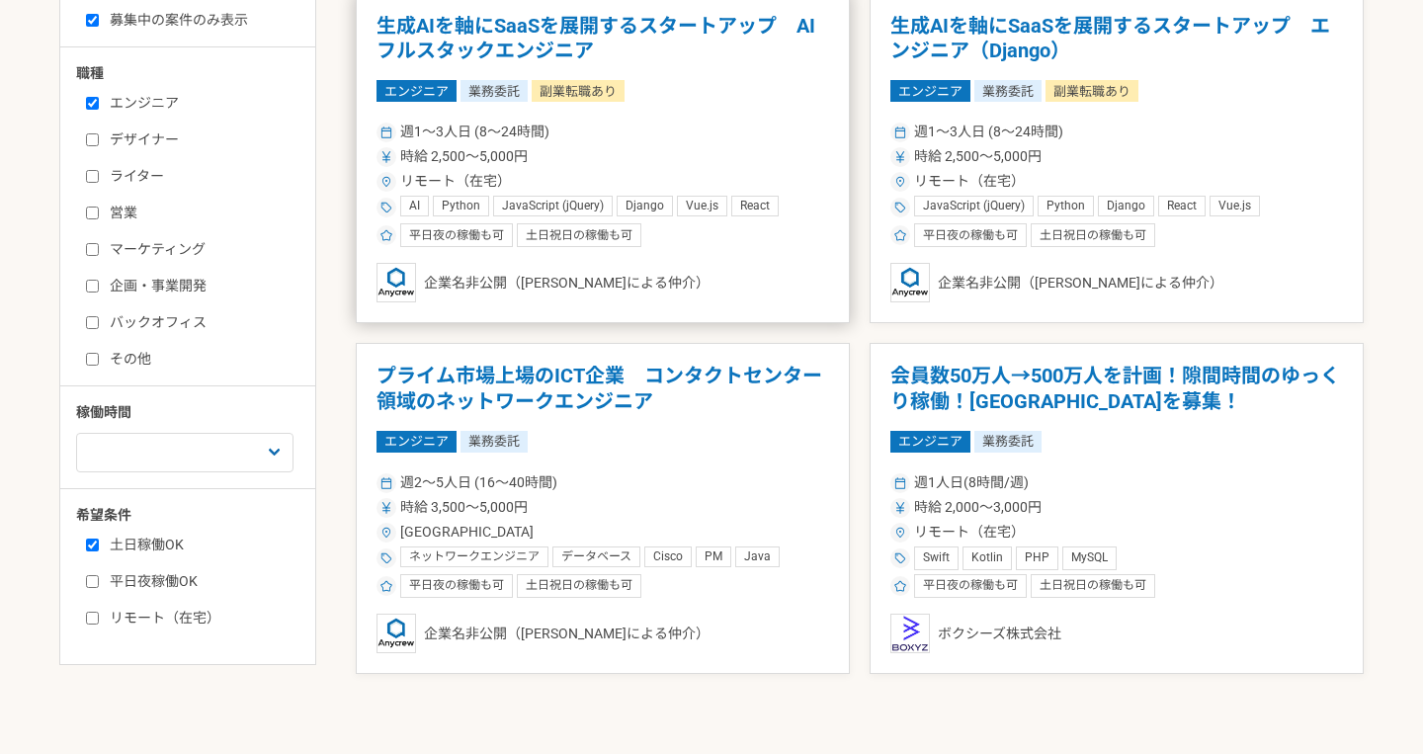
scroll to position [367, 0]
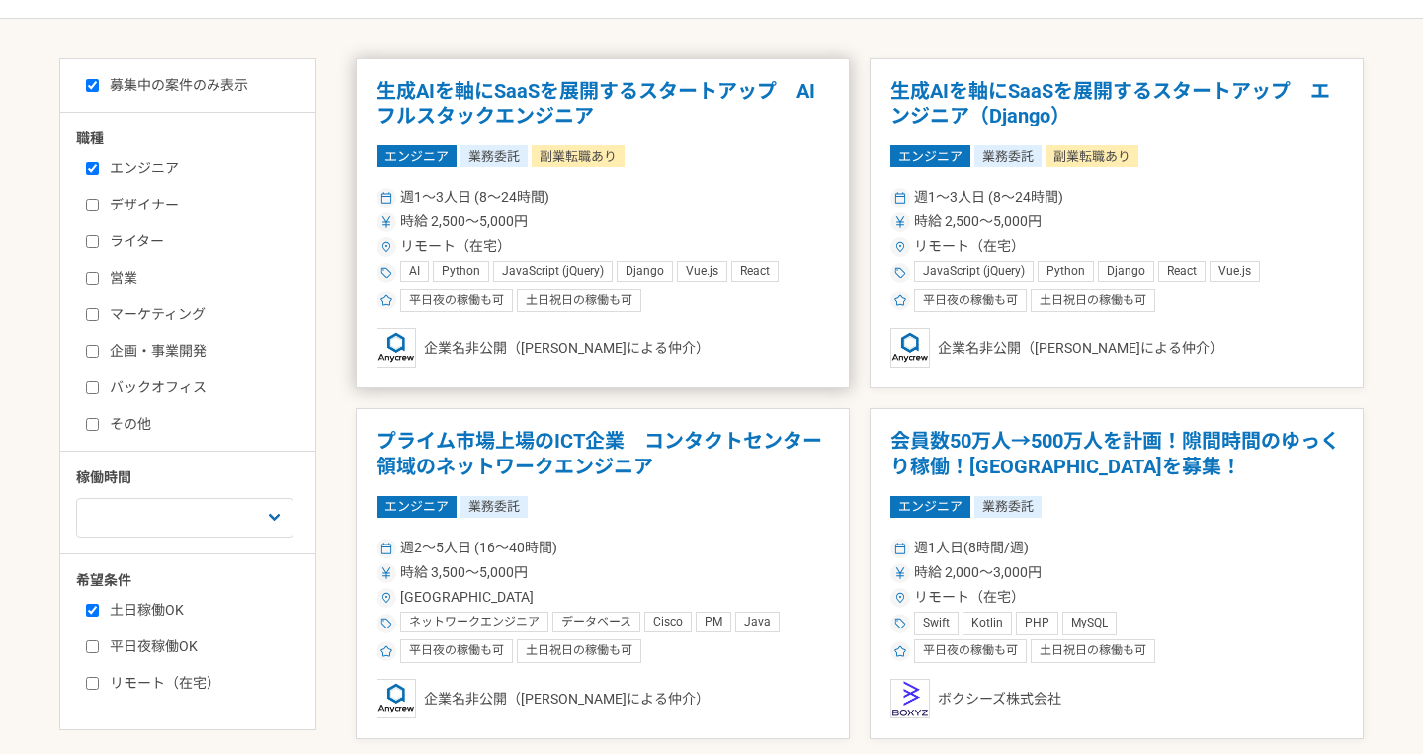
click at [679, 228] on div "時給 2,500〜5,000円" at bounding box center [603, 221] width 453 height 21
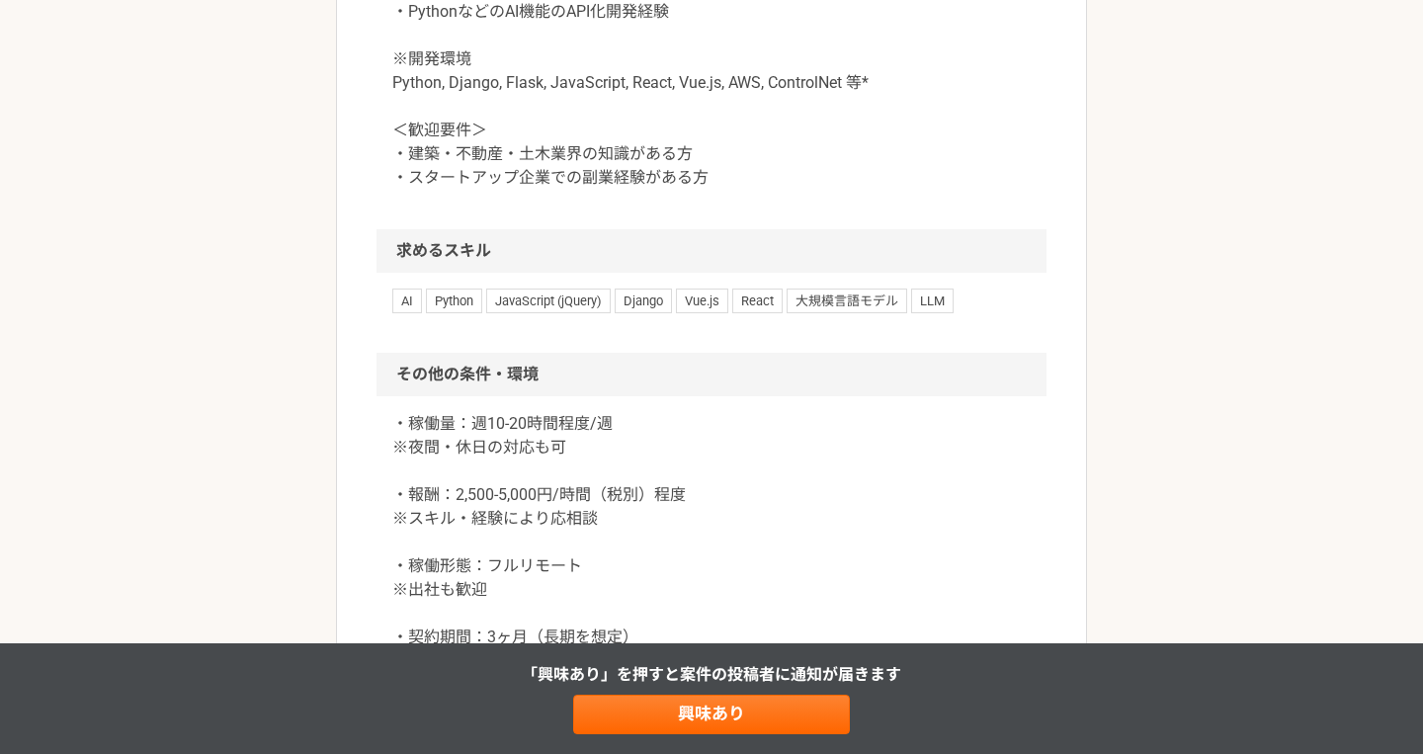
scroll to position [2012, 0]
